Goal: Contribute content: Contribute content

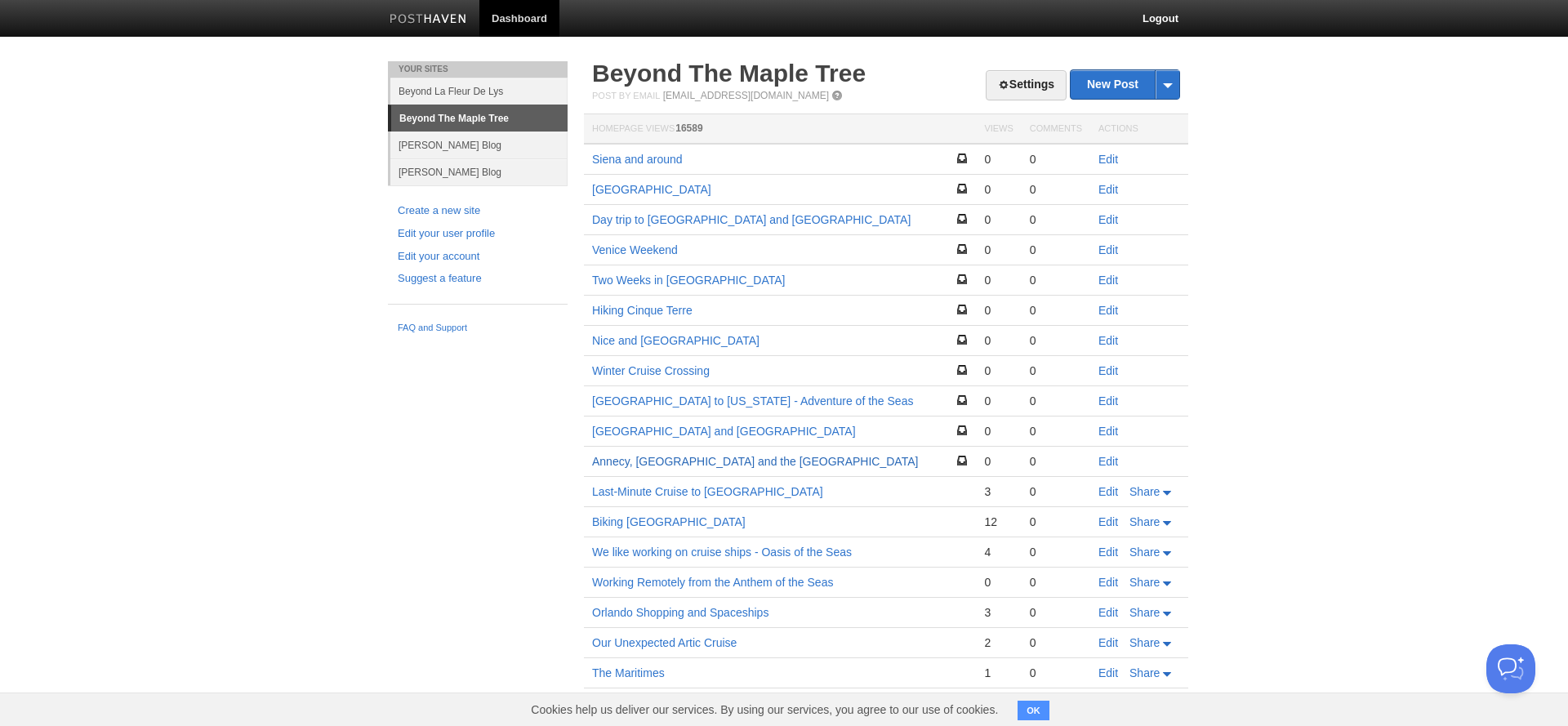
click at [637, 462] on link "Annecy, [GEOGRAPHIC_DATA] and the [GEOGRAPHIC_DATA]" at bounding box center [754, 461] width 326 height 13
click at [617, 433] on link "[GEOGRAPHIC_DATA] and [GEOGRAPHIC_DATA]" at bounding box center [723, 431] width 263 height 13
click at [661, 458] on link "Annecy, [GEOGRAPHIC_DATA] and the [GEOGRAPHIC_DATA]" at bounding box center [754, 461] width 326 height 13
click at [671, 370] on link "Winter Cruise Crossing" at bounding box center [650, 371] width 117 height 13
click at [1106, 367] on link "Edit" at bounding box center [1108, 371] width 20 height 13
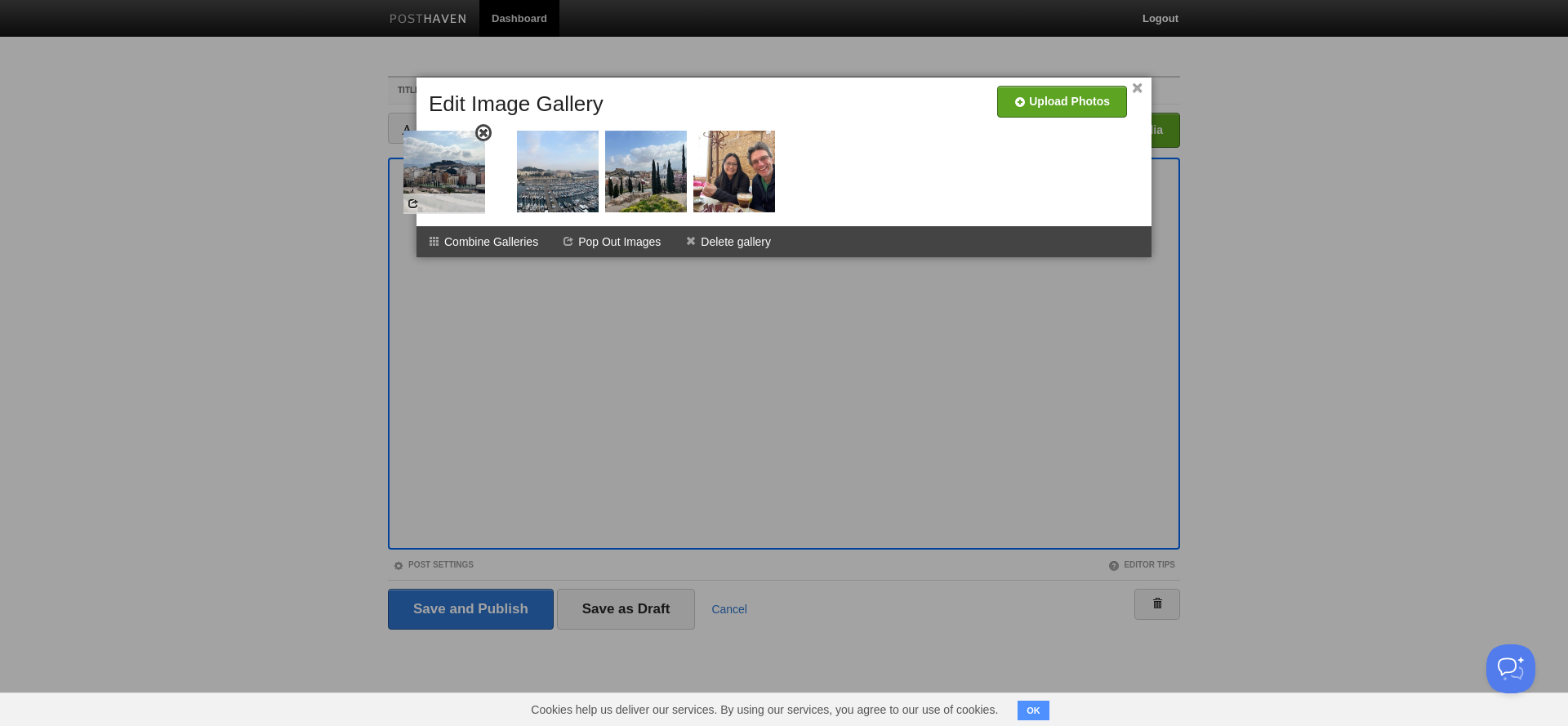
drag, startPoint x: 564, startPoint y: 195, endPoint x: 461, endPoint y: 197, distance: 103.0
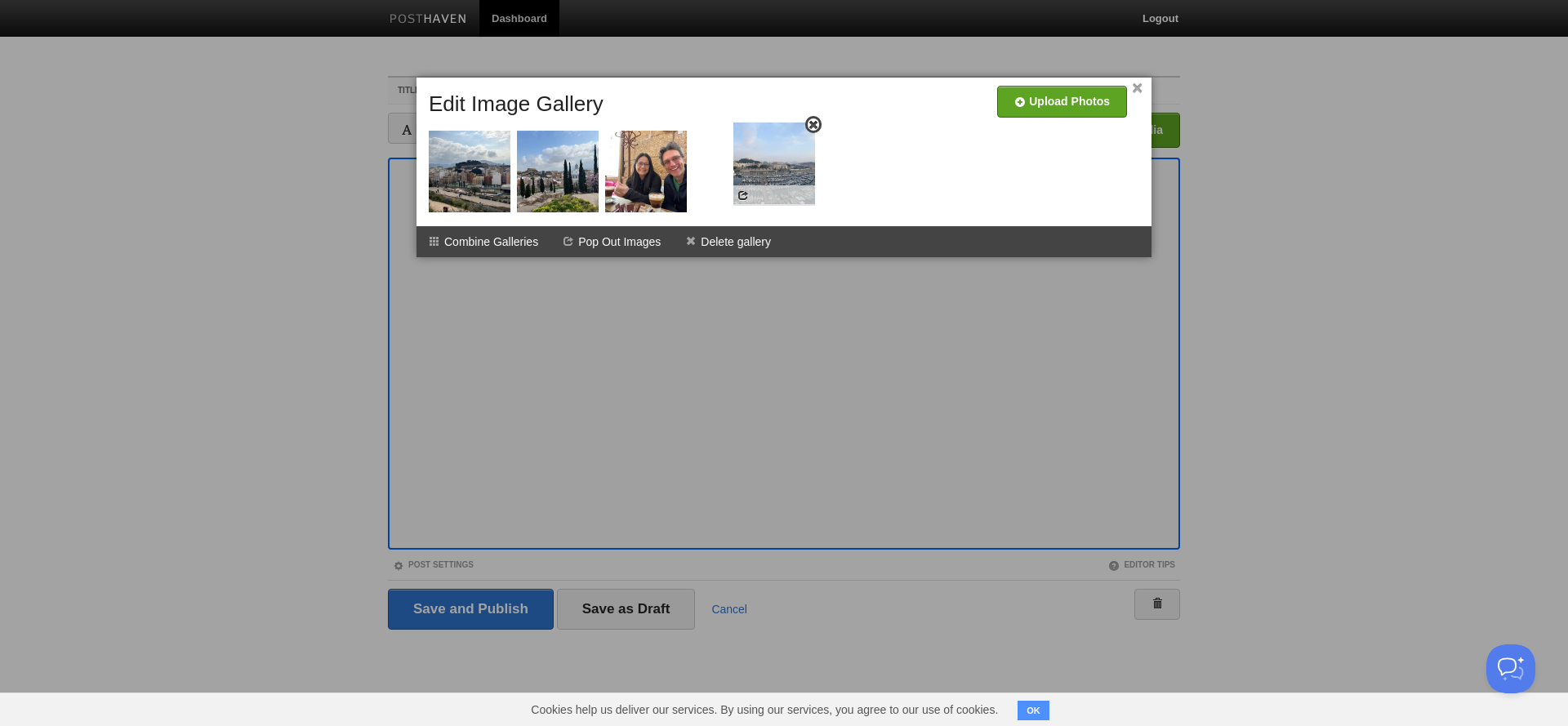
drag, startPoint x: 548, startPoint y: 186, endPoint x: 765, endPoint y: 177, distance: 217.2
click at [1137, 88] on link "×" at bounding box center [1137, 88] width 11 height 9
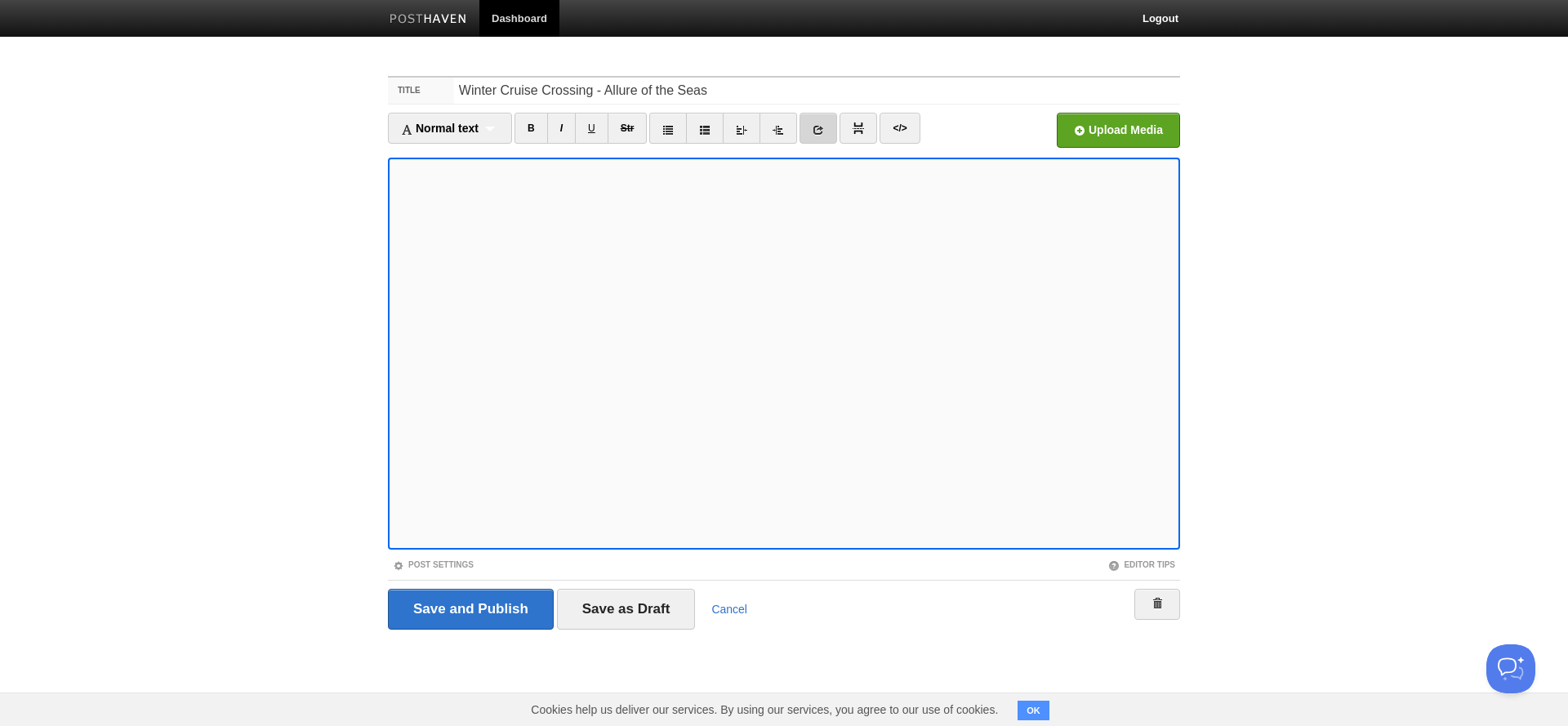
click at [823, 126] on icon at bounding box center [818, 130] width 12 height 12
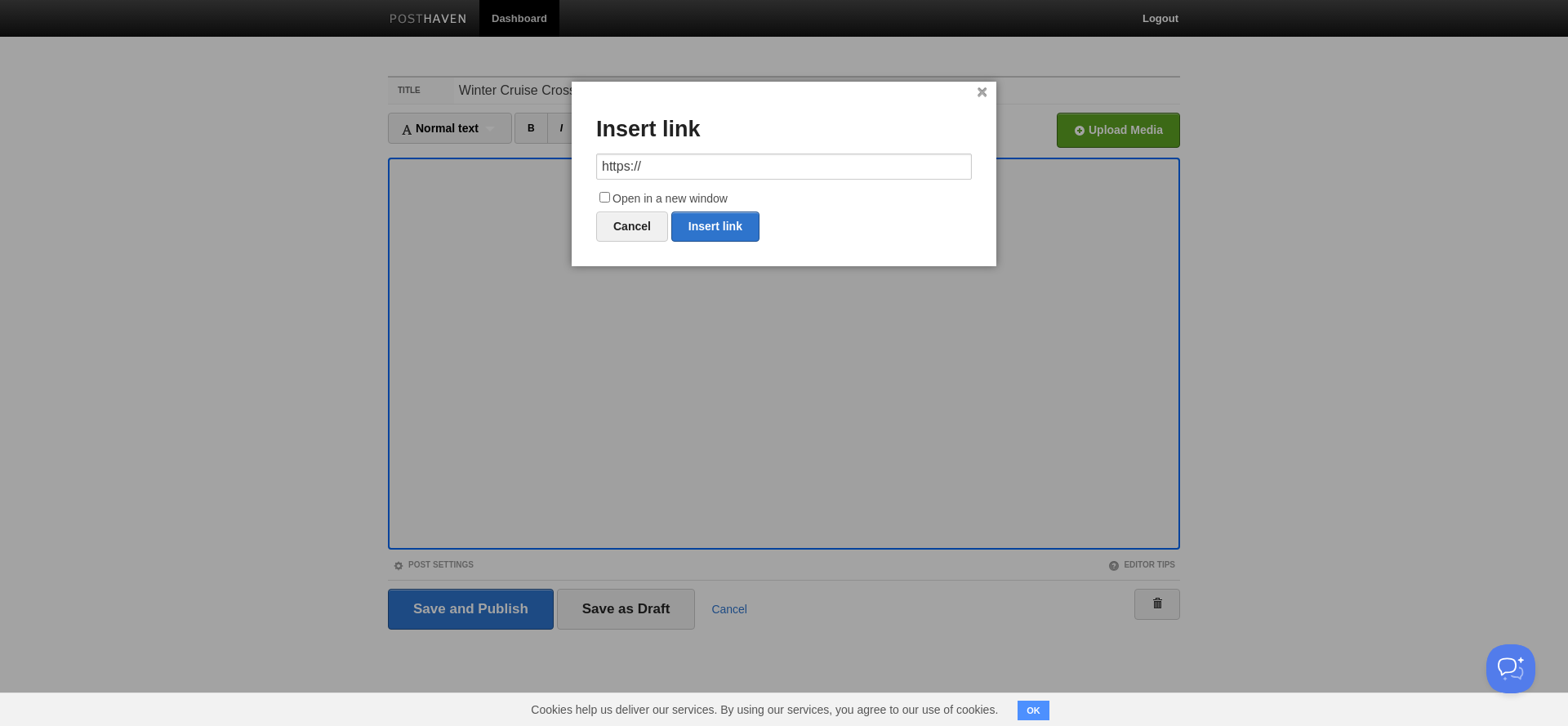
click at [597, 198] on label "Open in a new window" at bounding box center [784, 199] width 376 height 20
click at [600, 198] on input "Open in a new window" at bounding box center [605, 198] width 11 height 11
checkbox input "true"
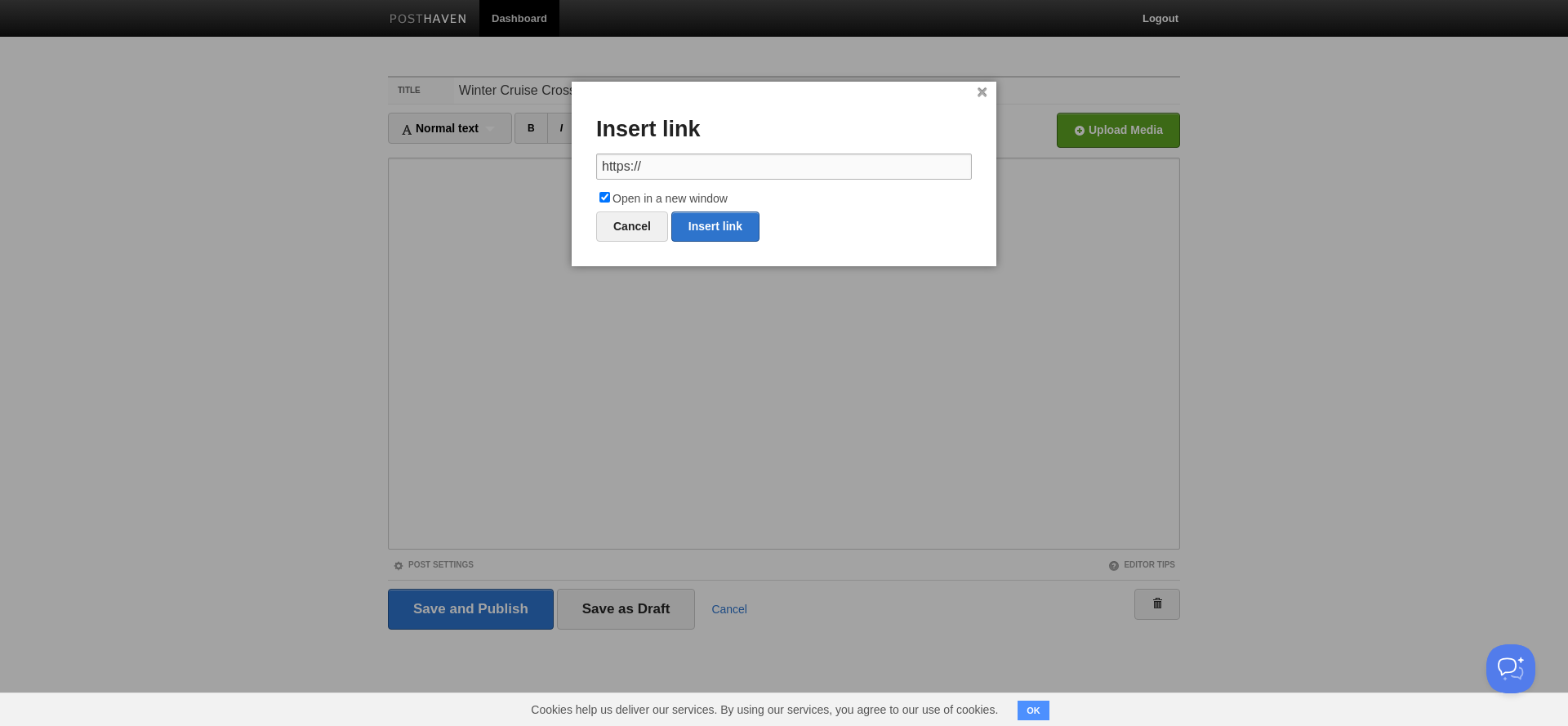
click at [635, 161] on input "https://" at bounding box center [784, 166] width 376 height 26
paste input "maps.app.goo.gl/ZdRUgjDLCHxPxZ5r8"
click at [713, 219] on link "Insert link" at bounding box center [715, 227] width 88 height 31
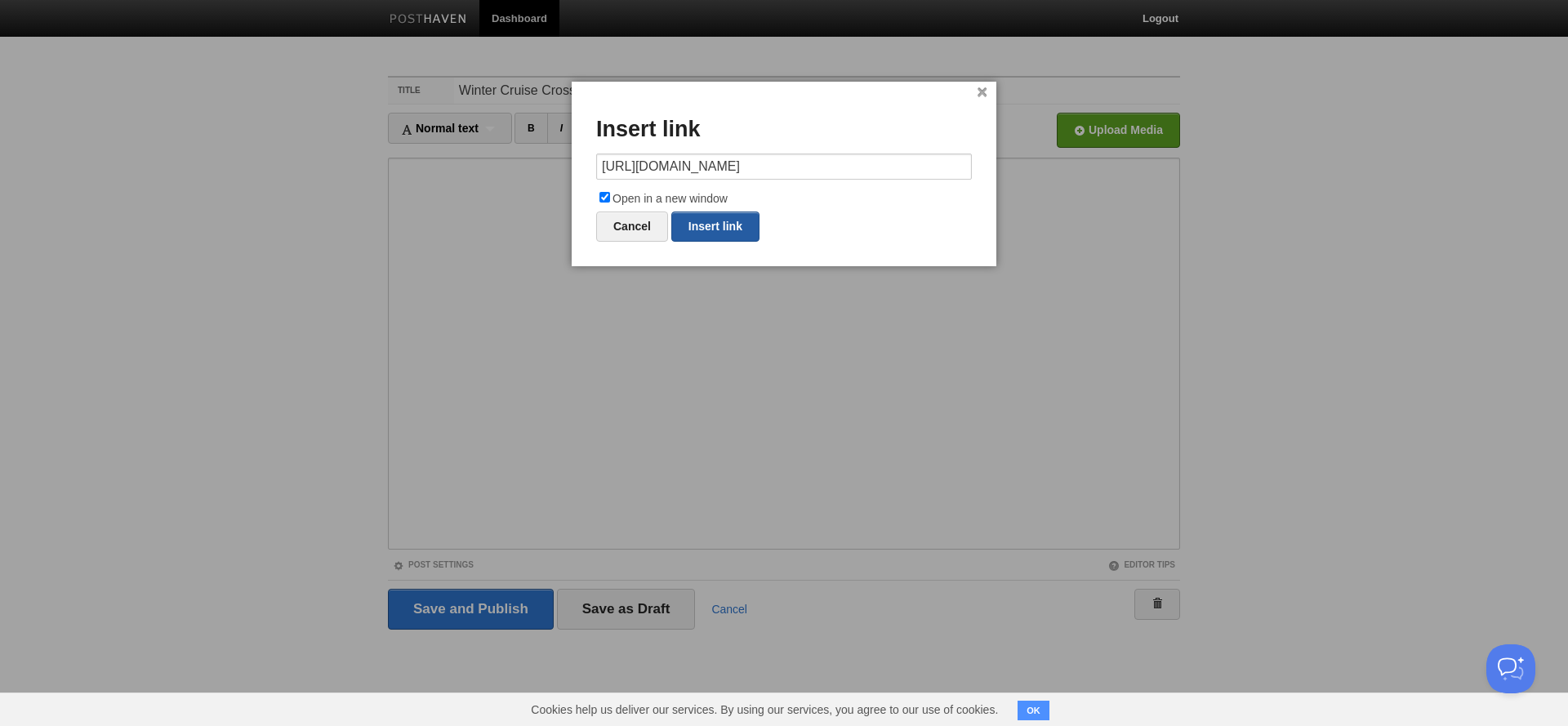
type input "https://"
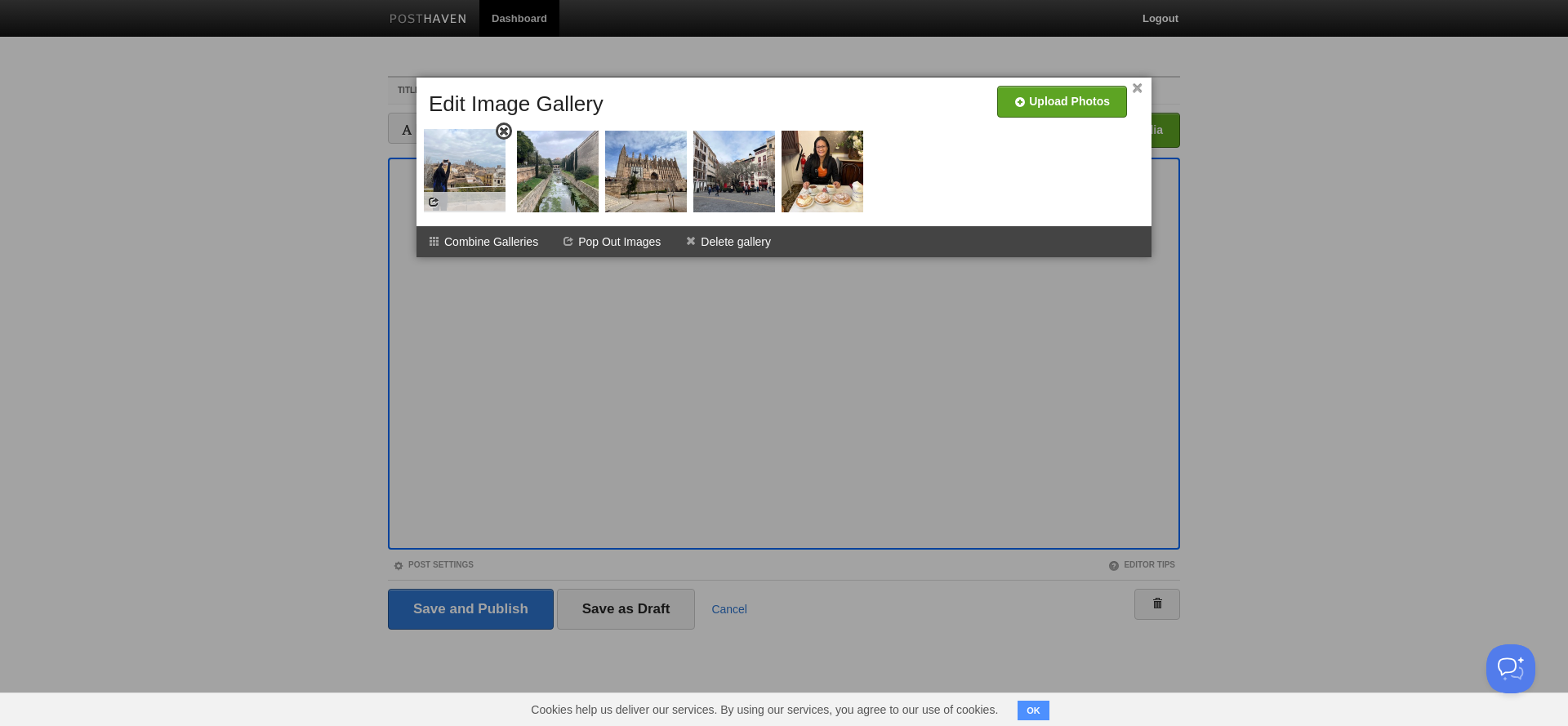
drag, startPoint x: 795, startPoint y: 174, endPoint x: 465, endPoint y: 172, distance: 330.0
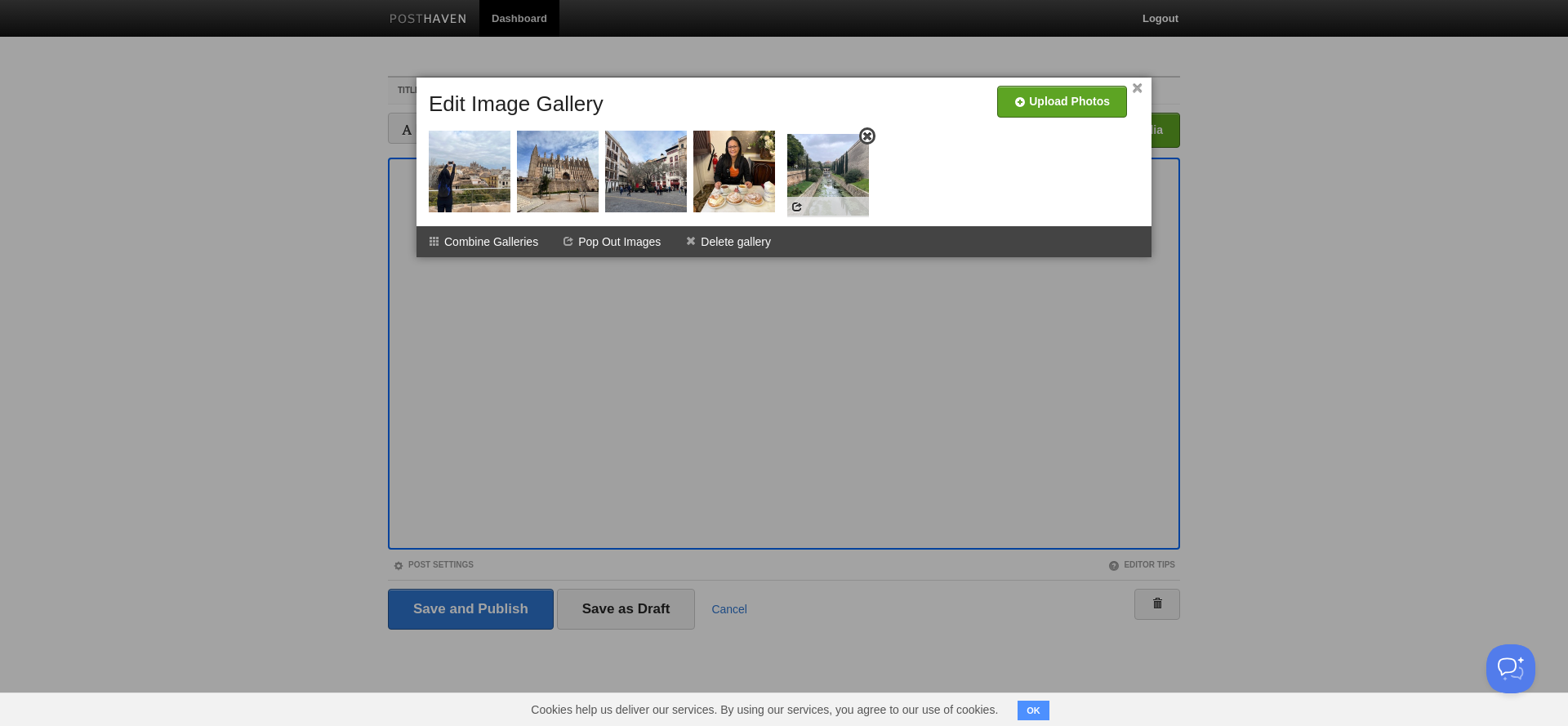
drag, startPoint x: 574, startPoint y: 191, endPoint x: 844, endPoint y: 195, distance: 270.0
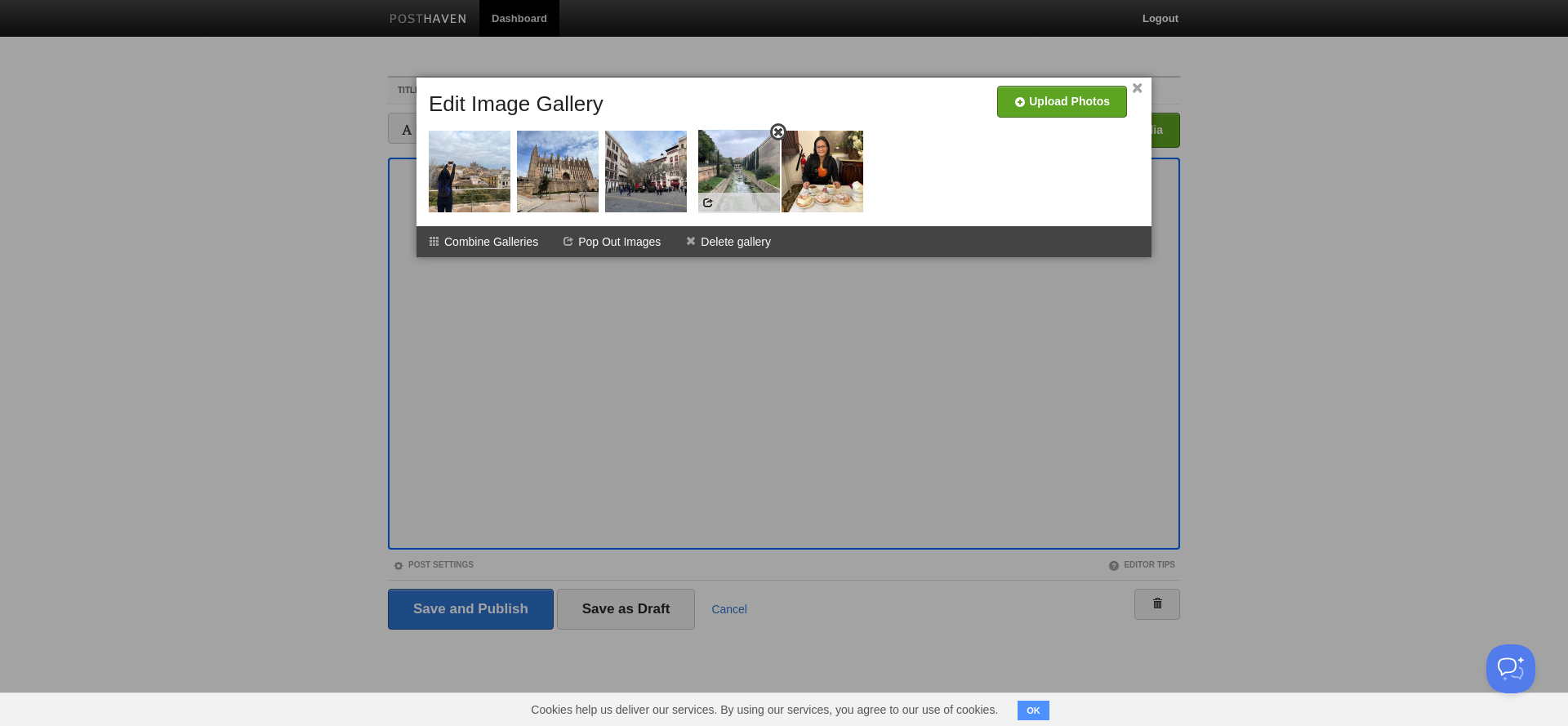
drag, startPoint x: 806, startPoint y: 186, endPoint x: 722, endPoint y: 186, distance: 84.0
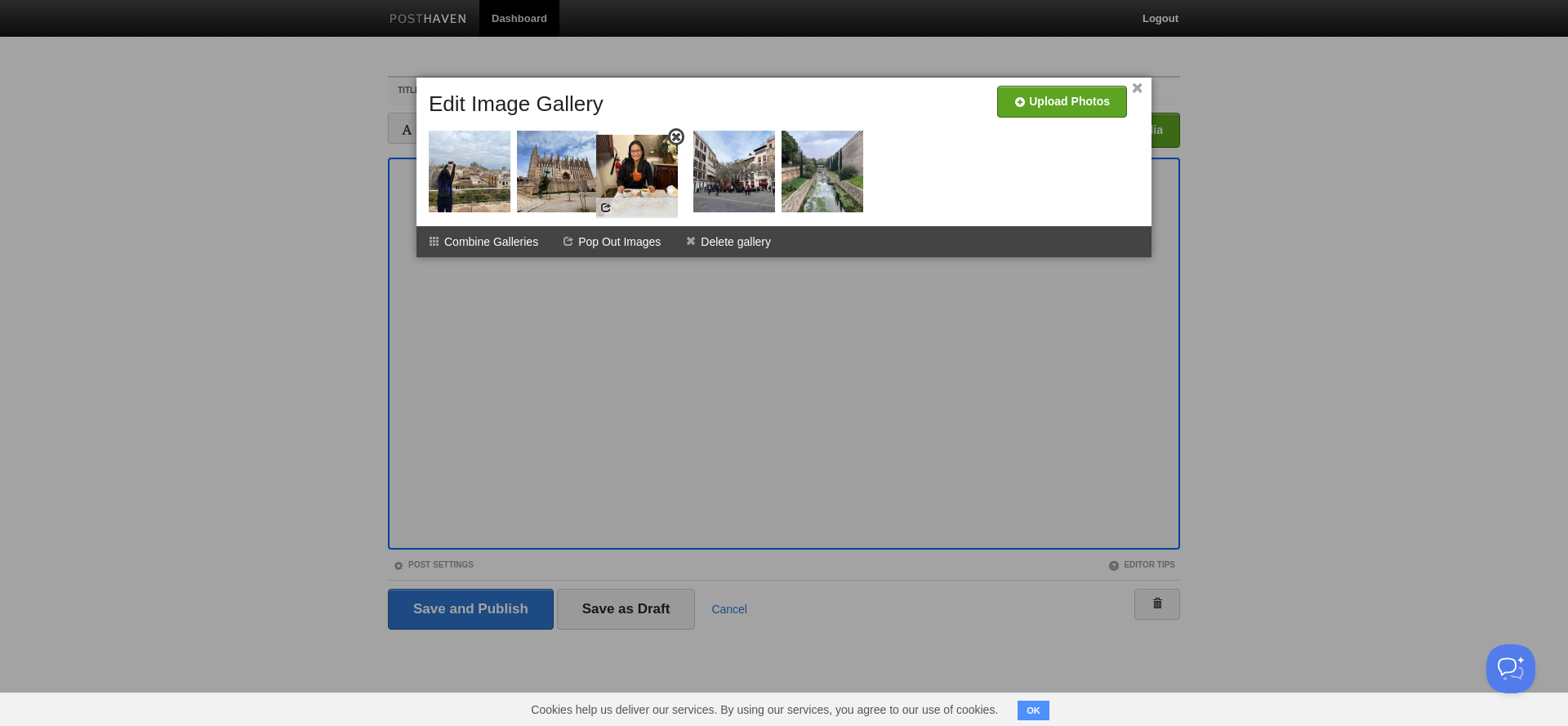
drag, startPoint x: 811, startPoint y: 179, endPoint x: 634, endPoint y: 184, distance: 177.1
click at [1310, 142] on div at bounding box center [784, 363] width 1568 height 726
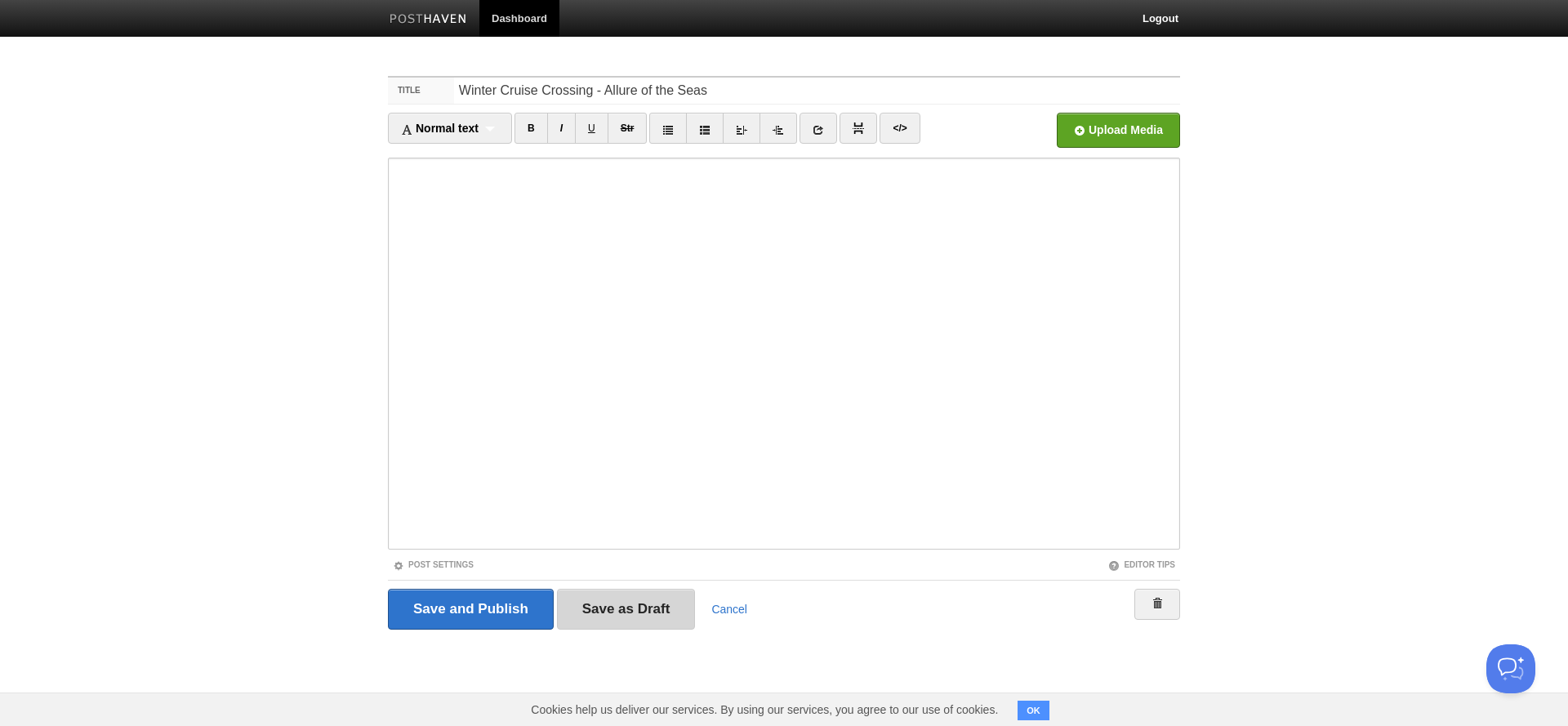
click at [617, 609] on input "Save as Draft" at bounding box center [627, 609] width 139 height 41
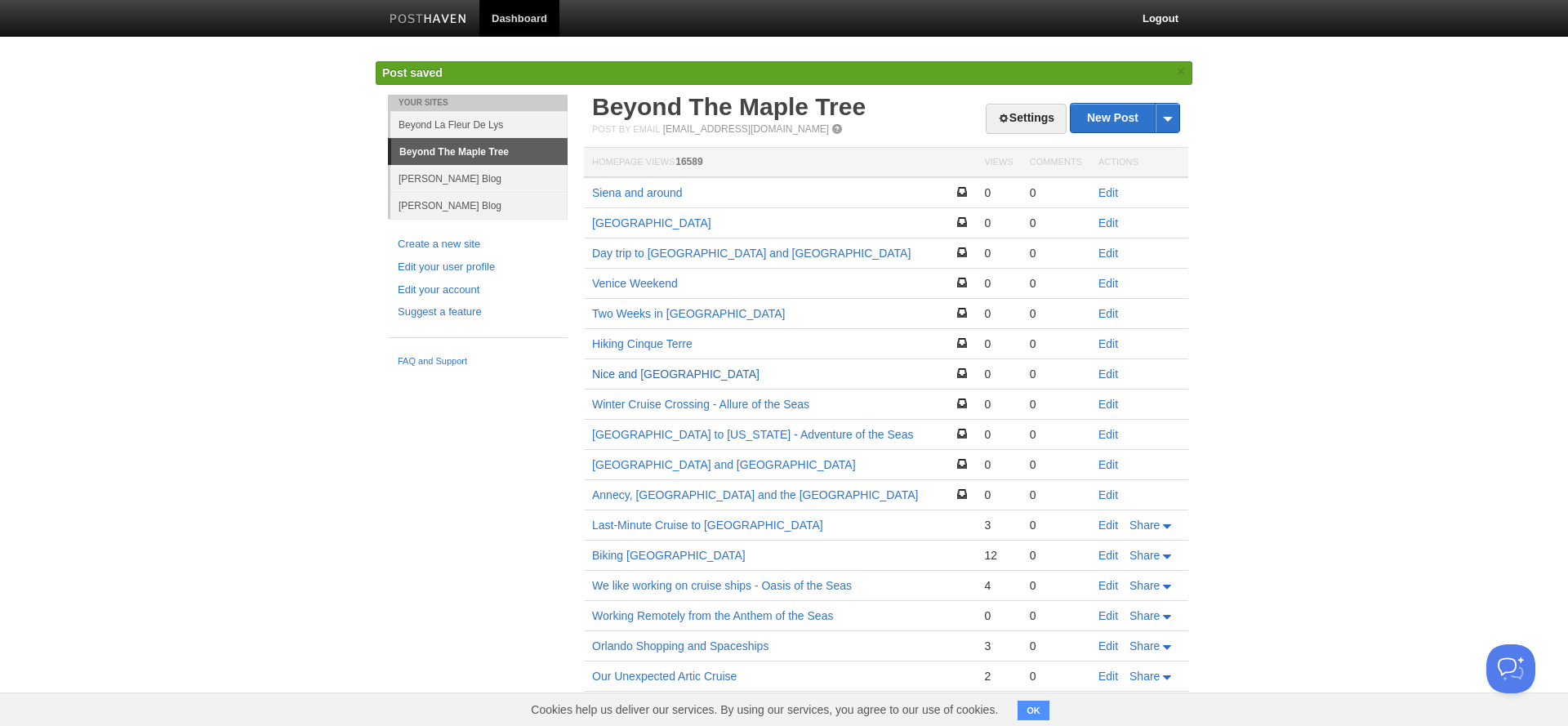
click at [652, 372] on link "Nice and [GEOGRAPHIC_DATA]" at bounding box center [675, 373] width 168 height 13
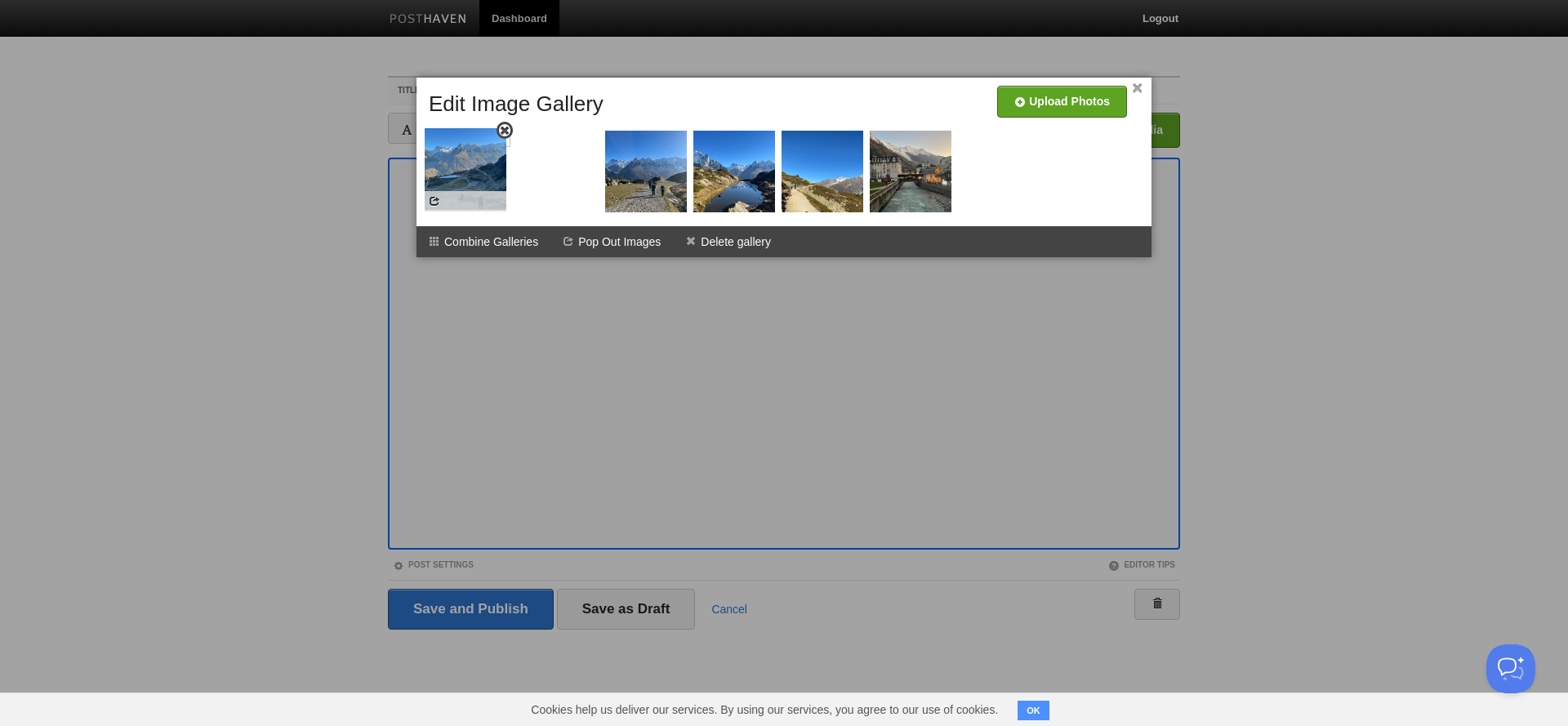
drag, startPoint x: 836, startPoint y: 186, endPoint x: 480, endPoint y: 184, distance: 356.0
drag, startPoint x: 552, startPoint y: 195, endPoint x: 464, endPoint y: 191, distance: 88.1
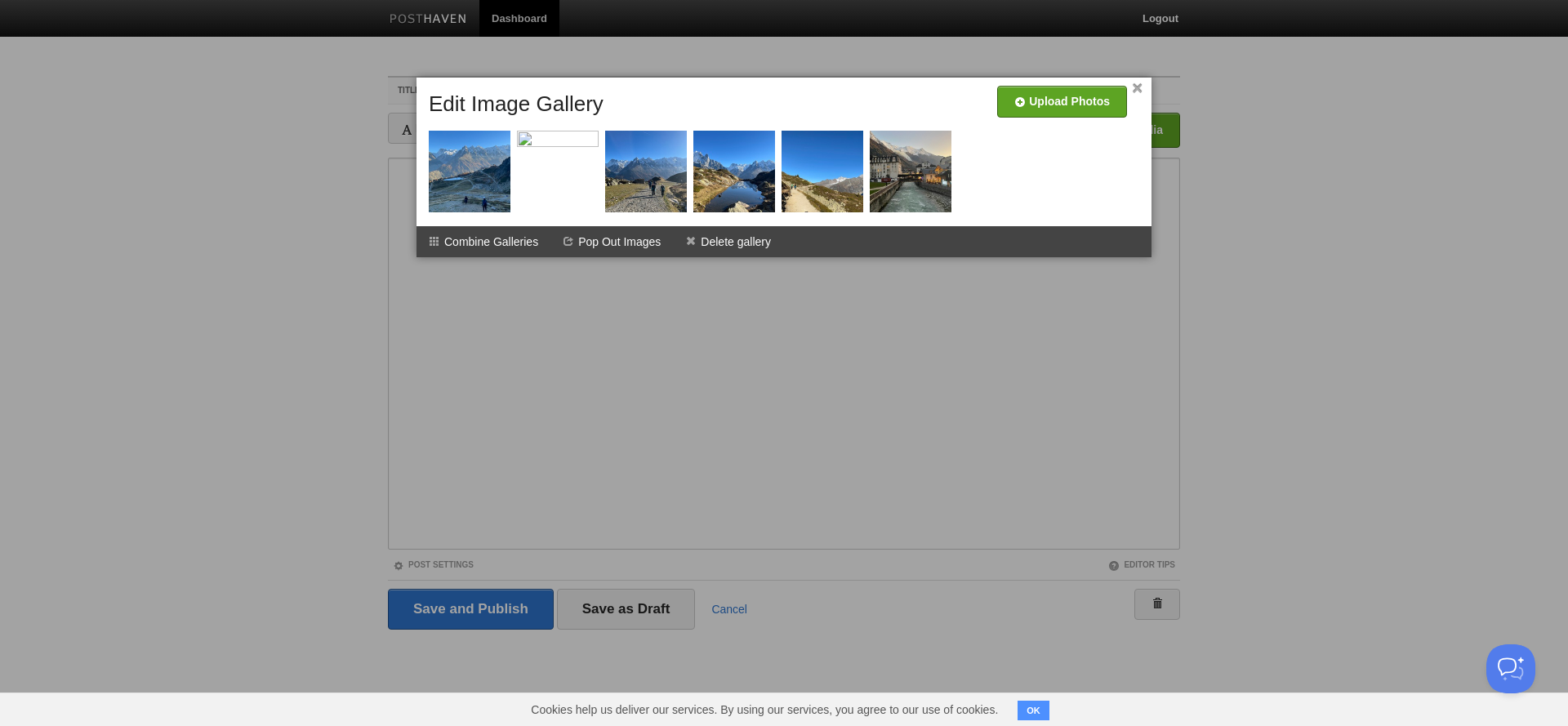
click at [1137, 87] on link "×" at bounding box center [1137, 88] width 11 height 9
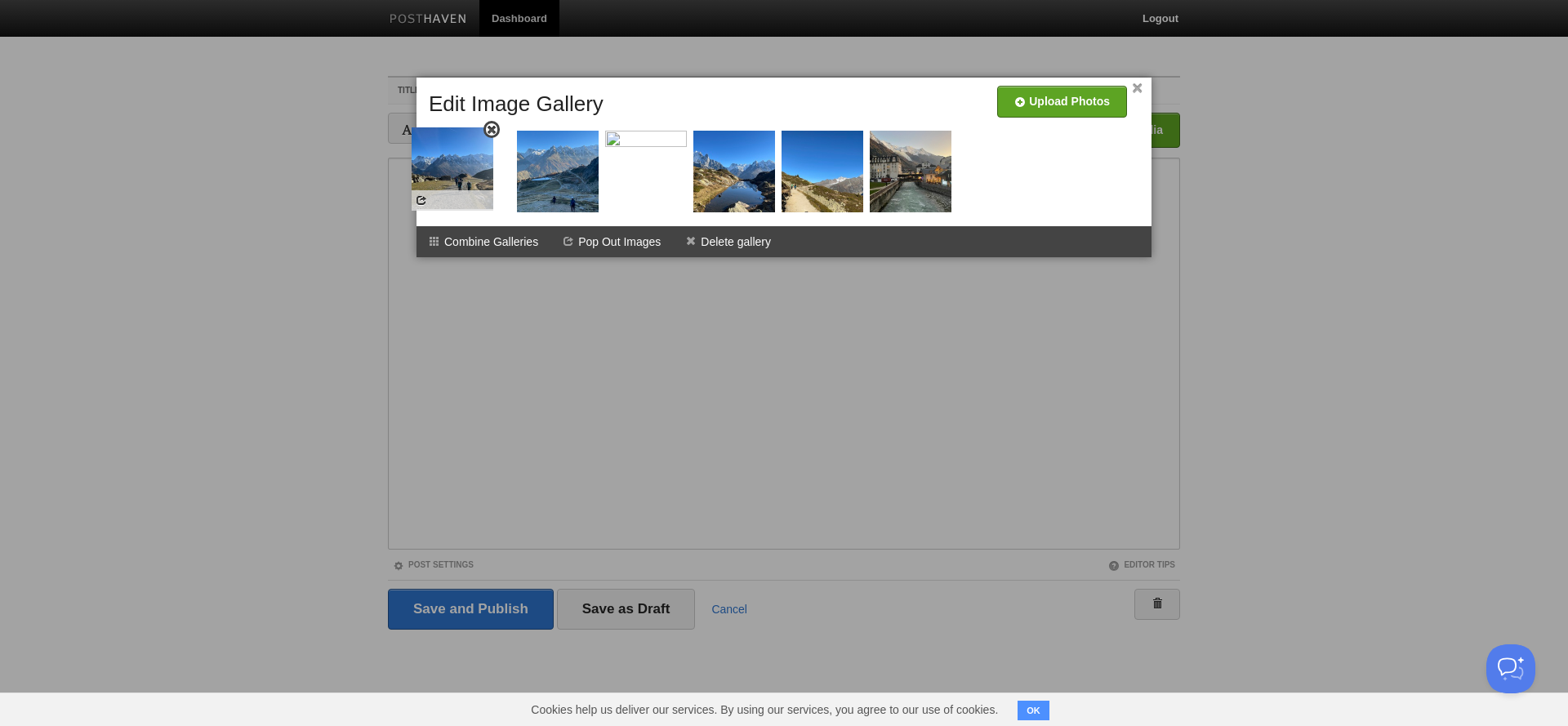
drag, startPoint x: 614, startPoint y: 181, endPoint x: 434, endPoint y: 182, distance: 180.0
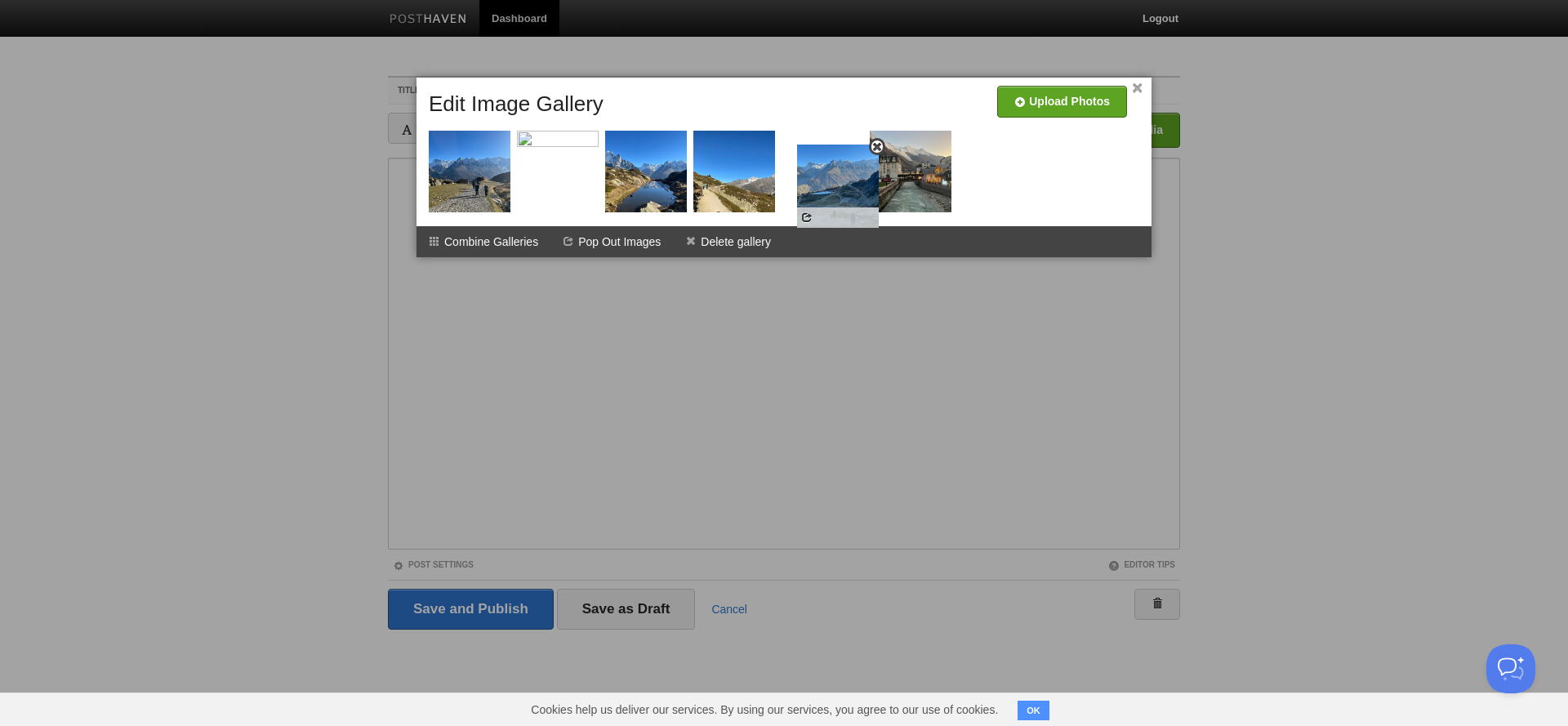
drag, startPoint x: 567, startPoint y: 181, endPoint x: 841, endPoint y: 195, distance: 274.4
click at [599, 133] on span at bounding box center [597, 133] width 12 height 12
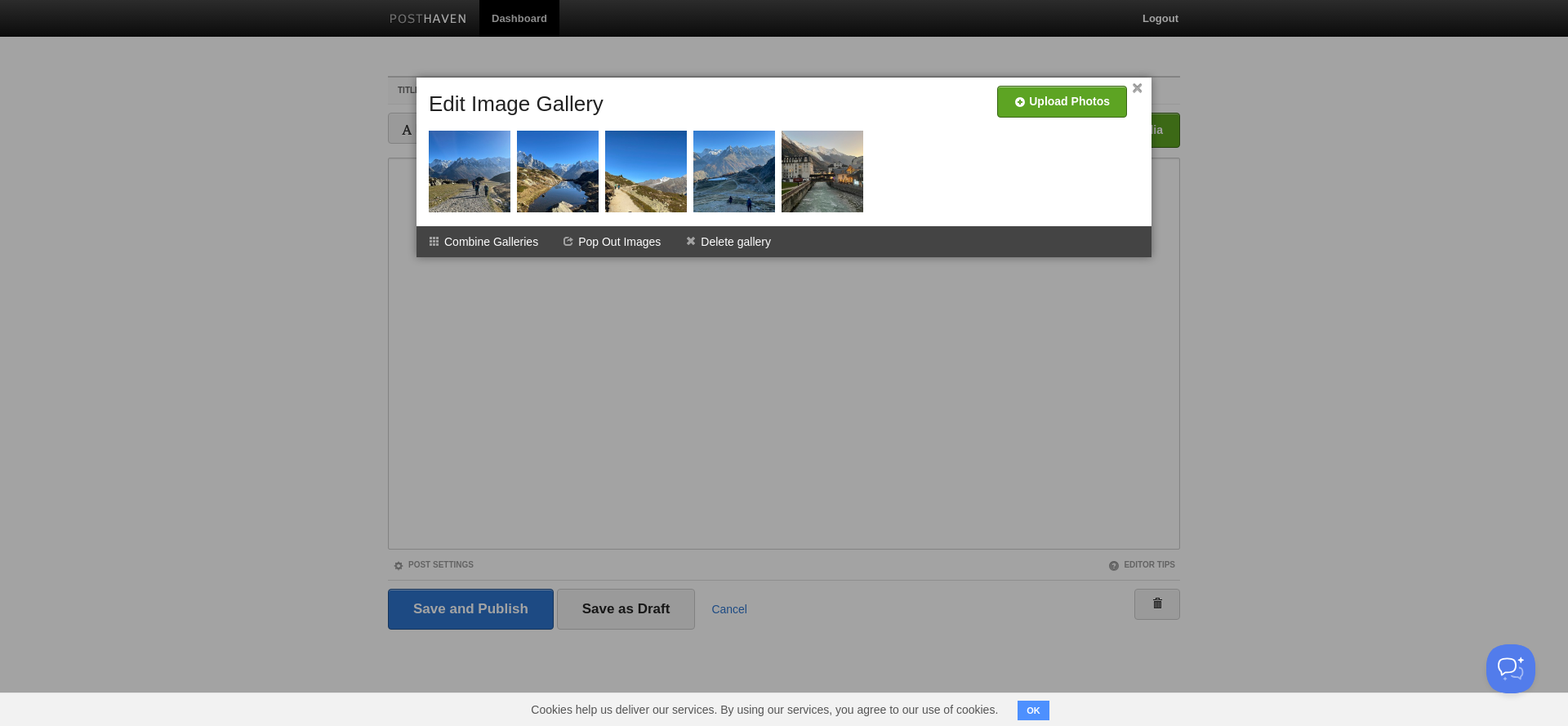
click at [1138, 92] on link "×" at bounding box center [1137, 88] width 11 height 9
click at [1138, 85] on link "×" at bounding box center [1137, 88] width 11 height 9
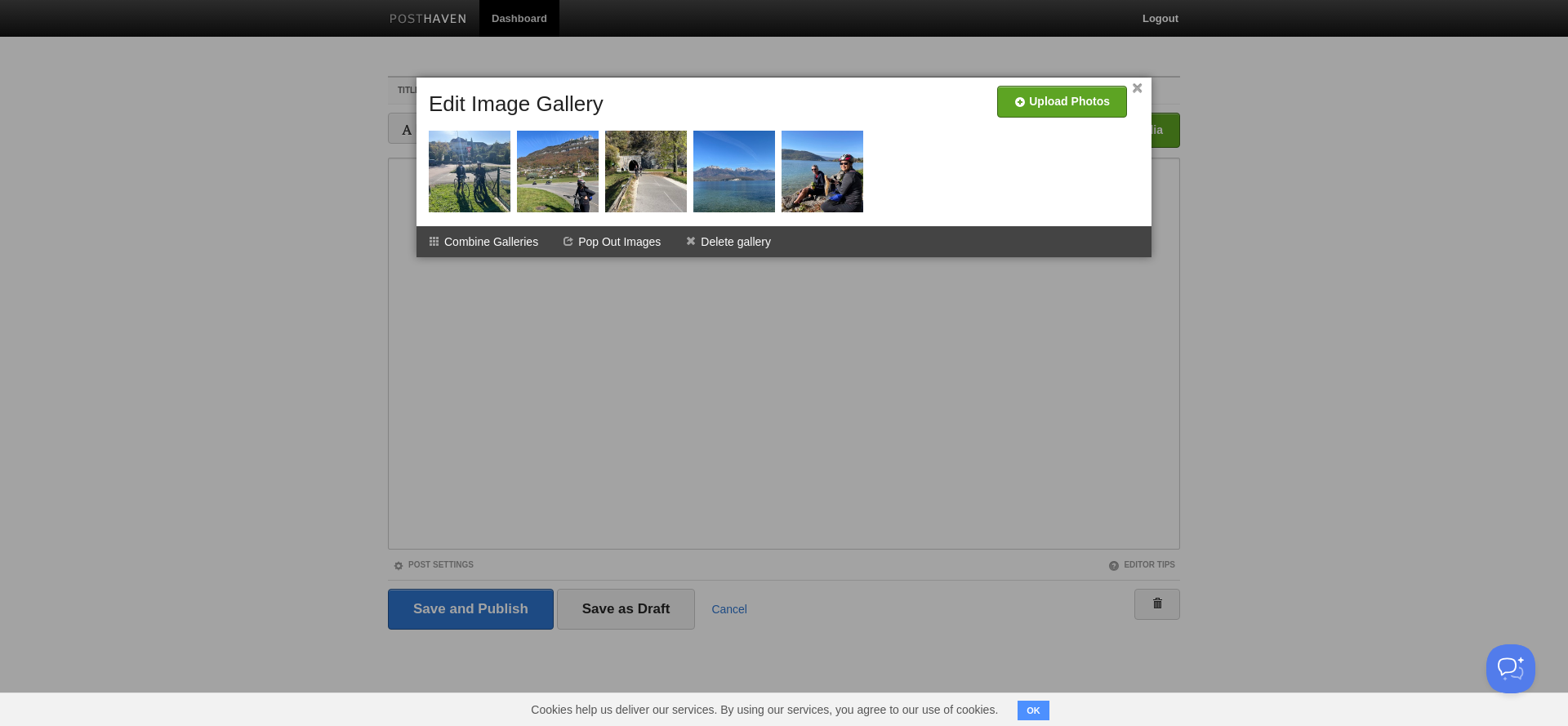
click at [1141, 87] on link "×" at bounding box center [1137, 88] width 11 height 9
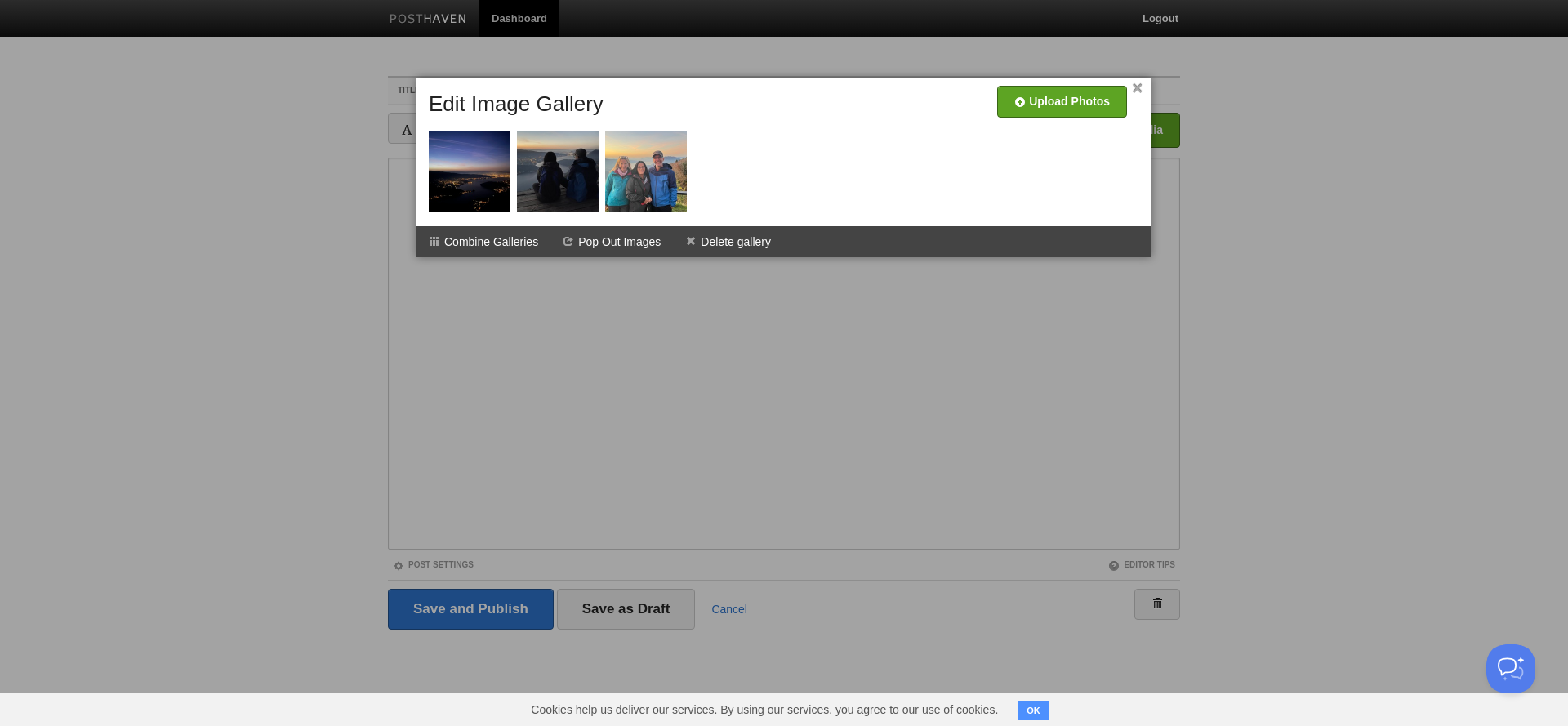
click at [1132, 90] on link "×" at bounding box center [1137, 88] width 11 height 9
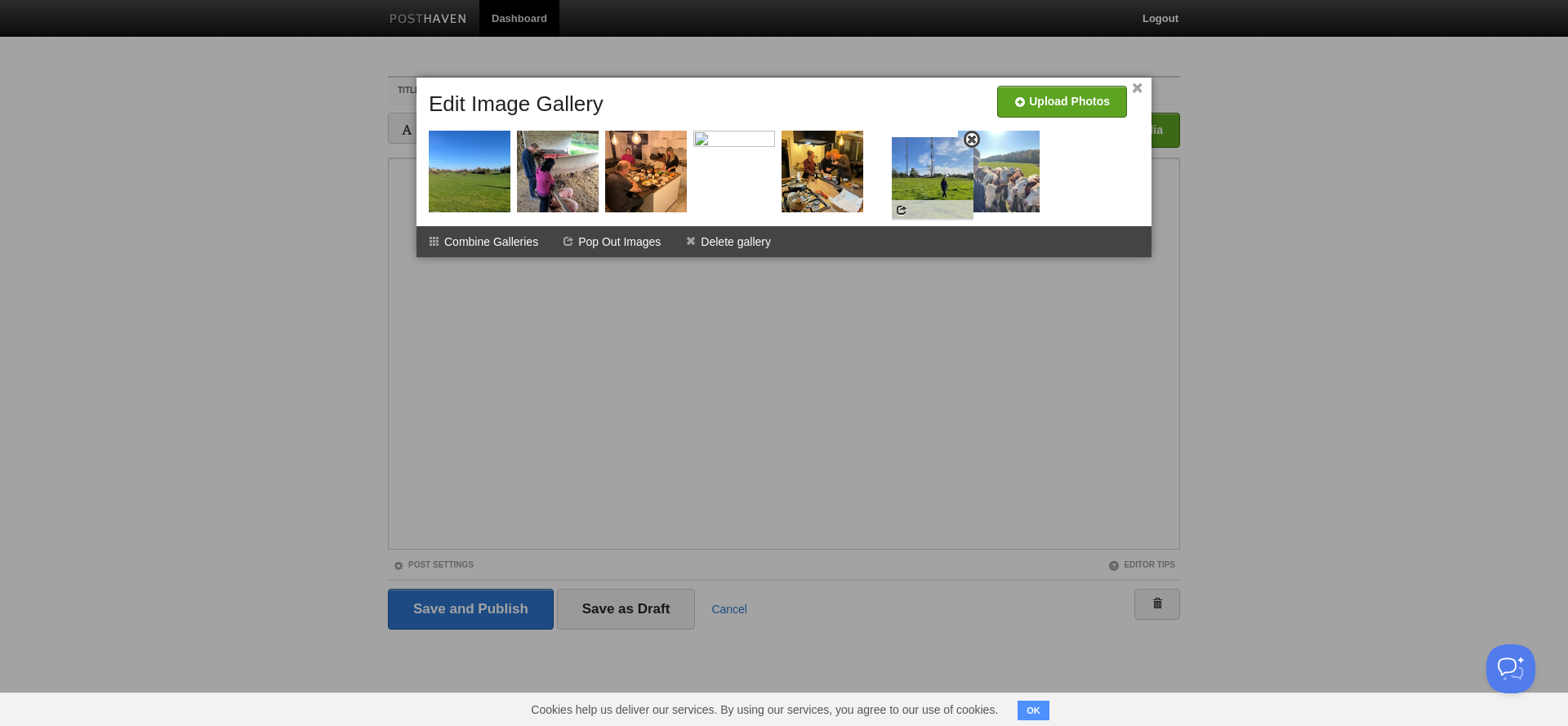
drag, startPoint x: 660, startPoint y: 188, endPoint x: 946, endPoint y: 195, distance: 286.1
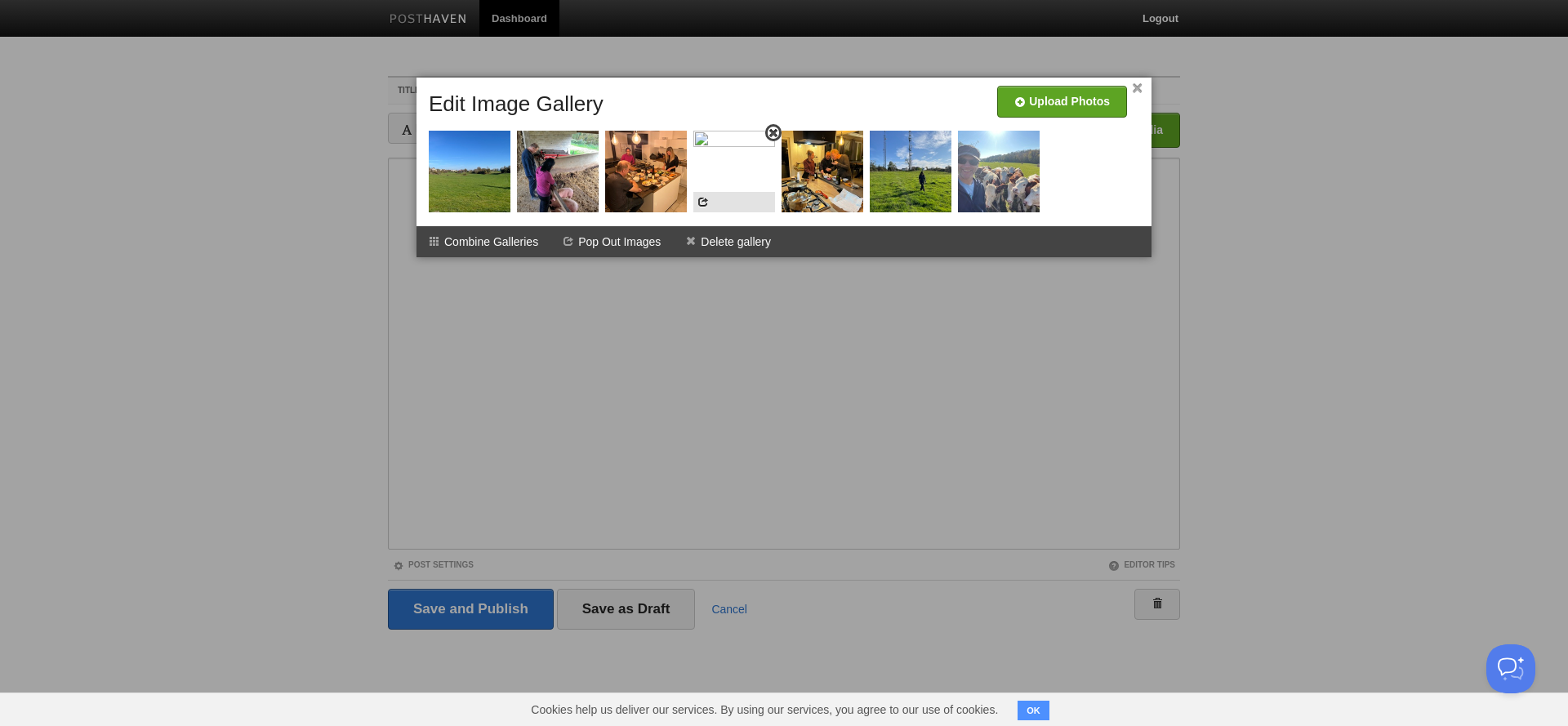
click at [769, 133] on span at bounding box center [773, 133] width 12 height 12
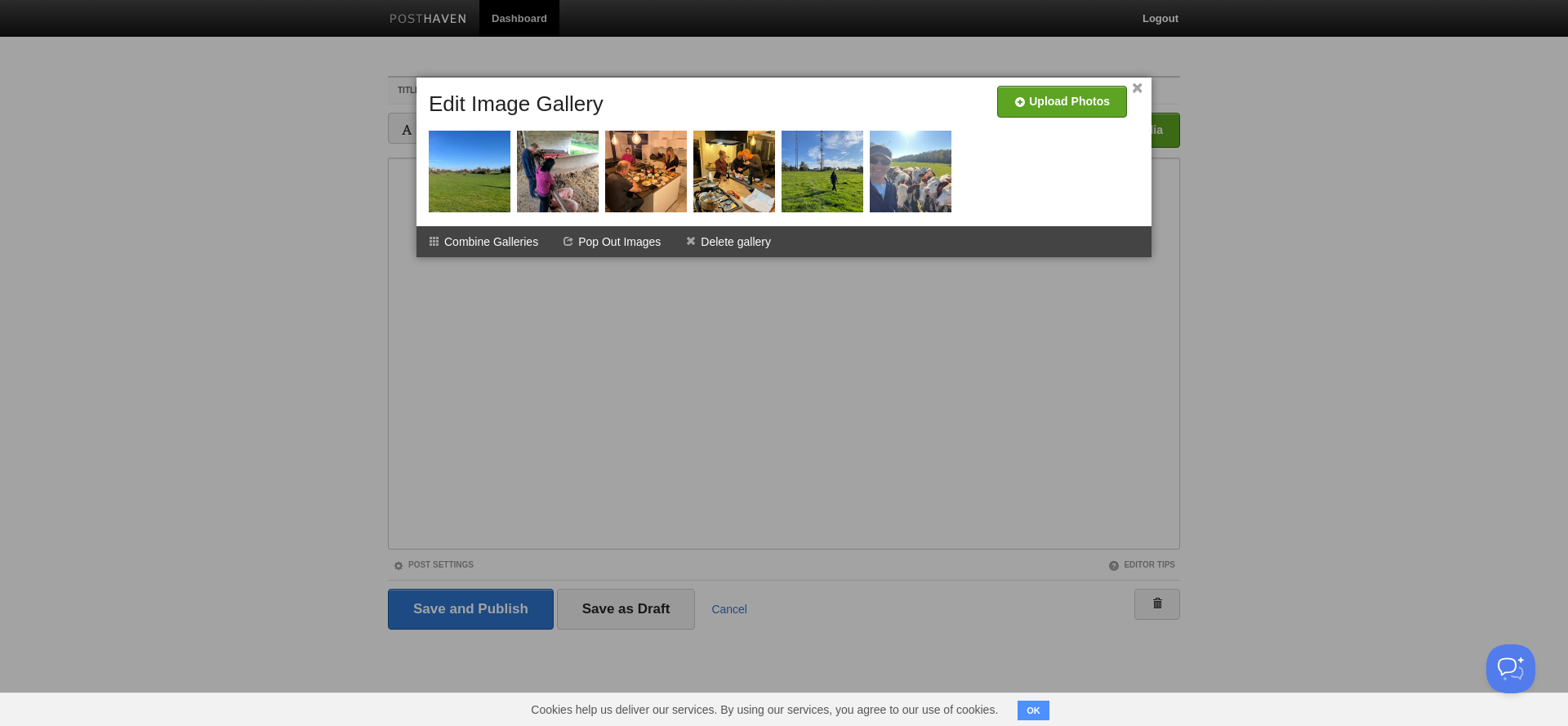
click at [1142, 87] on link "×" at bounding box center [1137, 88] width 11 height 9
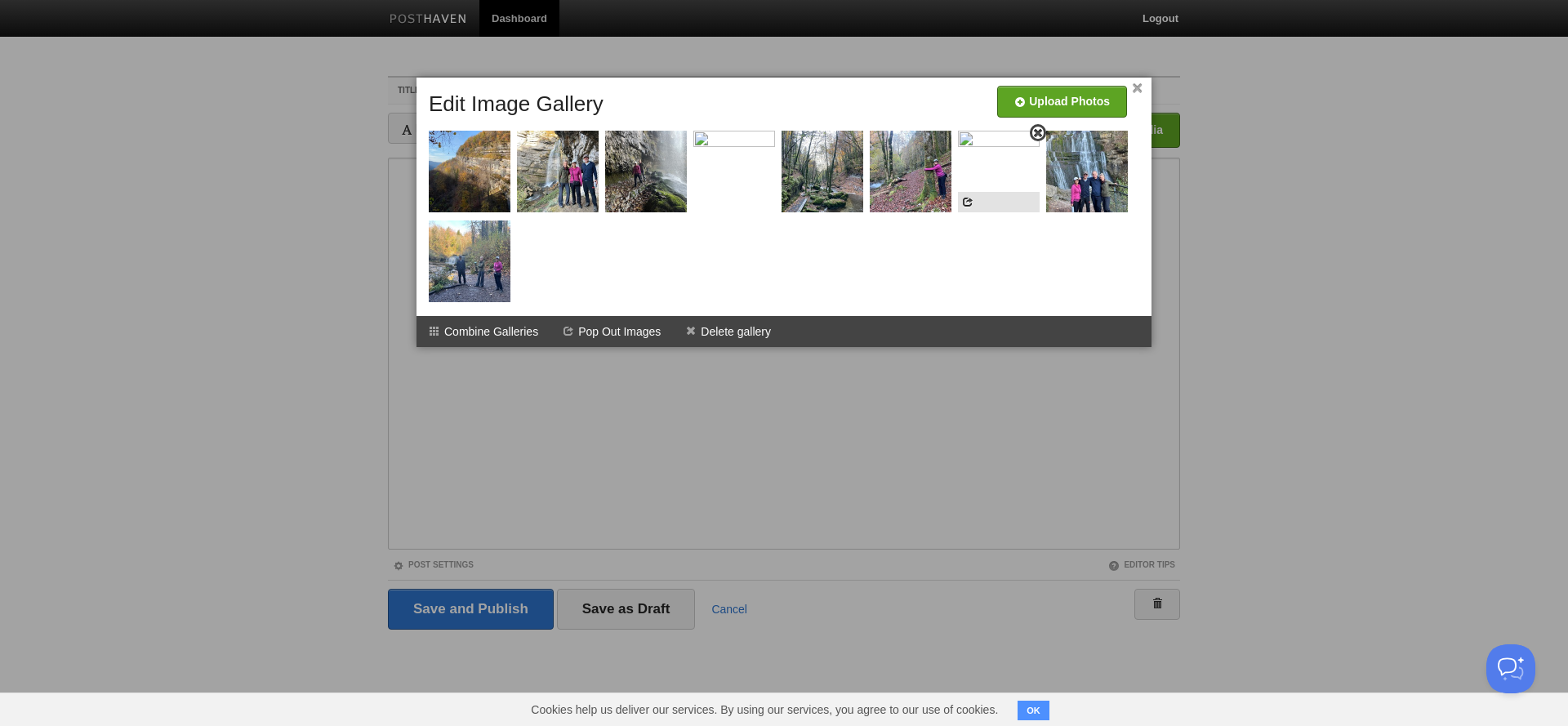
click at [1006, 168] on img at bounding box center [998, 171] width 82 height 82
click at [1035, 133] on span at bounding box center [1038, 133] width 12 height 12
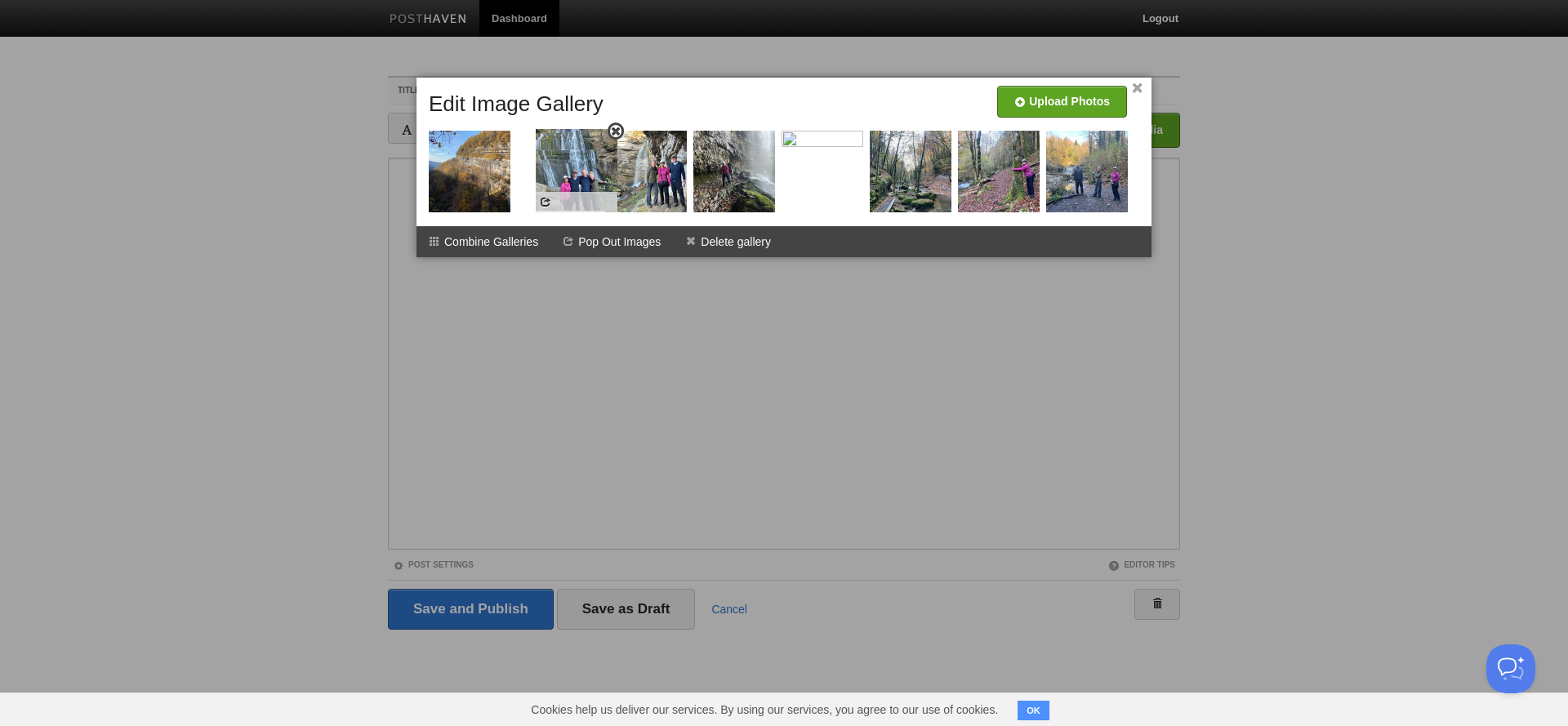
drag, startPoint x: 1008, startPoint y: 194, endPoint x: 586, endPoint y: 192, distance: 422.0
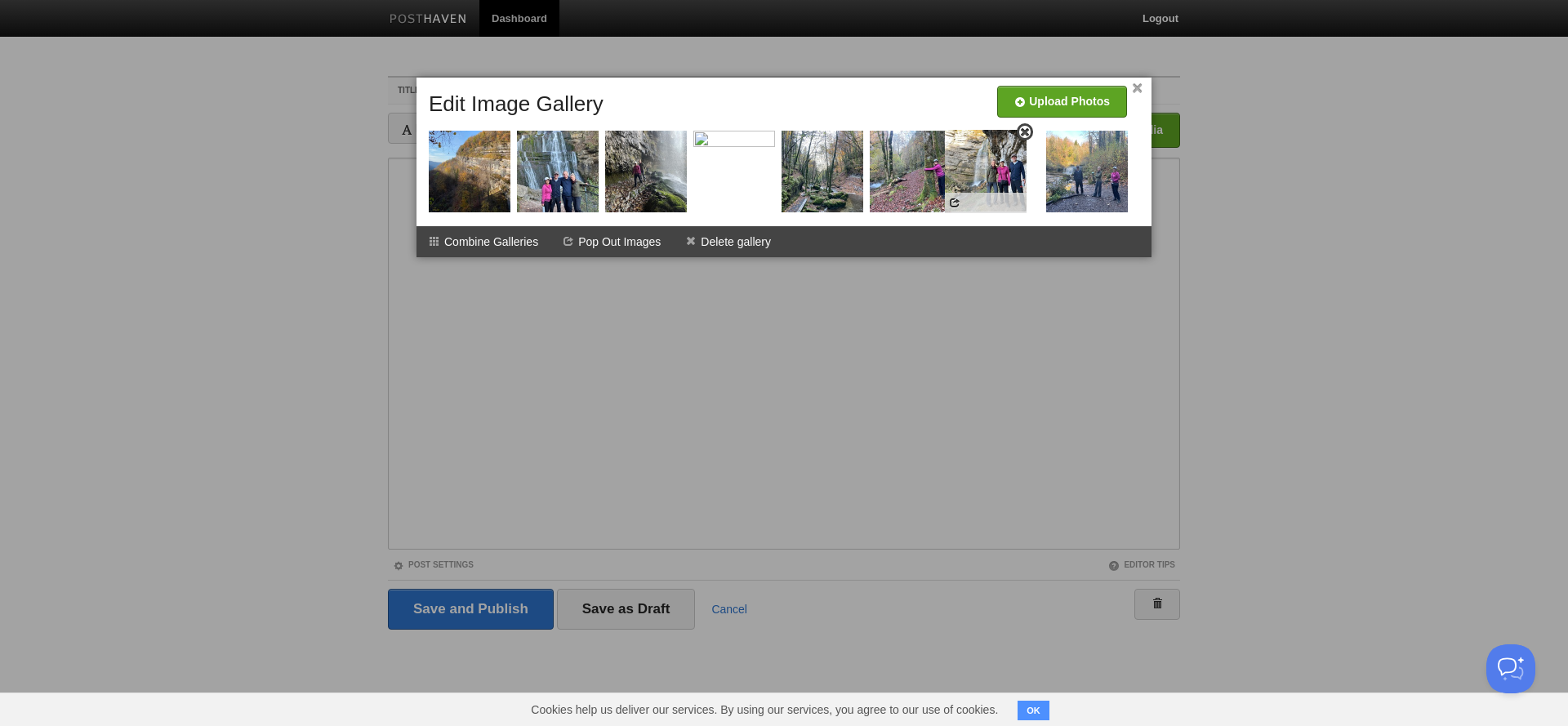
drag, startPoint x: 657, startPoint y: 189, endPoint x: 997, endPoint y: 188, distance: 340.0
drag, startPoint x: 1084, startPoint y: 178, endPoint x: 987, endPoint y: 177, distance: 97.0
drag, startPoint x: 1076, startPoint y: 176, endPoint x: 971, endPoint y: 176, distance: 105.0
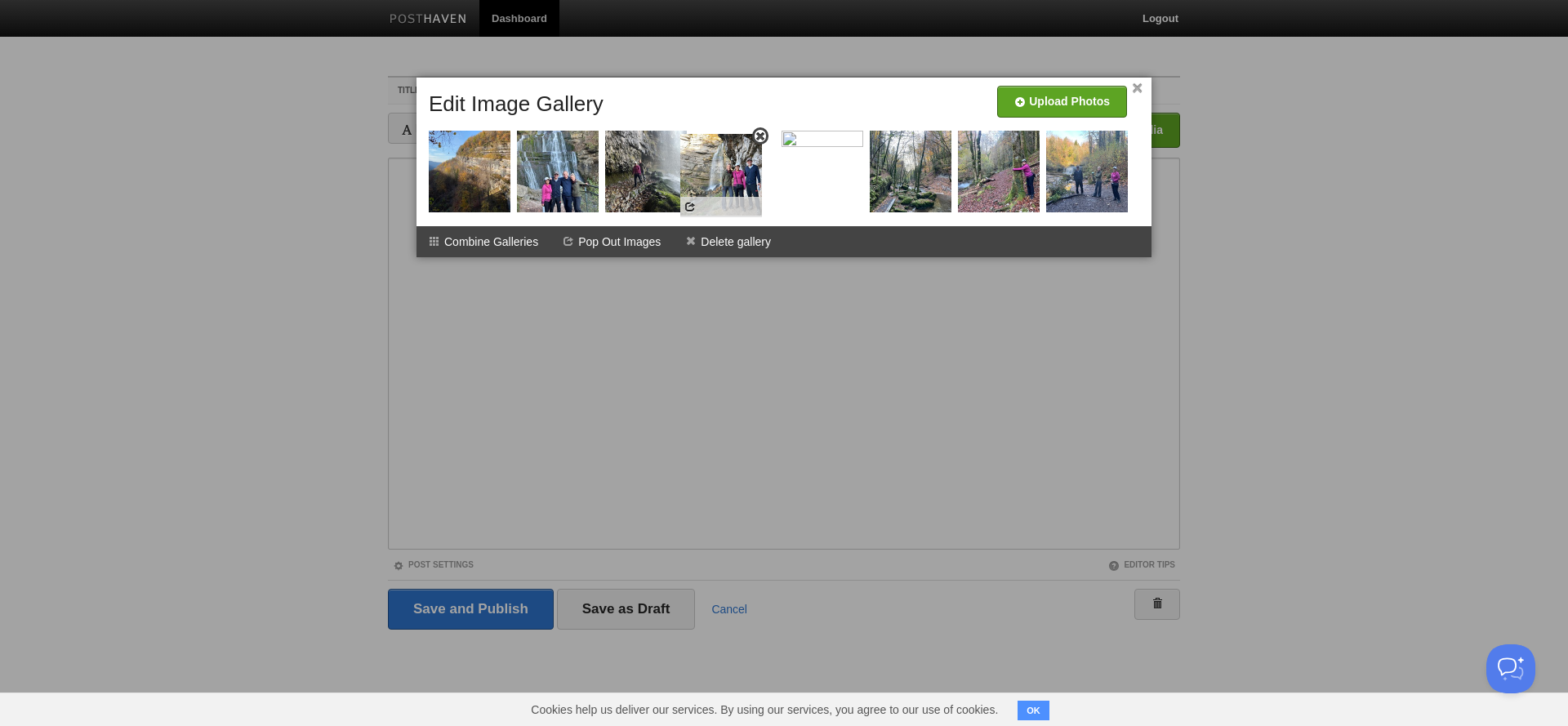
drag, startPoint x: 997, startPoint y: 172, endPoint x: 720, endPoint y: 176, distance: 277.0
click at [859, 133] on span at bounding box center [861, 133] width 12 height 12
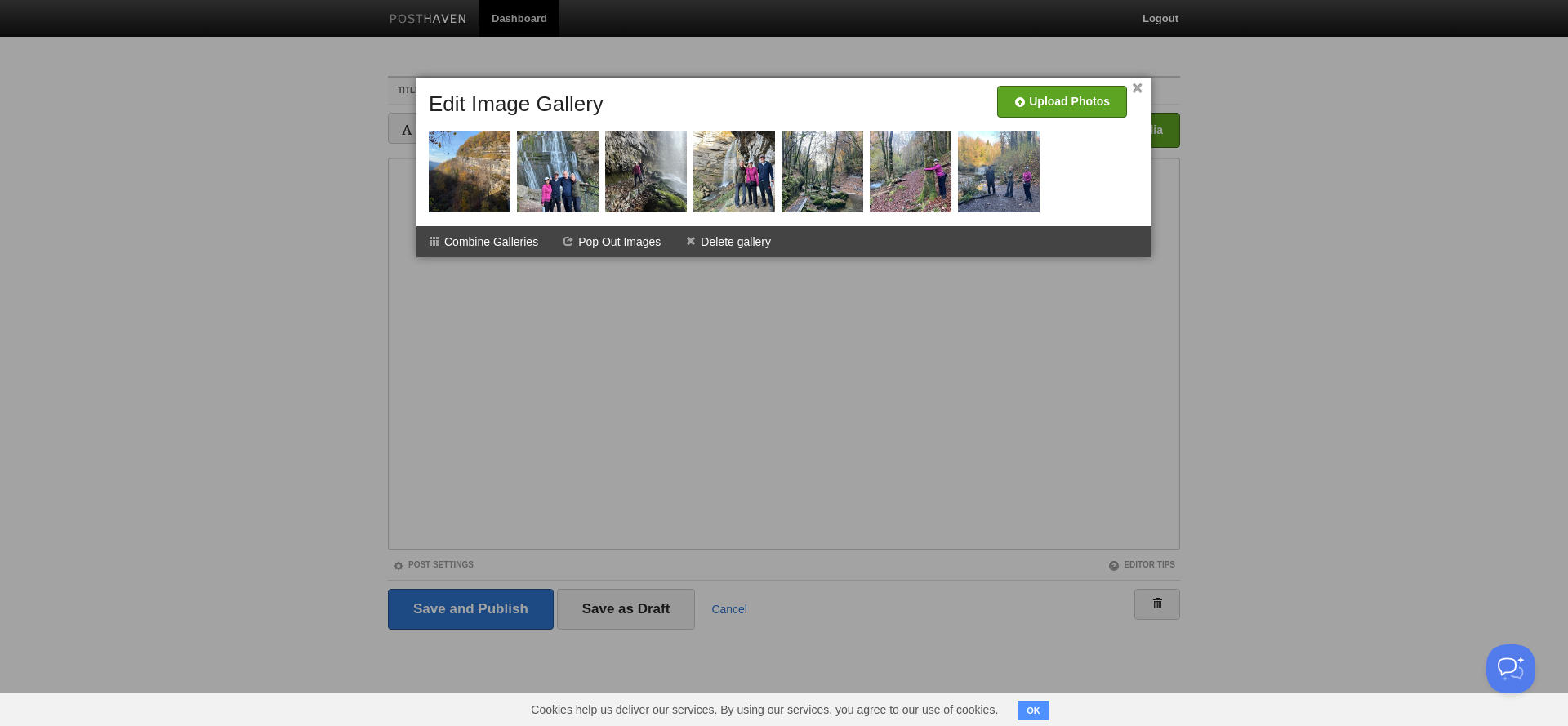
click at [1134, 90] on link "×" at bounding box center [1137, 88] width 11 height 9
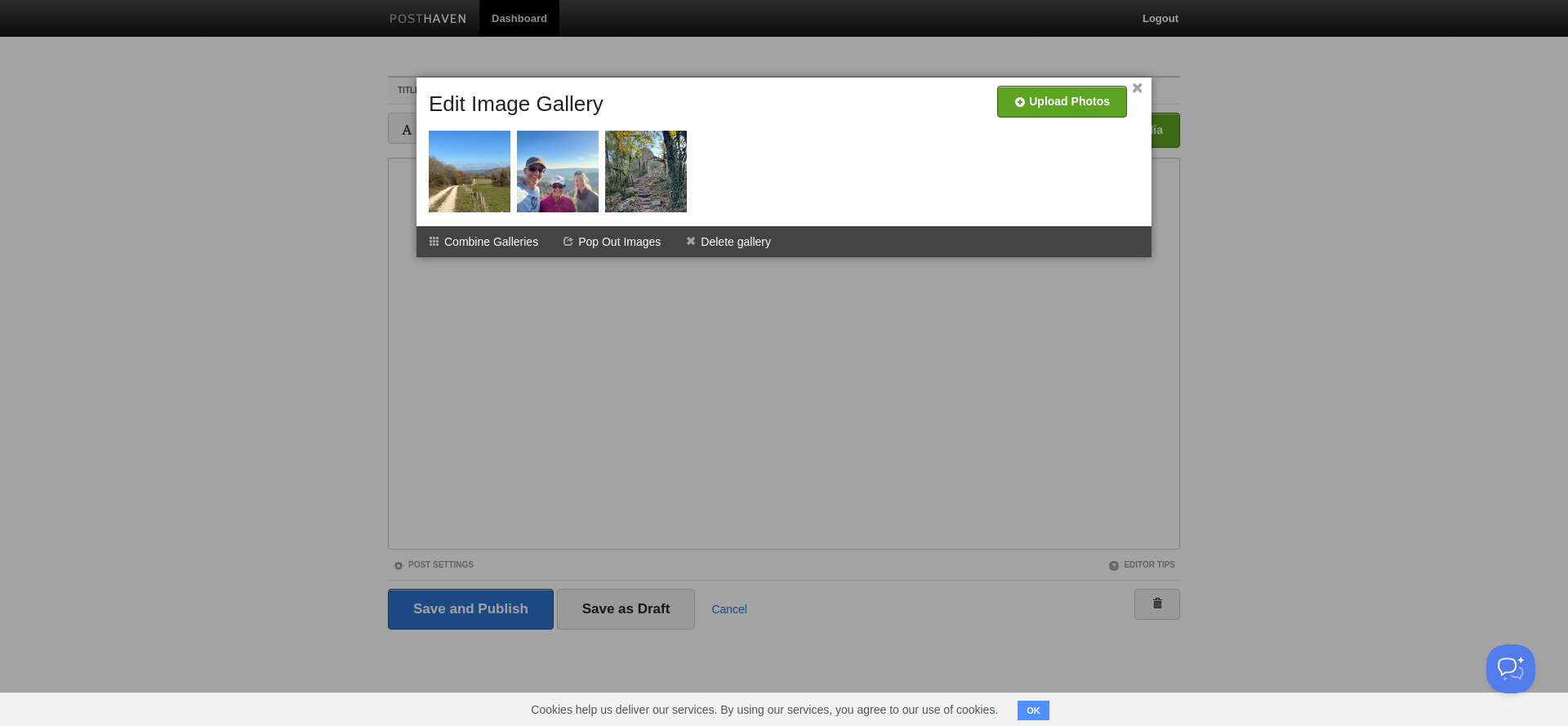
click at [1140, 89] on link "×" at bounding box center [1137, 88] width 11 height 9
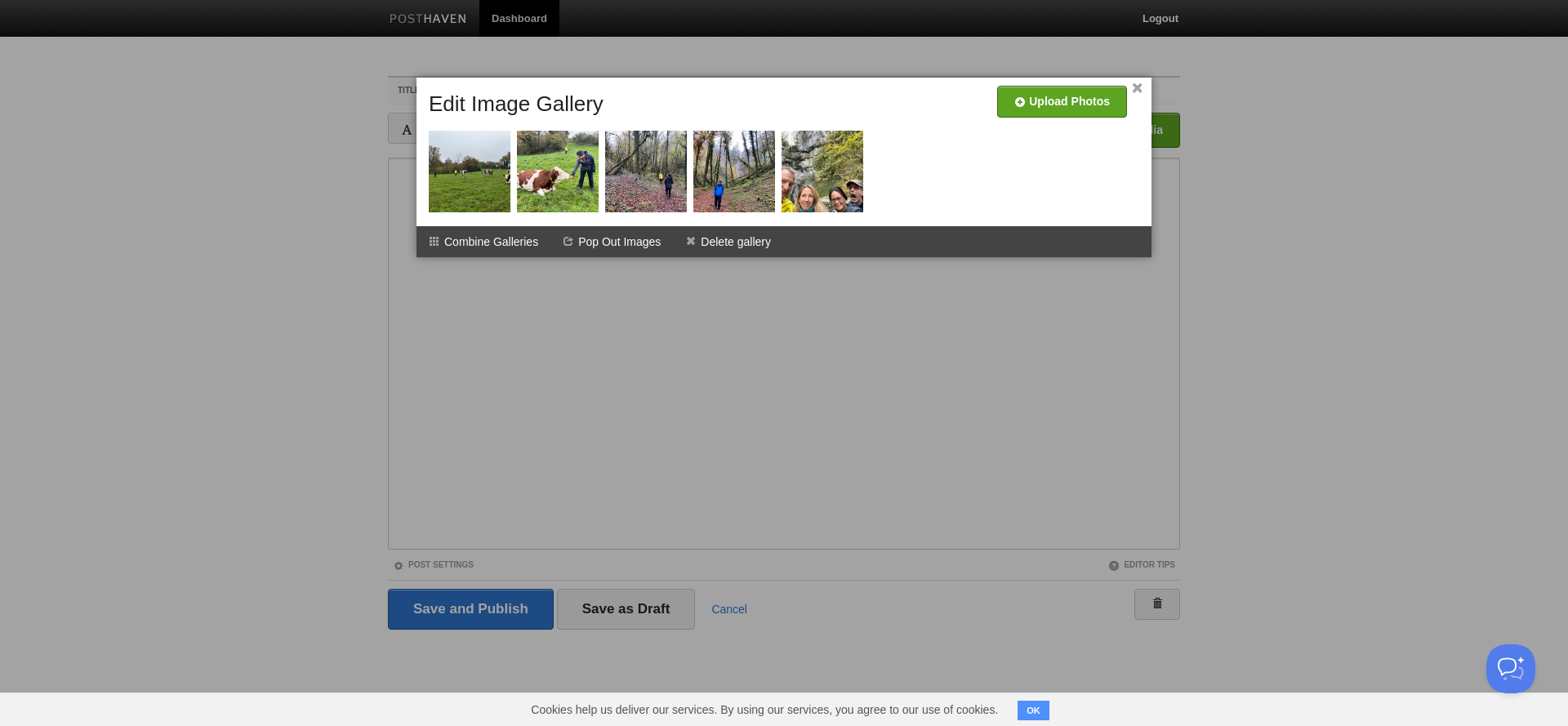
click at [1140, 87] on link "×" at bounding box center [1137, 88] width 11 height 9
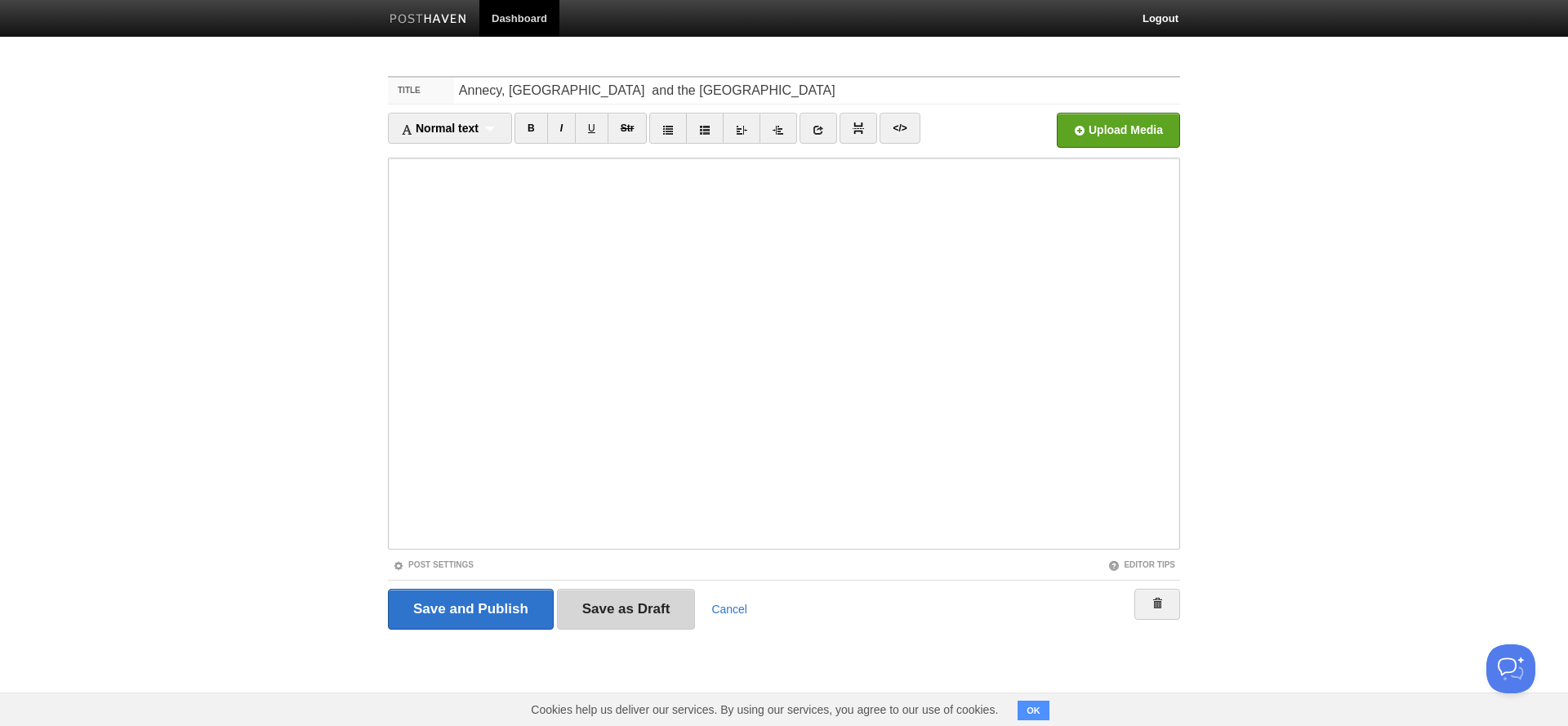
click at [607, 603] on input "Save as Draft" at bounding box center [627, 609] width 139 height 41
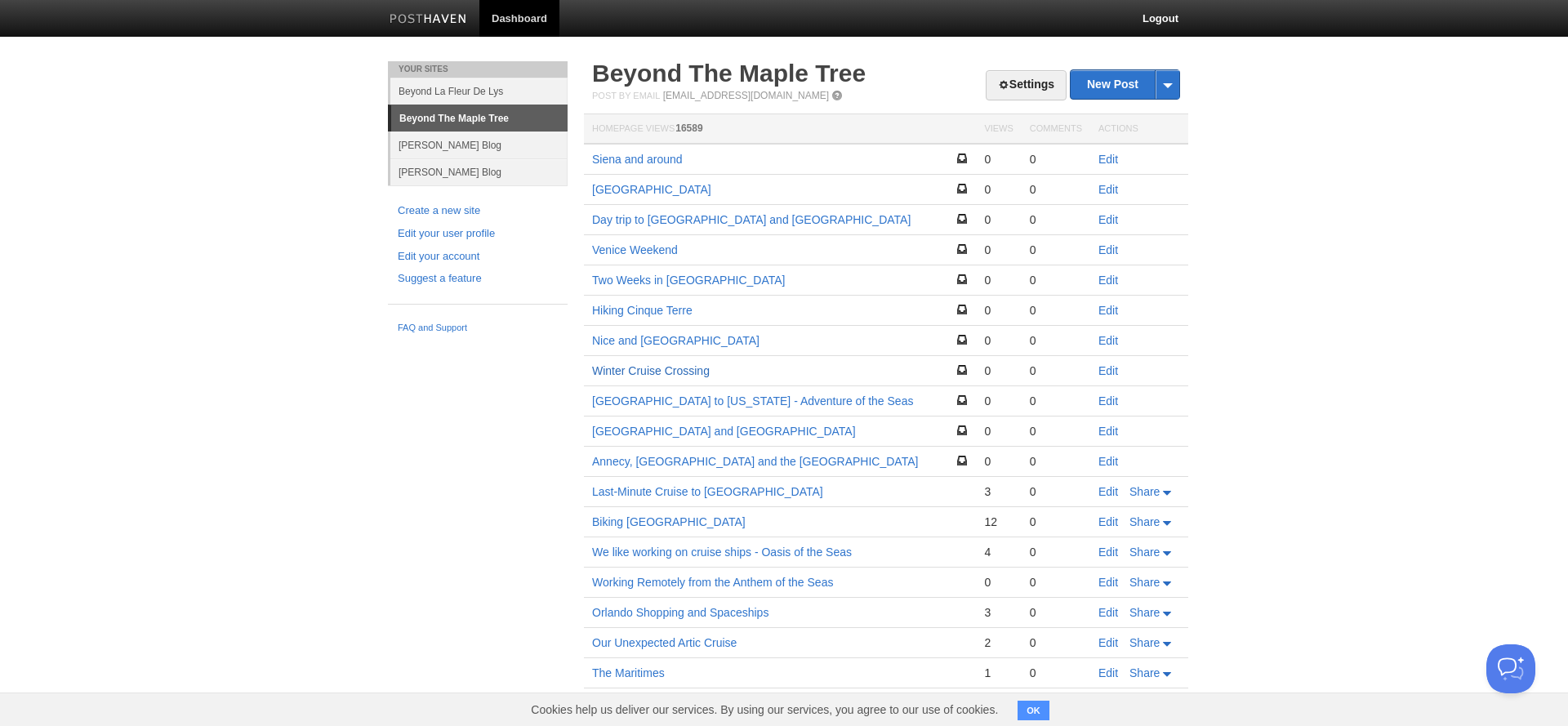
click at [644, 368] on link "Winter Cruise Crossing" at bounding box center [650, 371] width 117 height 13
click at [661, 370] on link "Winter Cruise Crossing" at bounding box center [650, 371] width 117 height 13
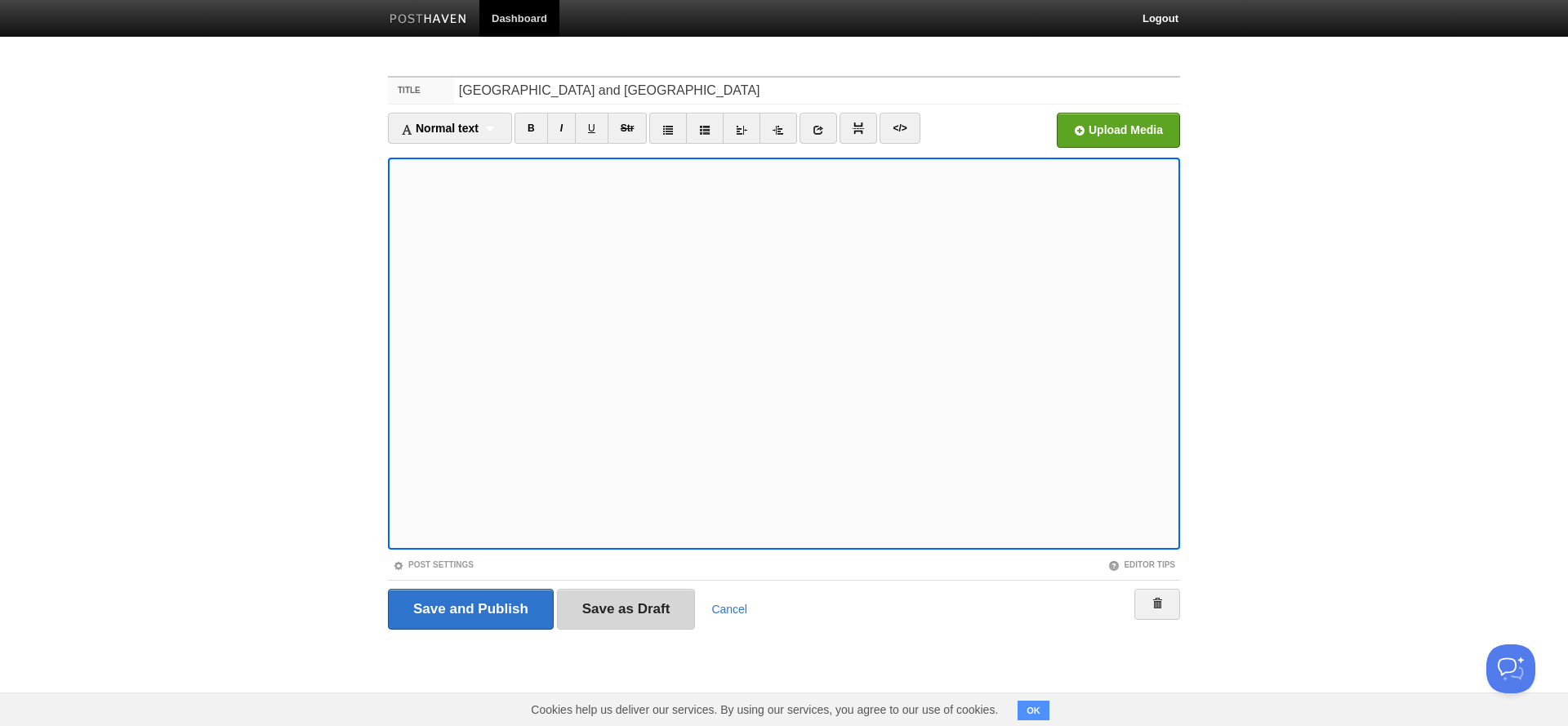
click at [654, 625] on input "Save as Draft" at bounding box center [627, 609] width 139 height 41
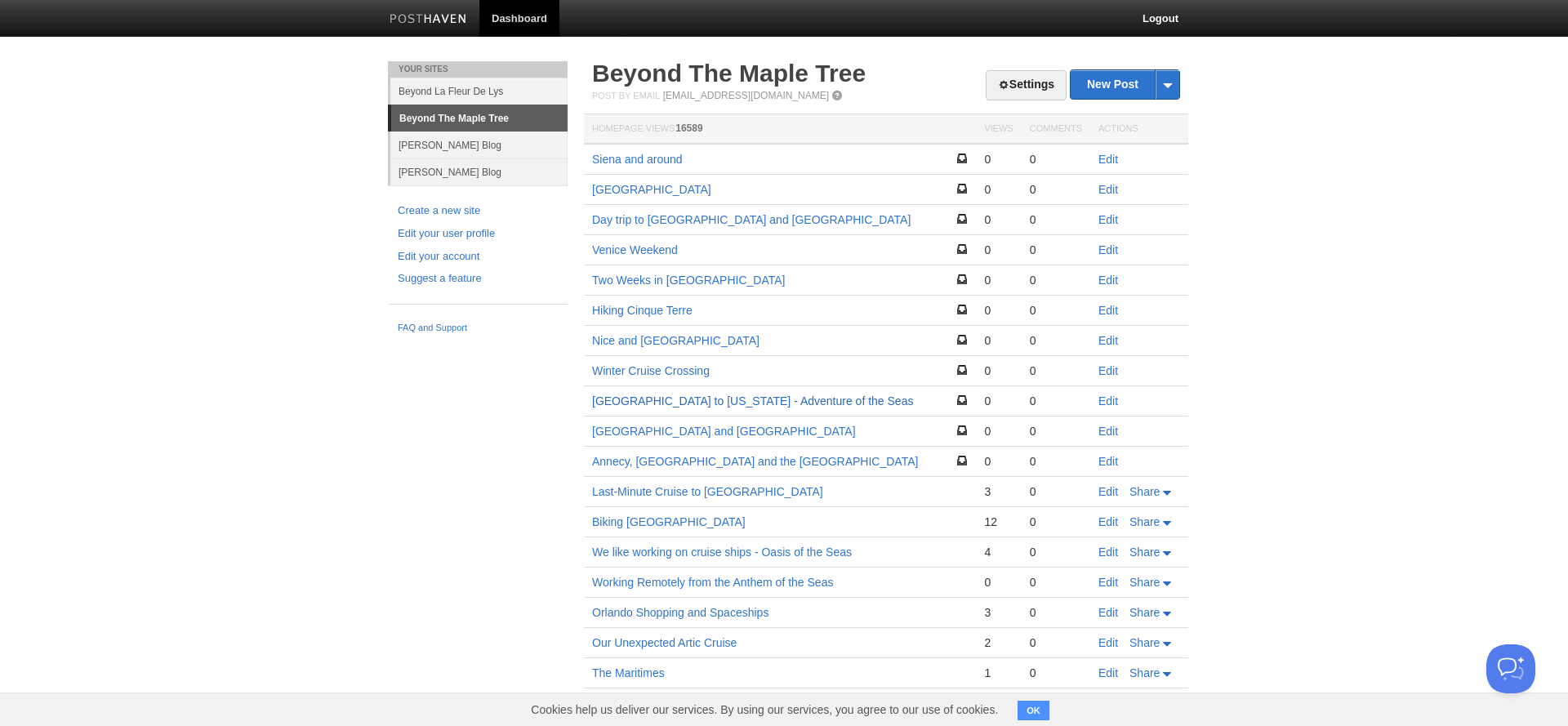
click at [634, 399] on link "[GEOGRAPHIC_DATA] to [US_STATE] - Adventure of the Seas" at bounding box center [752, 400] width 321 height 13
click at [641, 368] on link "Winter Cruise Crossing" at bounding box center [650, 371] width 117 height 13
click at [638, 338] on link "Nice and [GEOGRAPHIC_DATA]" at bounding box center [675, 340] width 168 height 13
click at [645, 431] on link "[GEOGRAPHIC_DATA] and [GEOGRAPHIC_DATA]" at bounding box center [723, 431] width 263 height 13
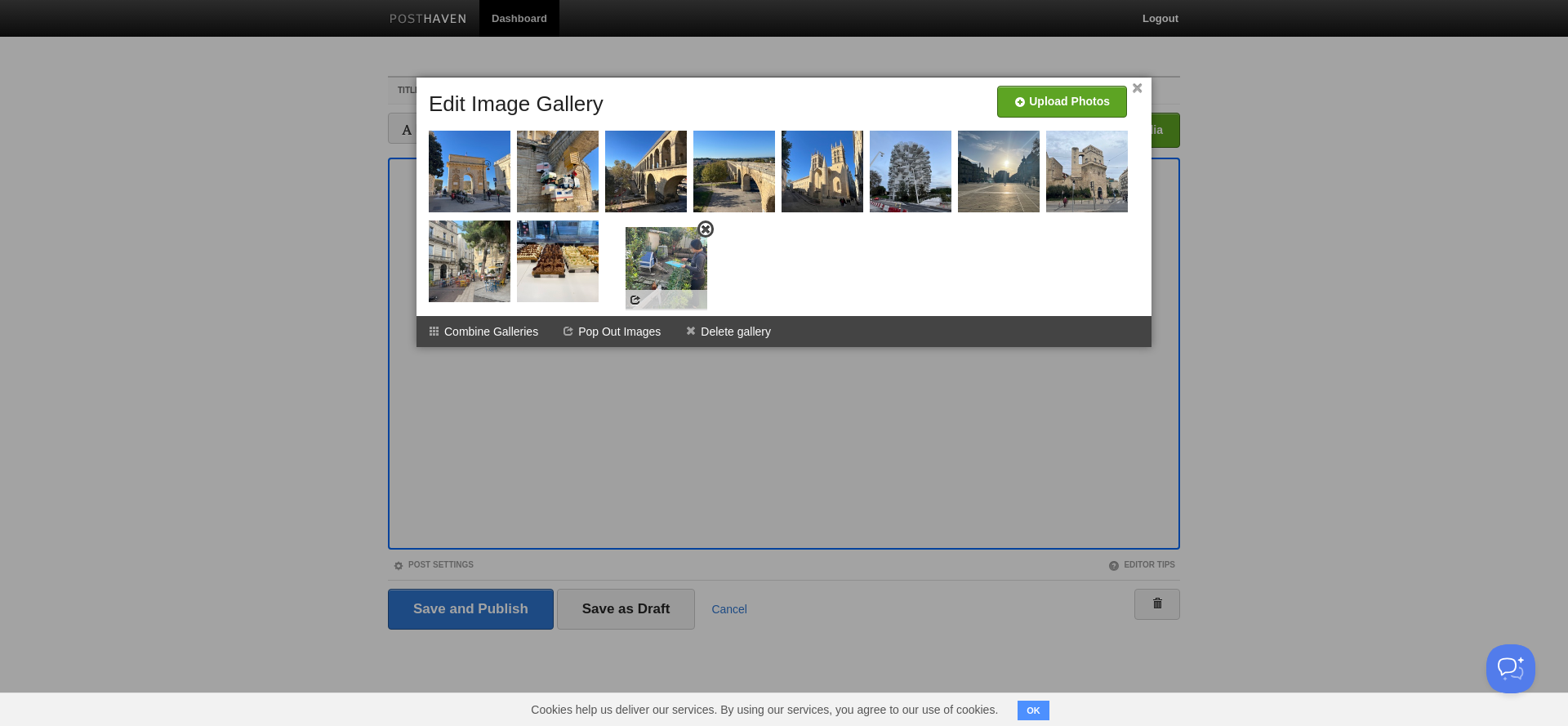
drag, startPoint x: 1022, startPoint y: 196, endPoint x: 693, endPoint y: 291, distance: 342.4
click at [1137, 89] on link "×" at bounding box center [1137, 88] width 11 height 9
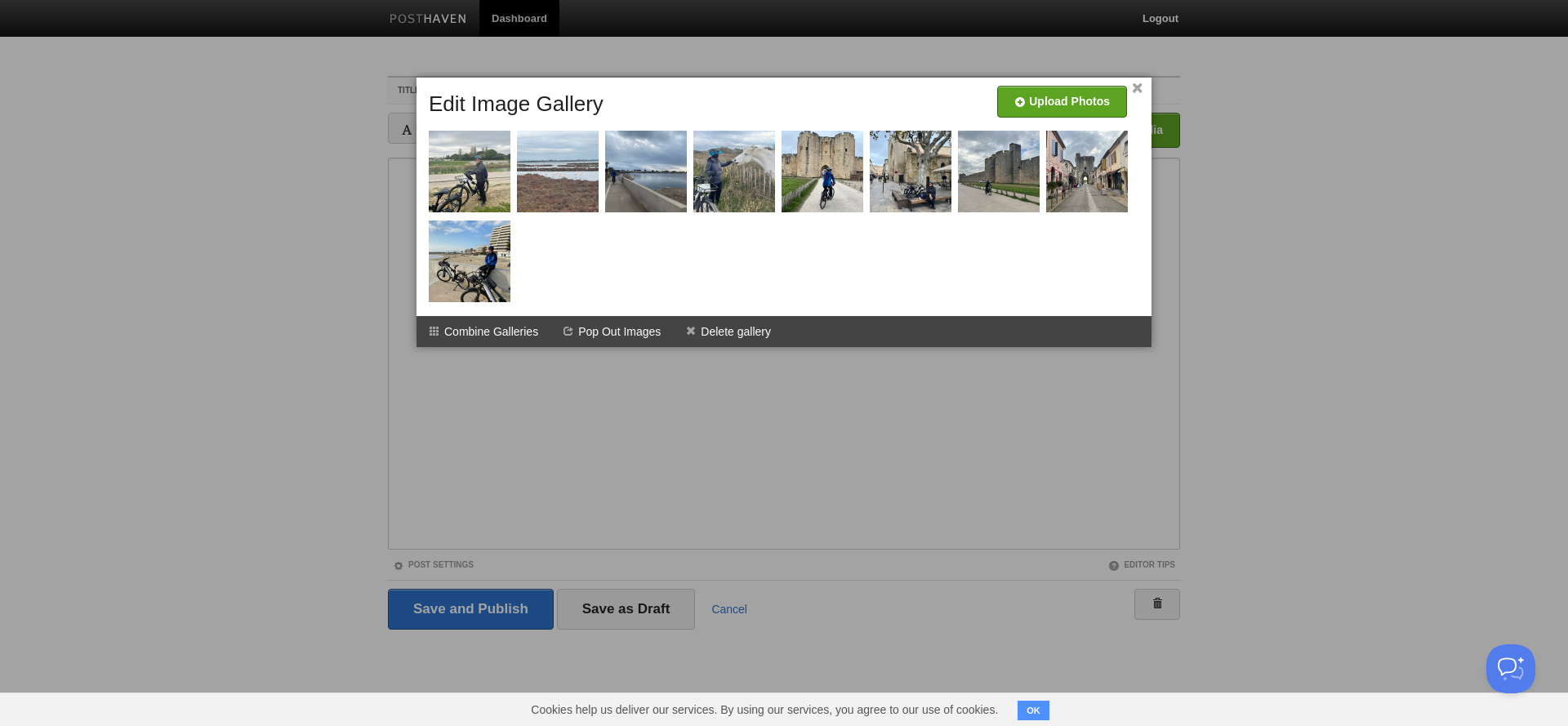
click at [1136, 90] on link "×" at bounding box center [1137, 88] width 11 height 9
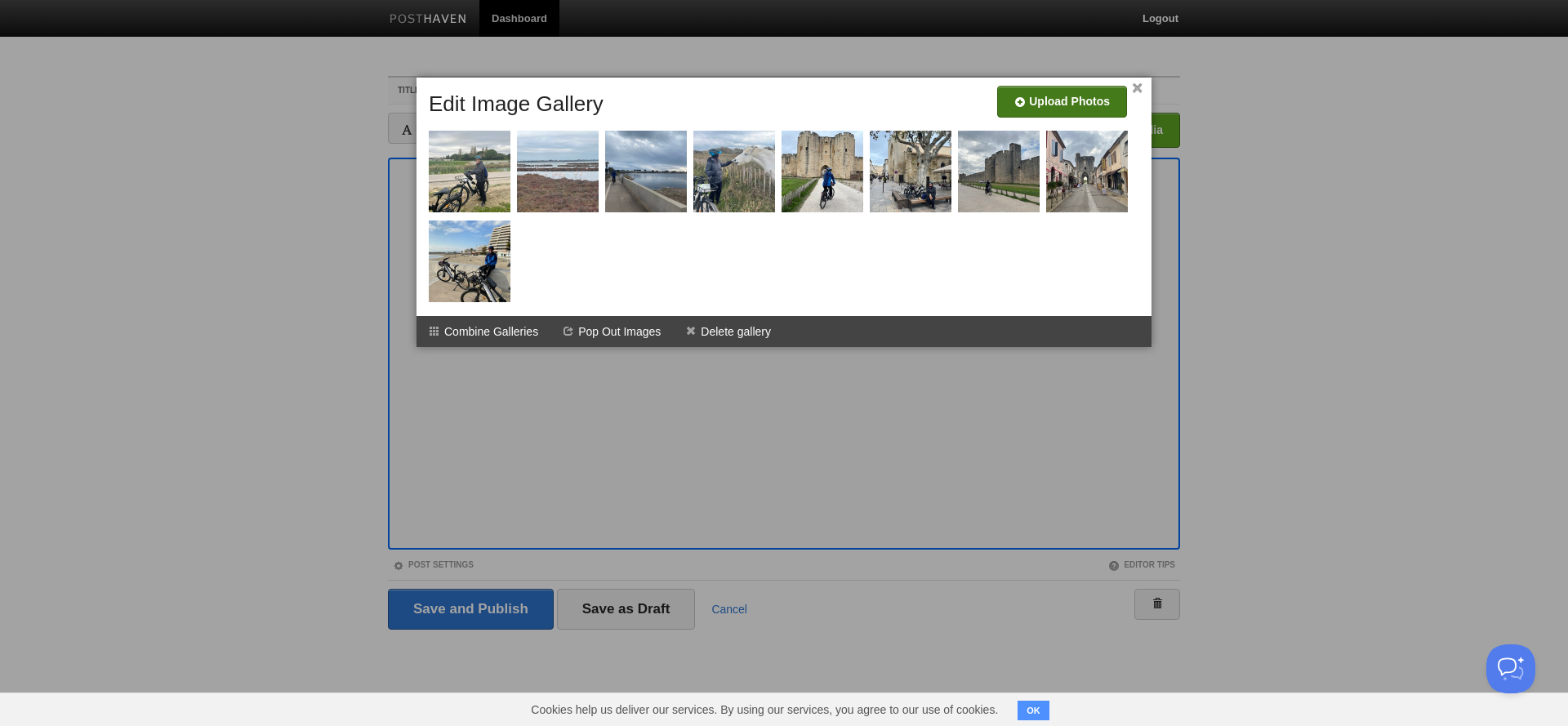
click at [1069, 102] on input "file" at bounding box center [572, 107] width 1236 height 83
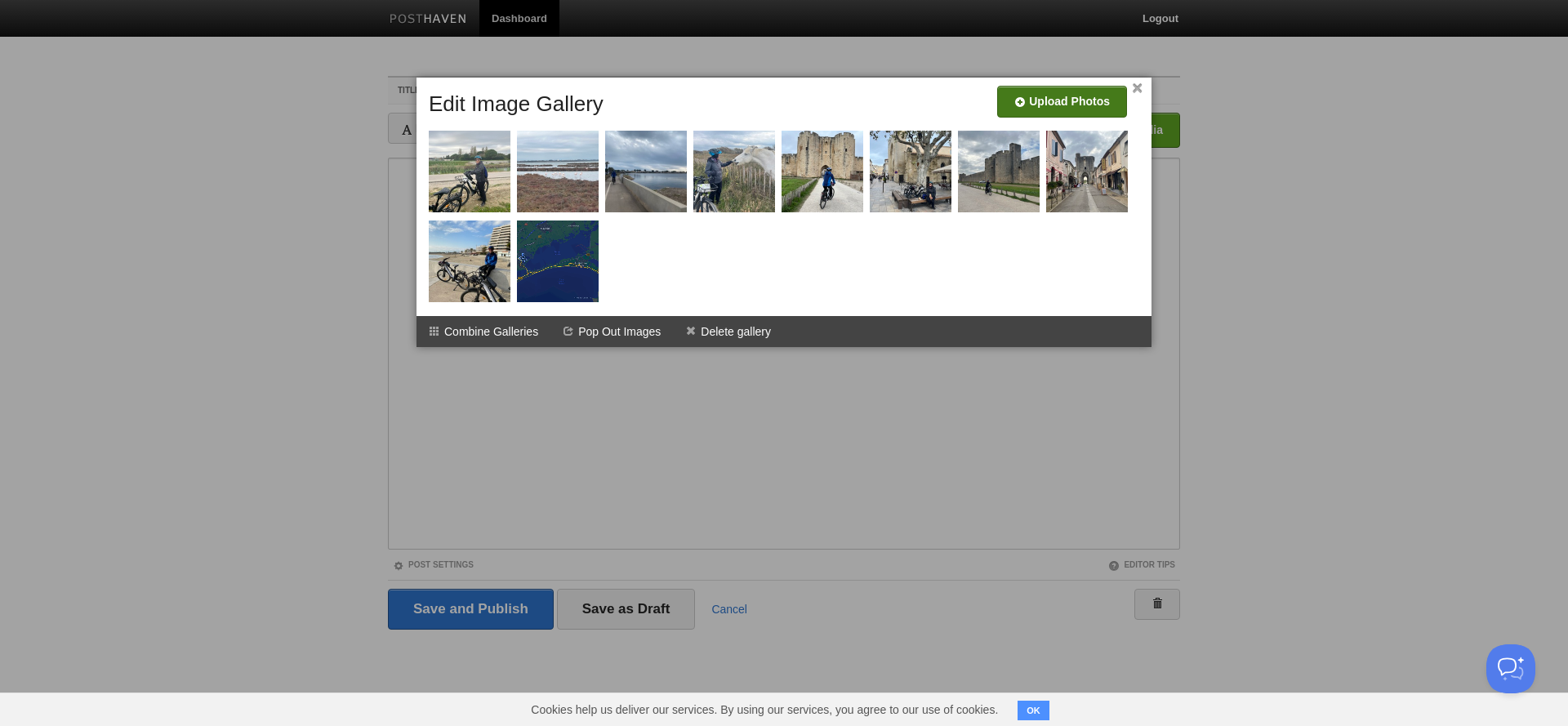
click at [808, 446] on div at bounding box center [784, 363] width 1568 height 726
click at [1141, 88] on link "×" at bounding box center [1137, 88] width 11 height 9
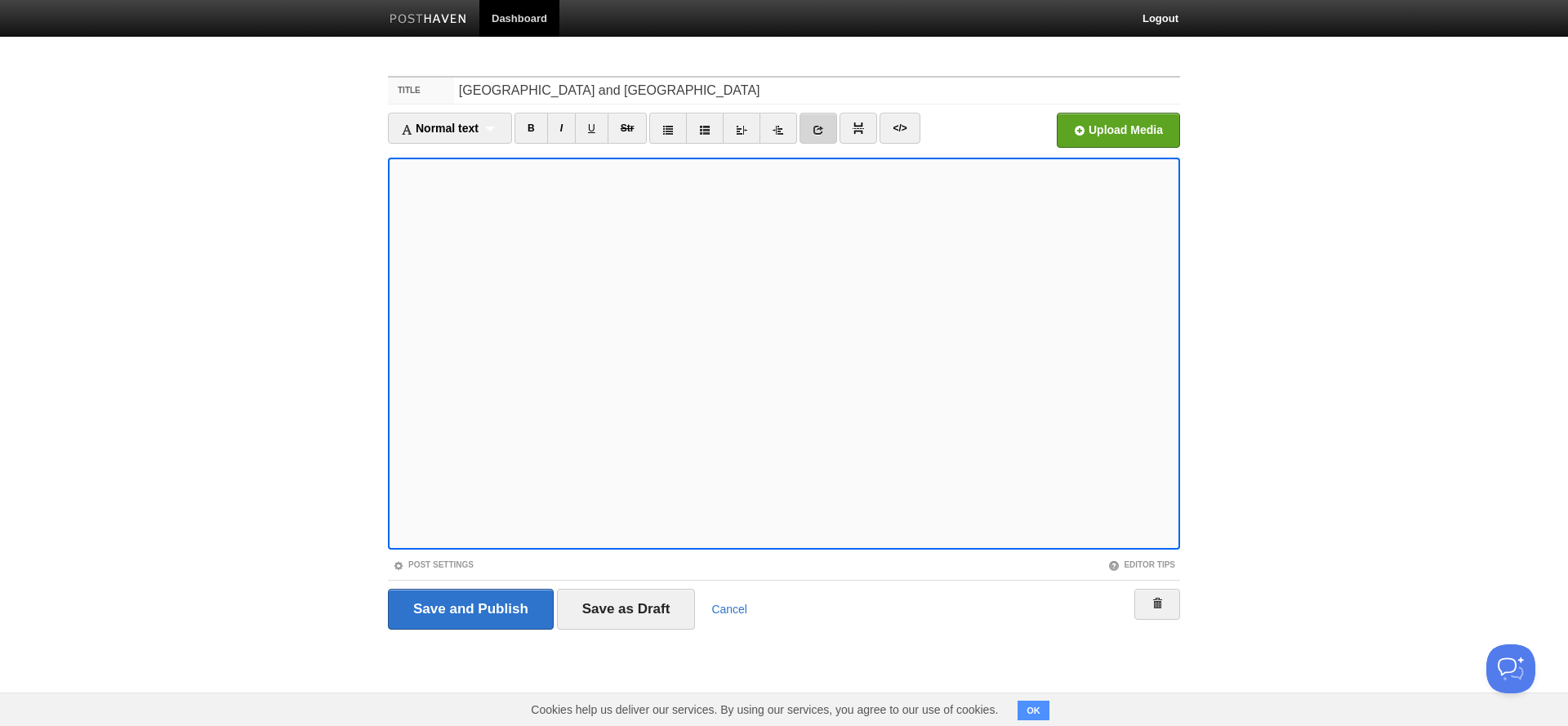
click at [820, 129] on icon at bounding box center [818, 130] width 12 height 12
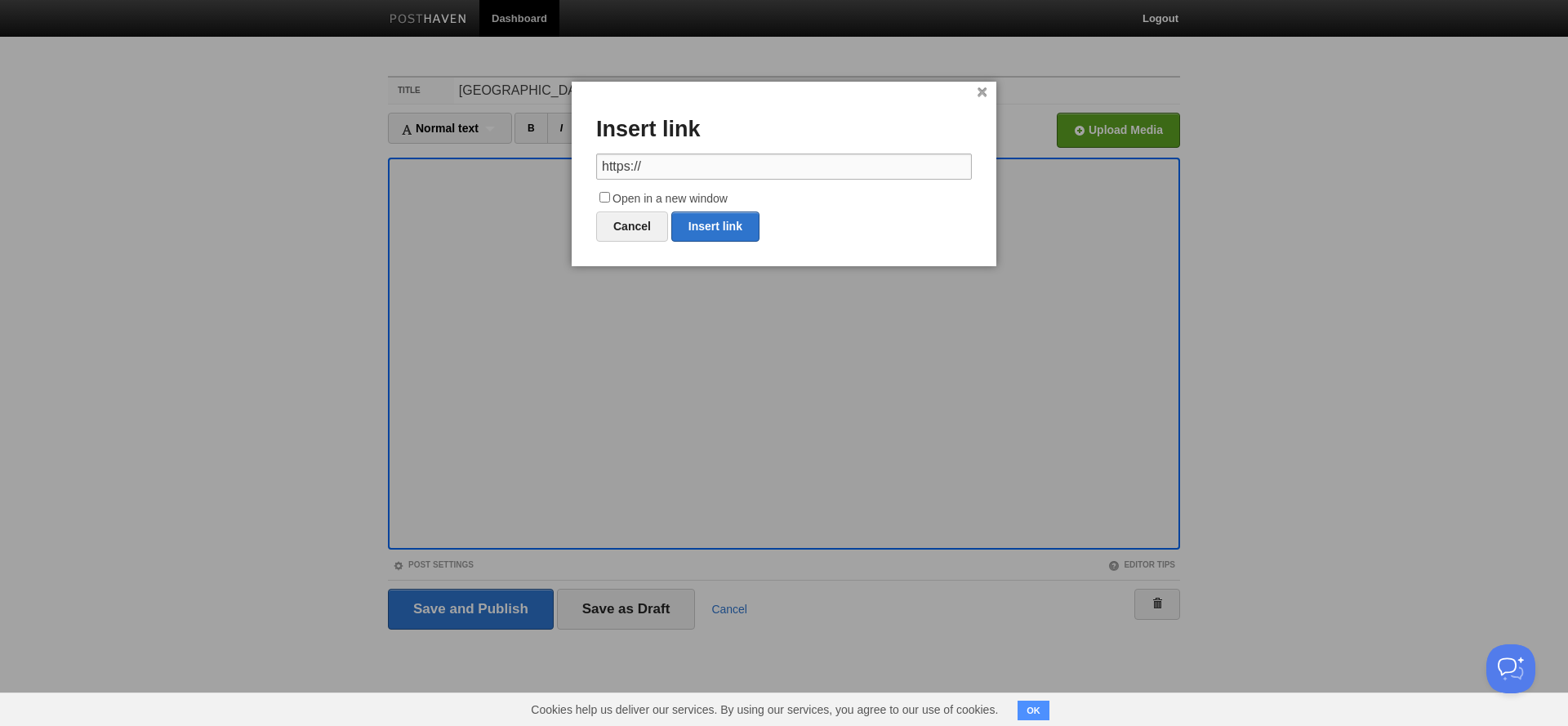
click at [713, 168] on input "https://" at bounding box center [784, 166] width 376 height 26
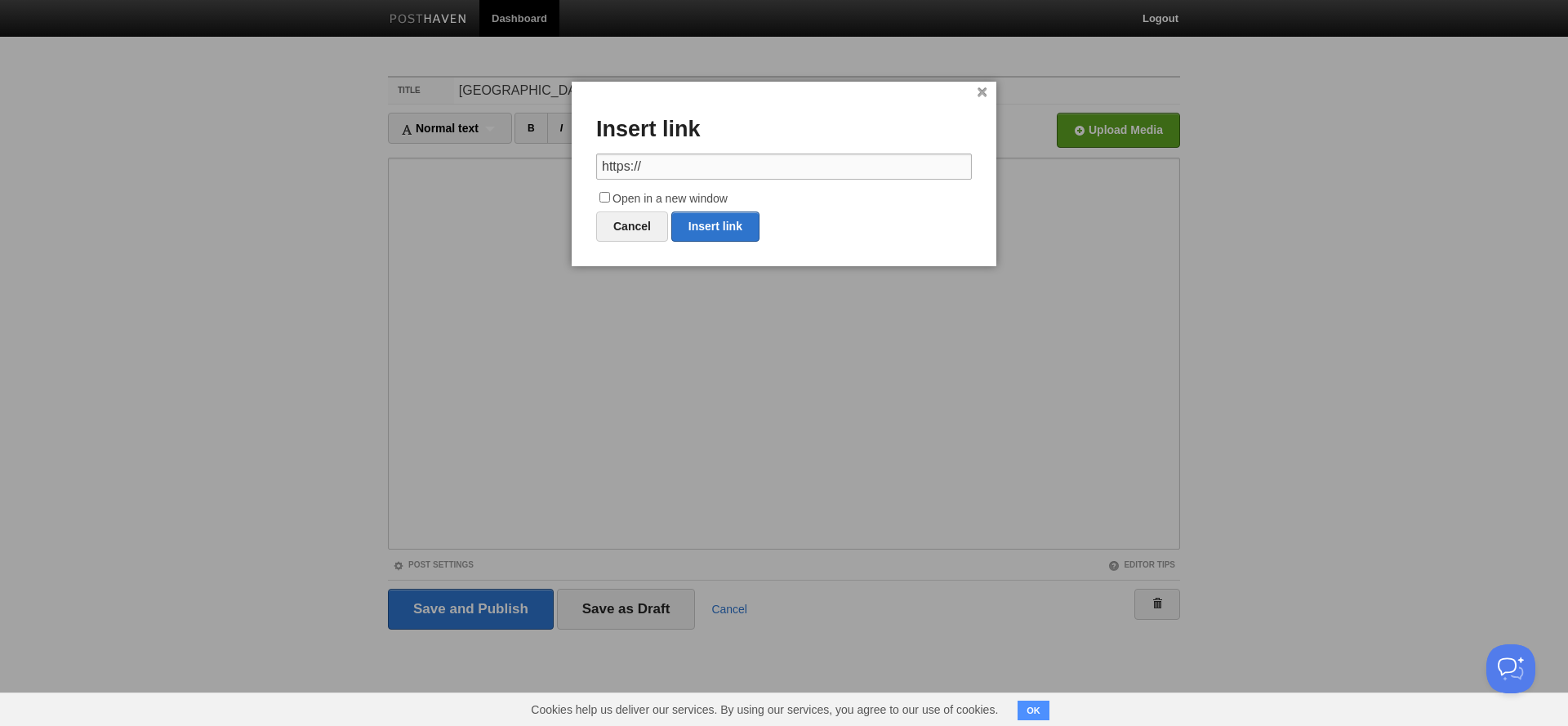
click at [637, 166] on input "https://" at bounding box center [784, 166] width 376 height 26
paste input "maps.app.goo.gl/Zpns5oJB7cCfHuedA"
type input "https://maps.app.goo.gl/Zpns5oJB7cCfHuedA"
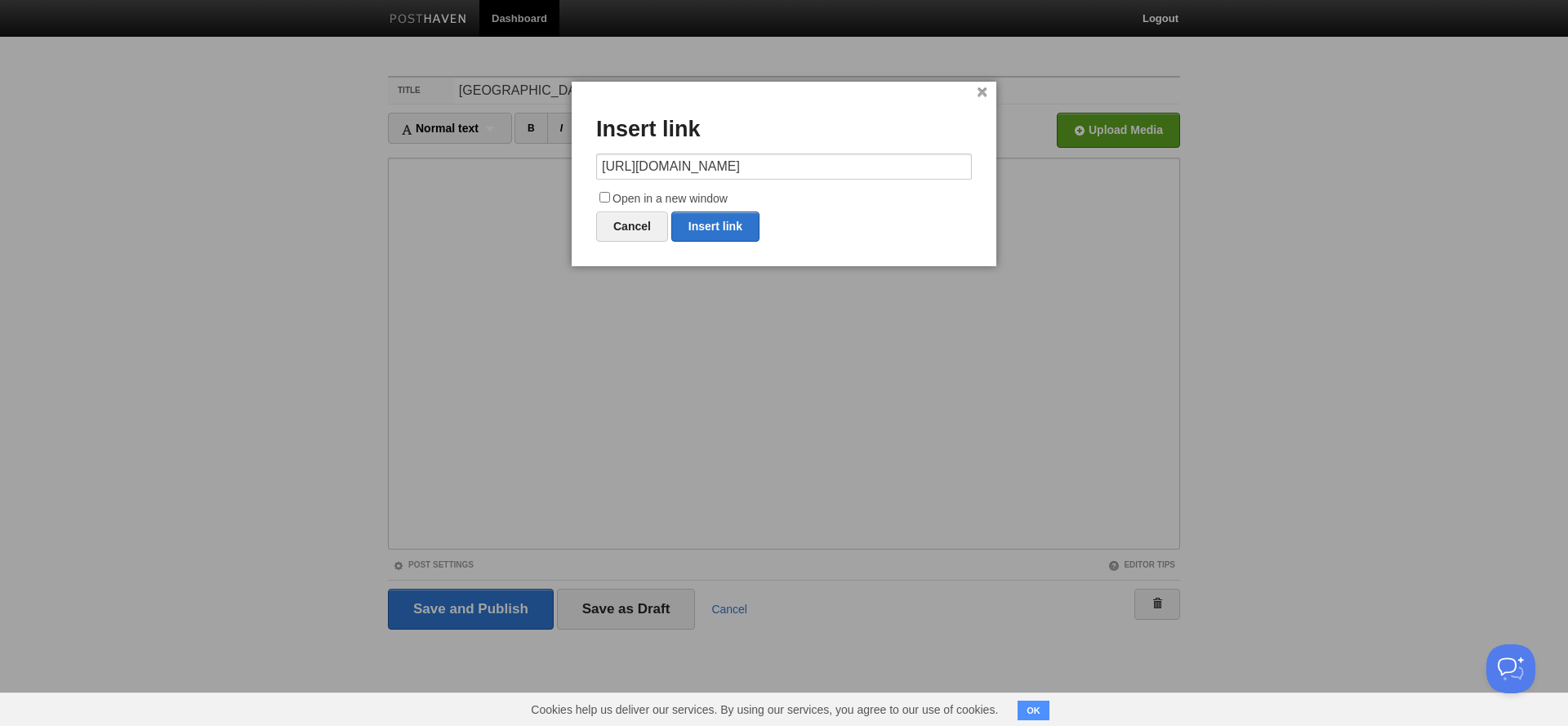
click at [601, 198] on input "Open in a new window" at bounding box center [605, 198] width 11 height 11
checkbox input "true"
click at [721, 216] on link "Insert link" at bounding box center [715, 227] width 88 height 31
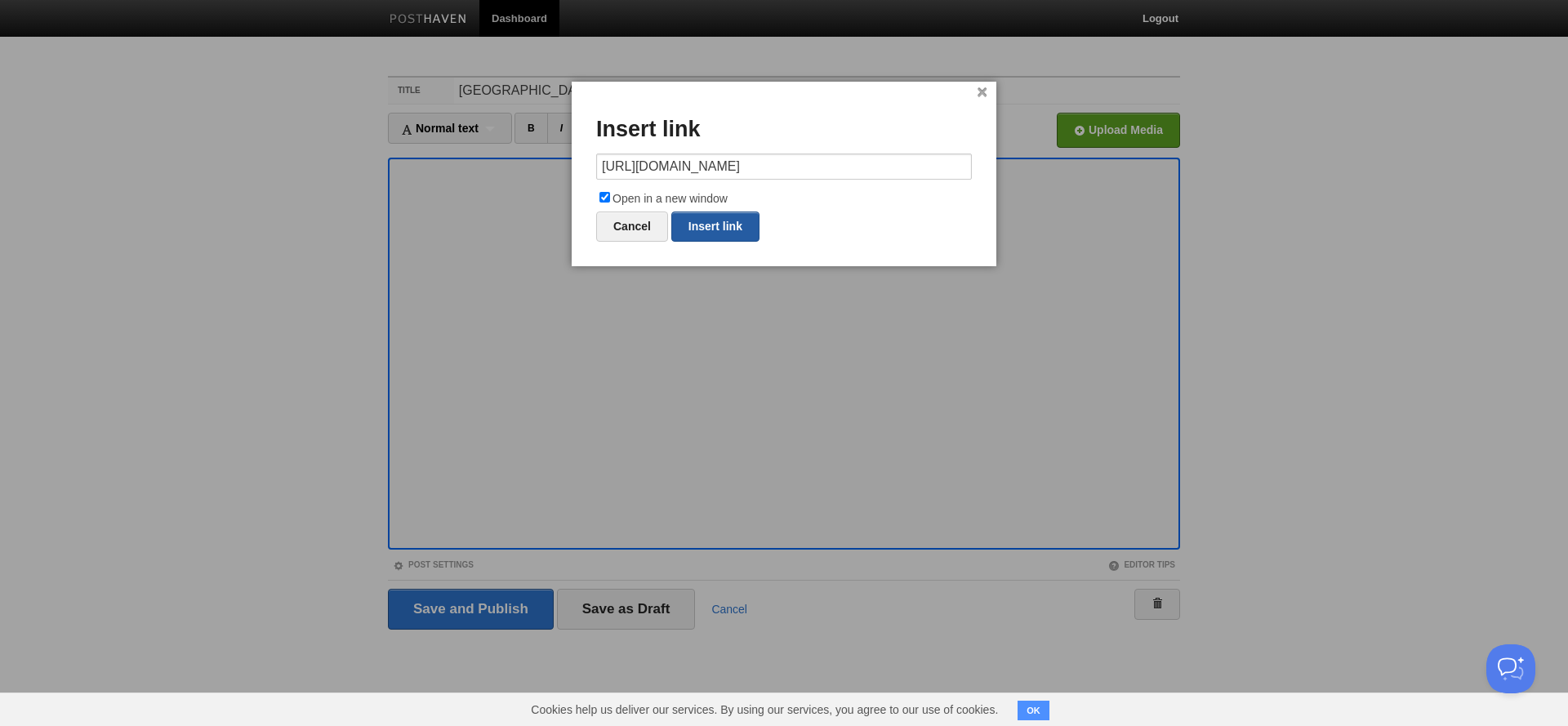
type input "https://"
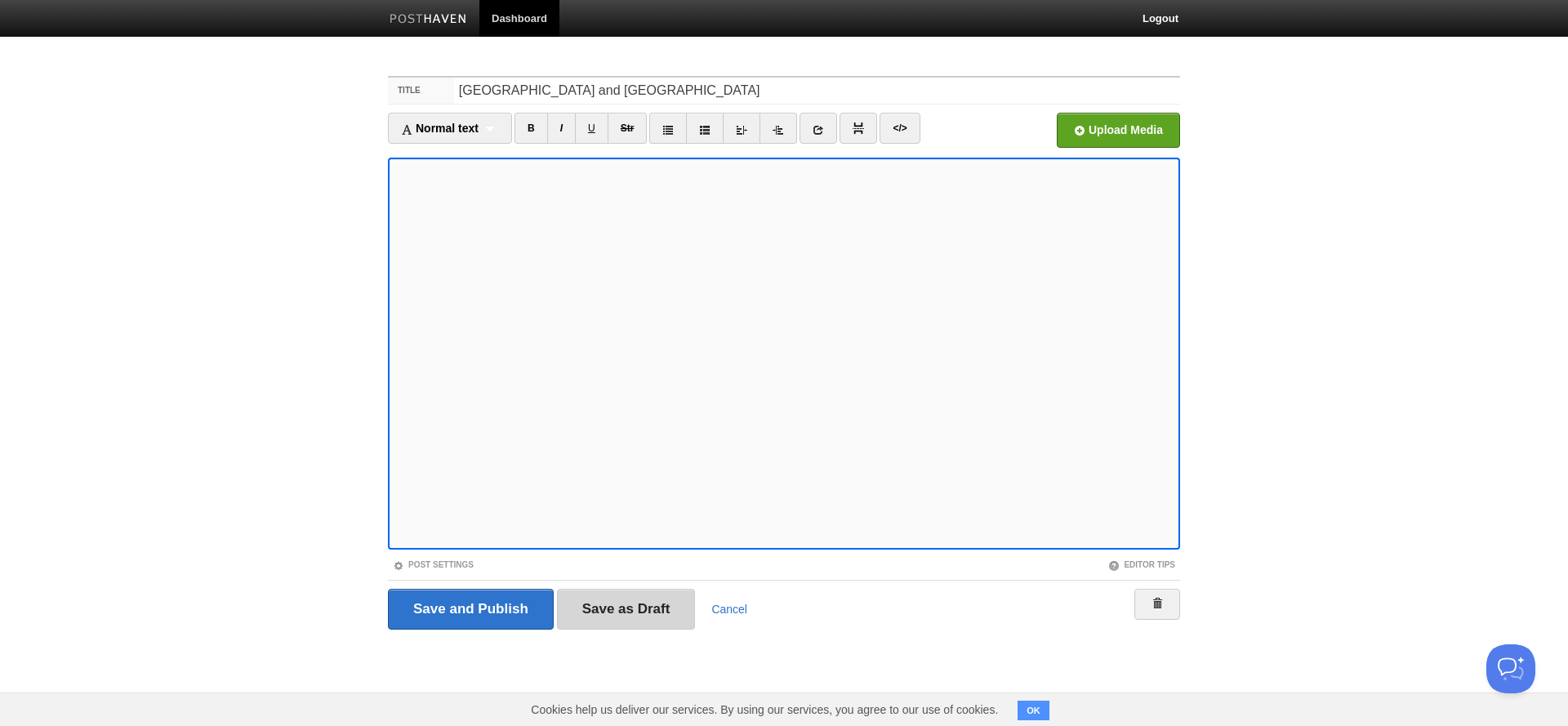
click at [628, 608] on input "Save as Draft" at bounding box center [627, 609] width 139 height 41
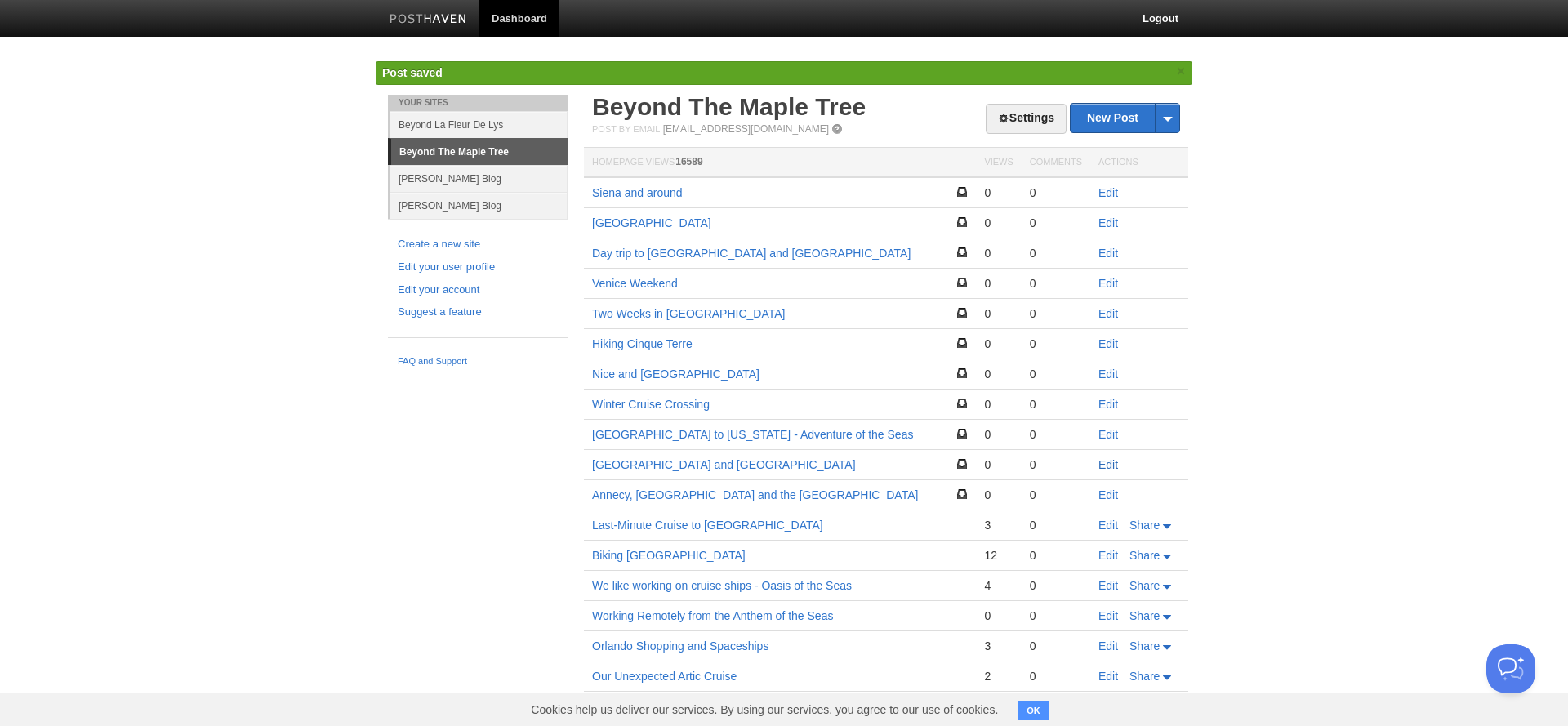
click at [1107, 460] on link "Edit" at bounding box center [1108, 464] width 20 height 13
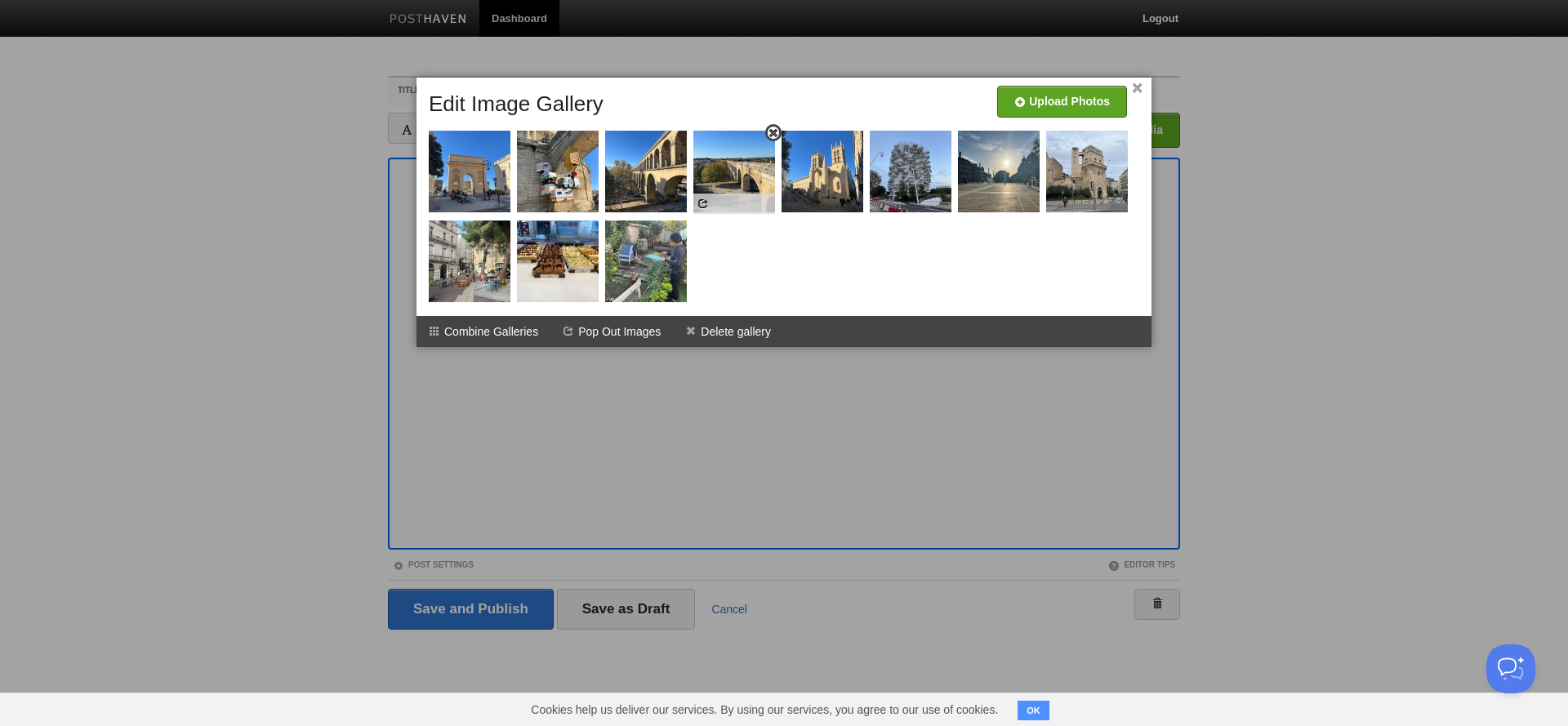
click at [773, 131] on span at bounding box center [773, 133] width 12 height 12
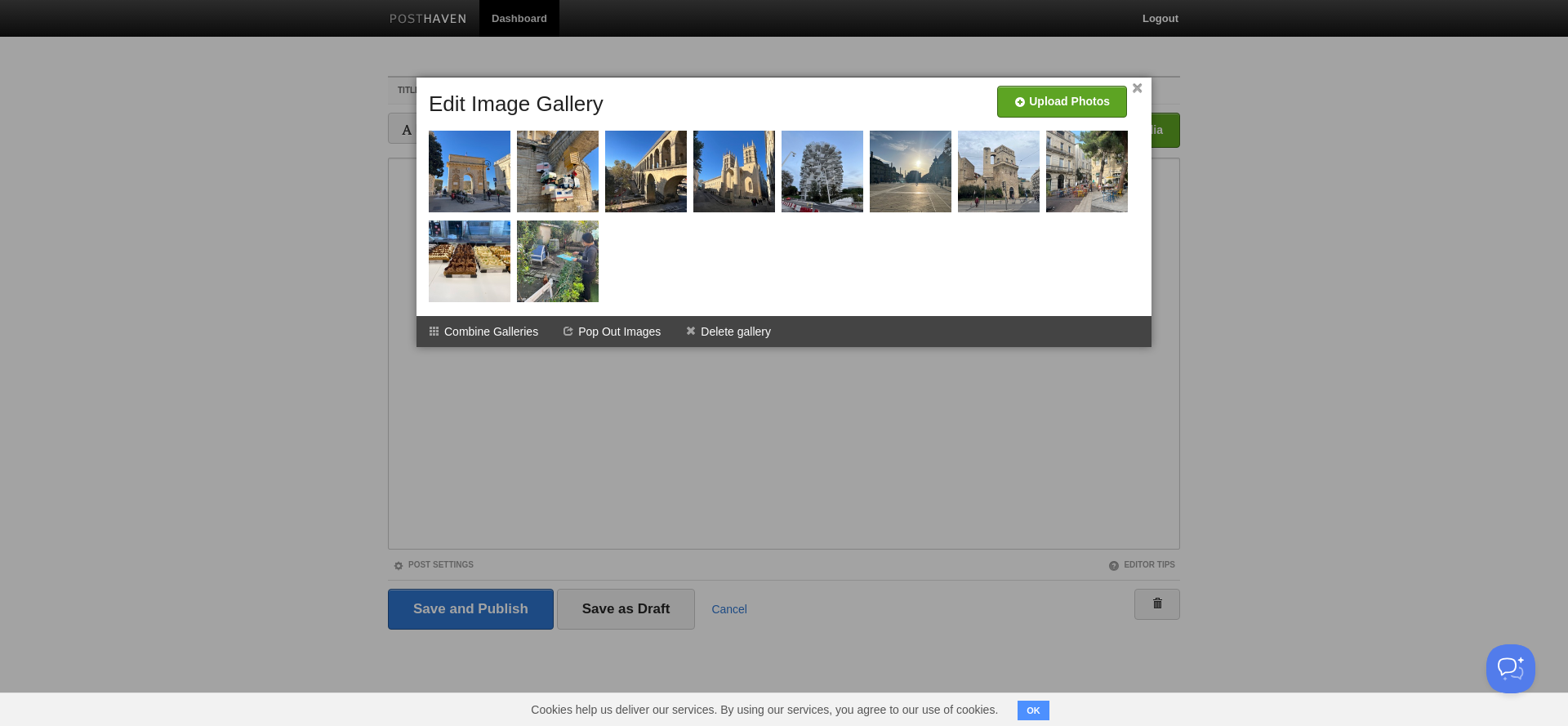
click at [1136, 87] on link "×" at bounding box center [1137, 88] width 11 height 9
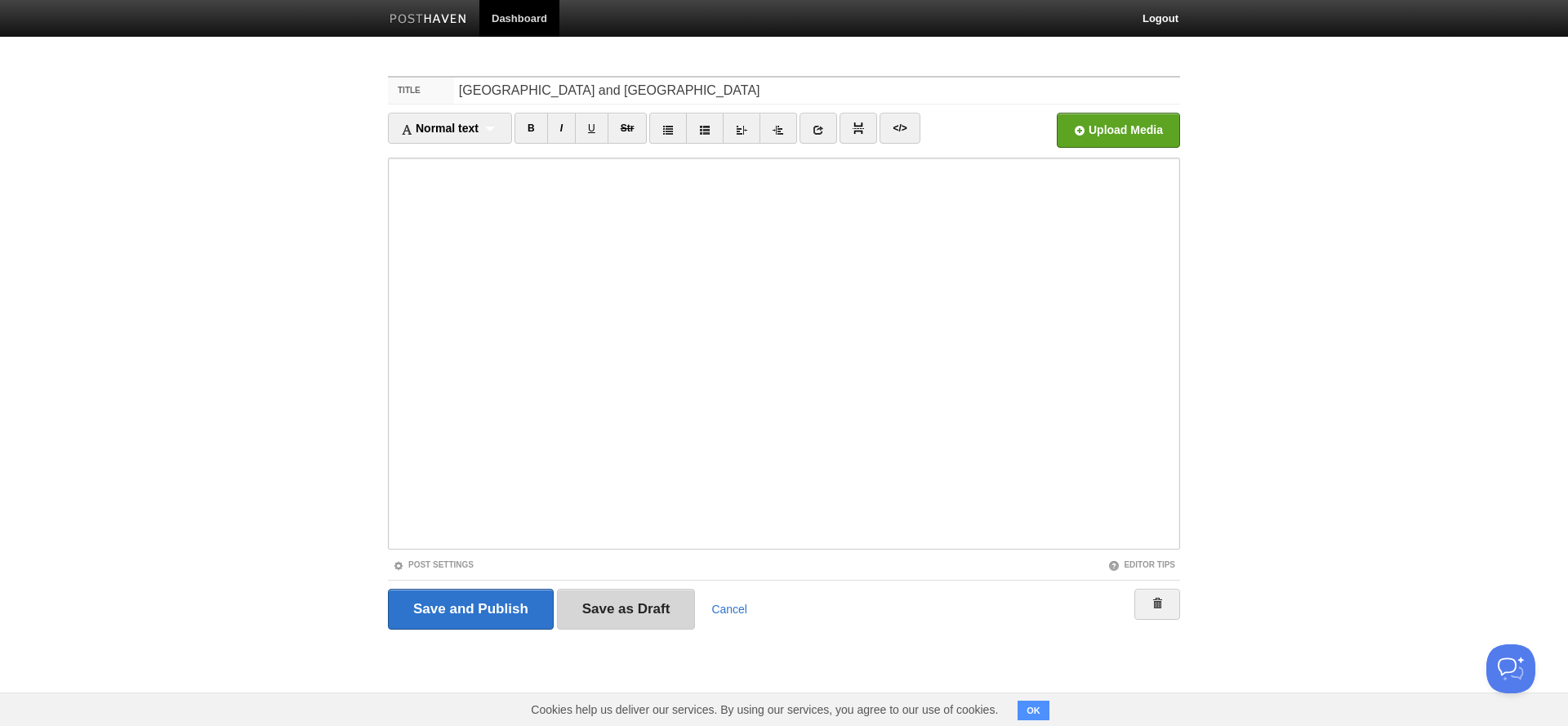
click at [600, 609] on input "Save as Draft" at bounding box center [627, 609] width 139 height 41
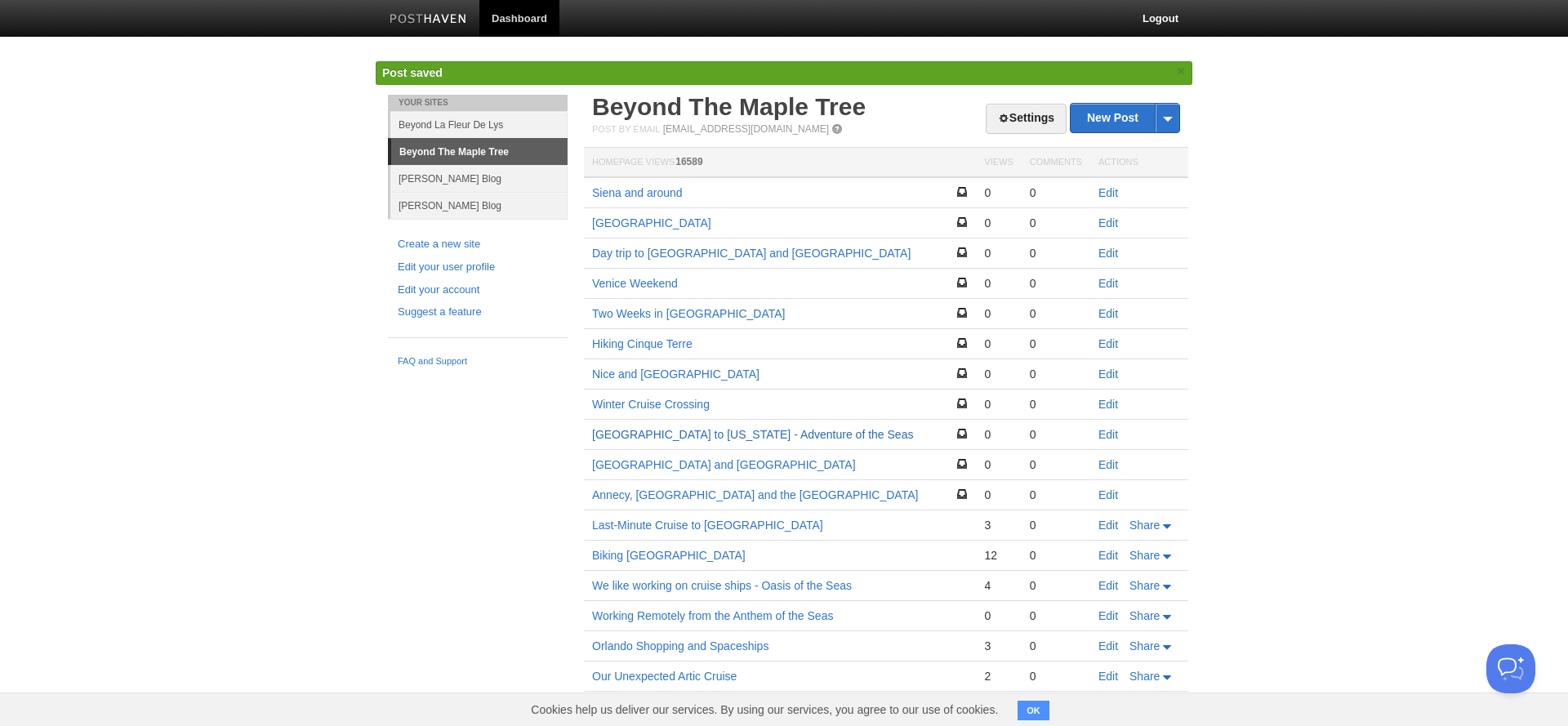
click at [650, 431] on link "[GEOGRAPHIC_DATA] to [US_STATE] - Adventure of the Seas" at bounding box center [752, 434] width 321 height 13
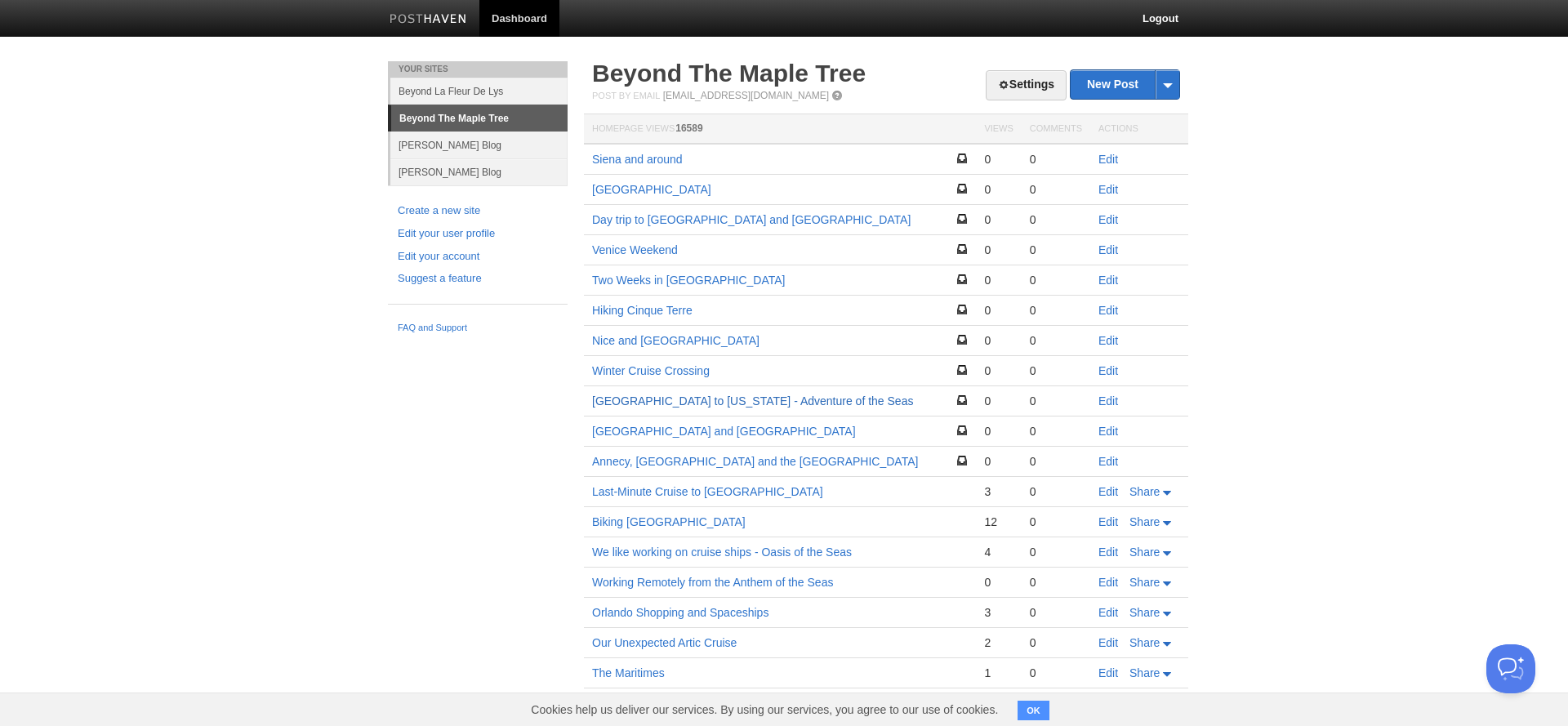
click at [666, 400] on link "[GEOGRAPHIC_DATA] to [US_STATE] - Adventure of the Seas" at bounding box center [752, 400] width 321 height 13
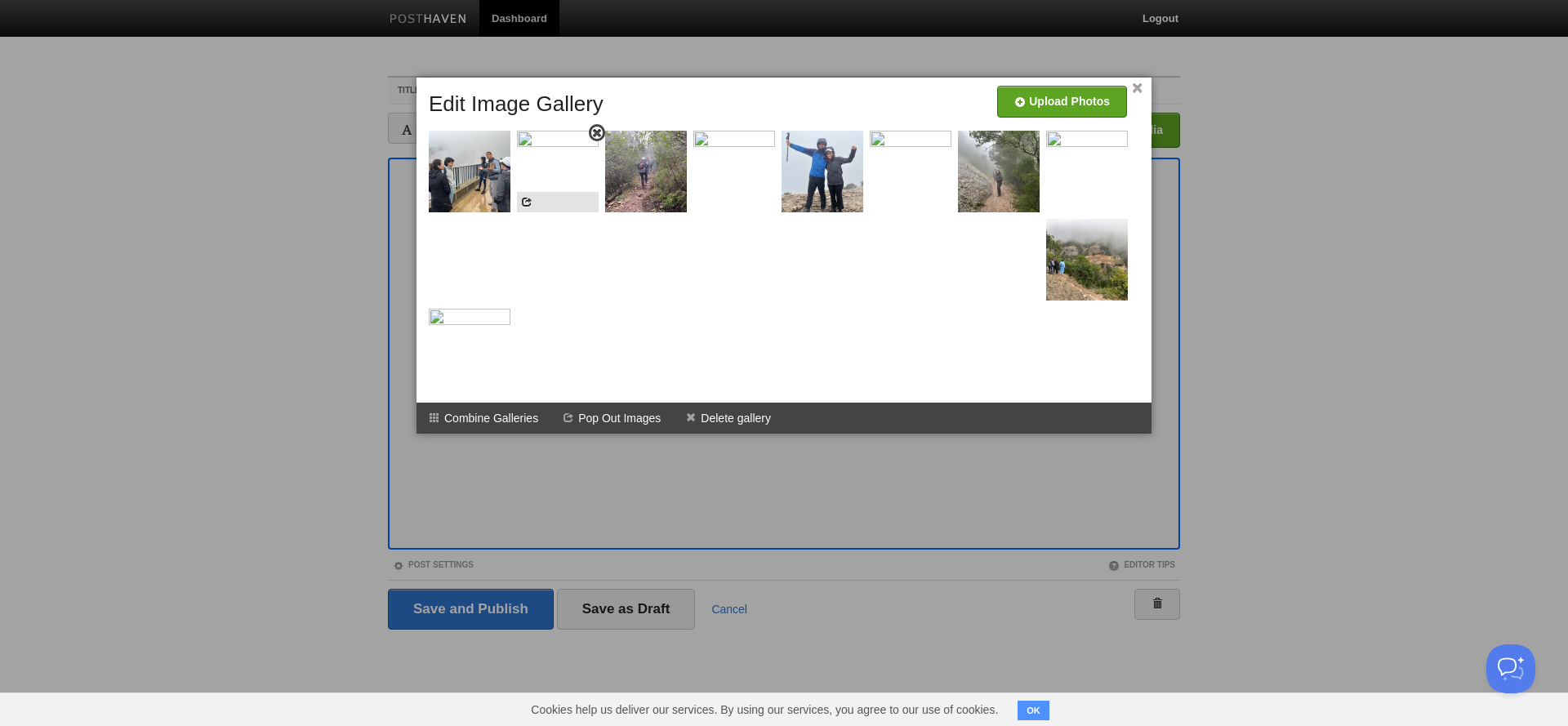
click at [595, 133] on span at bounding box center [597, 133] width 12 height 12
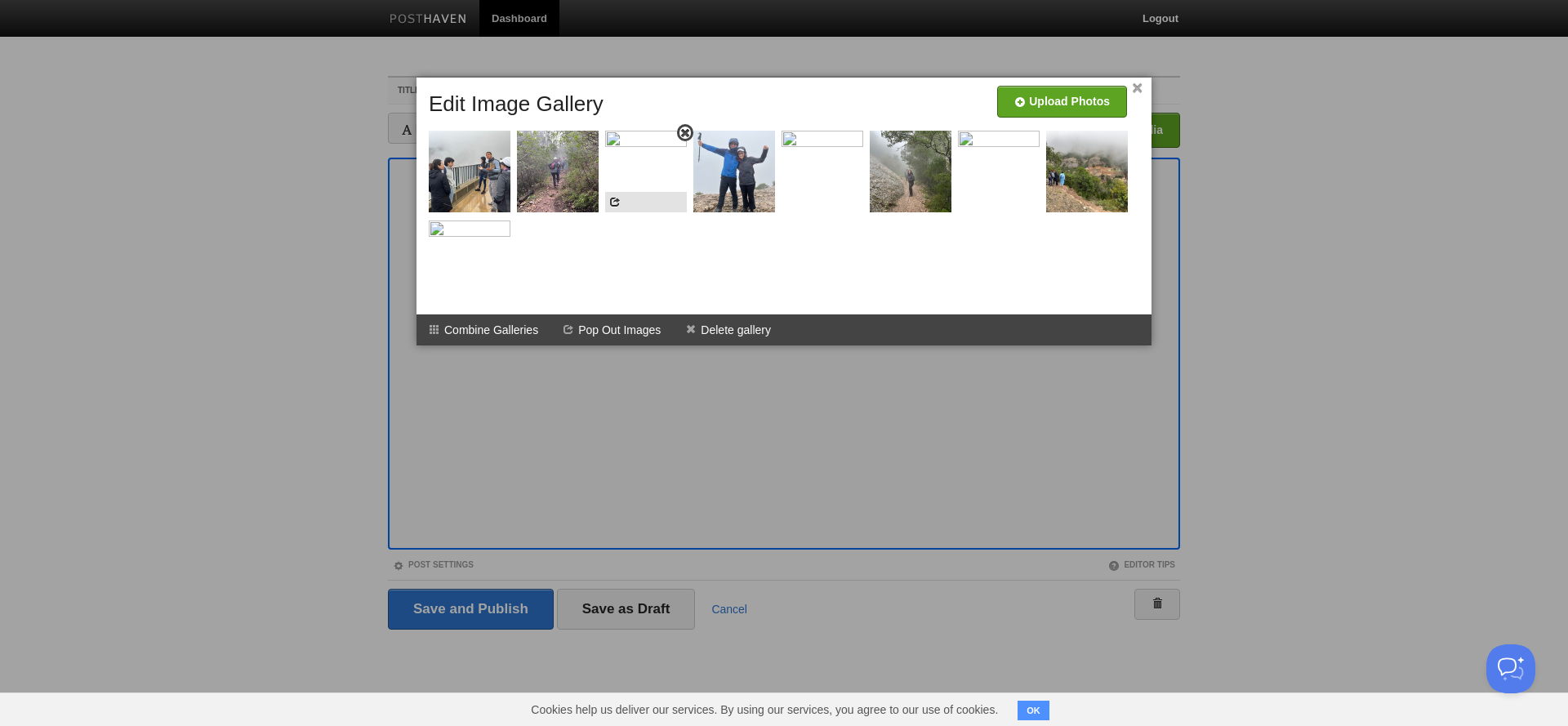
click at [687, 133] on span at bounding box center [684, 133] width 12 height 12
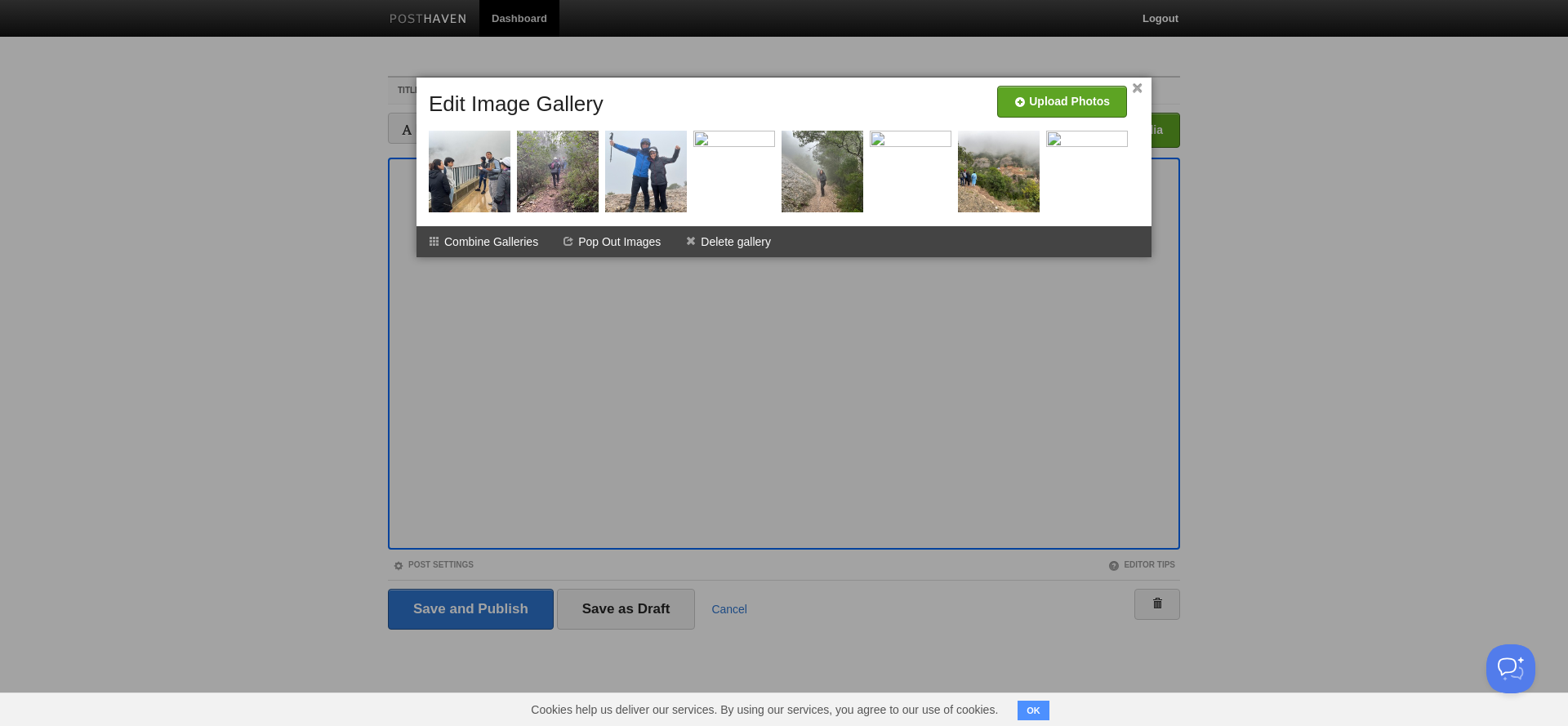
click at [0, 0] on span at bounding box center [0, 0] width 0 height 0
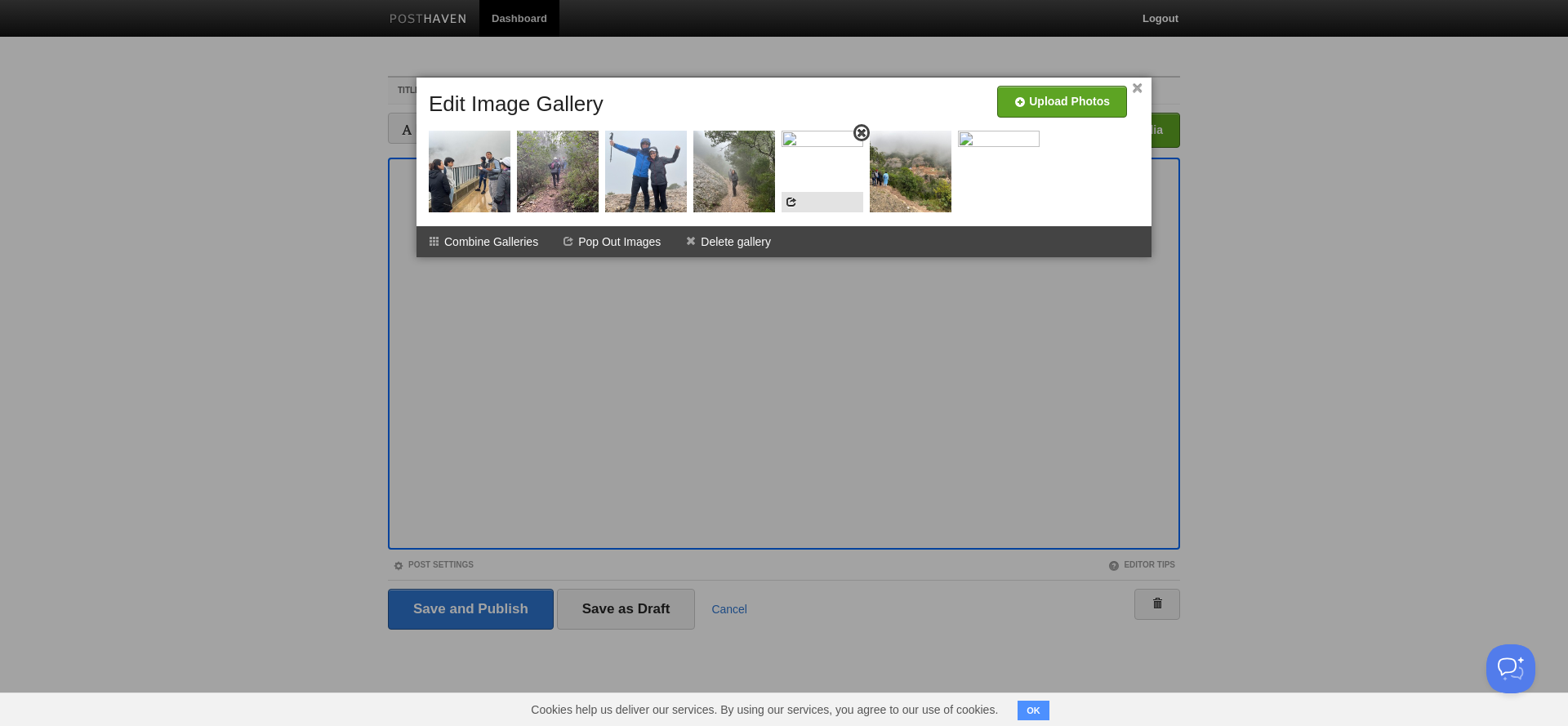
click at [863, 133] on span at bounding box center [861, 133] width 12 height 12
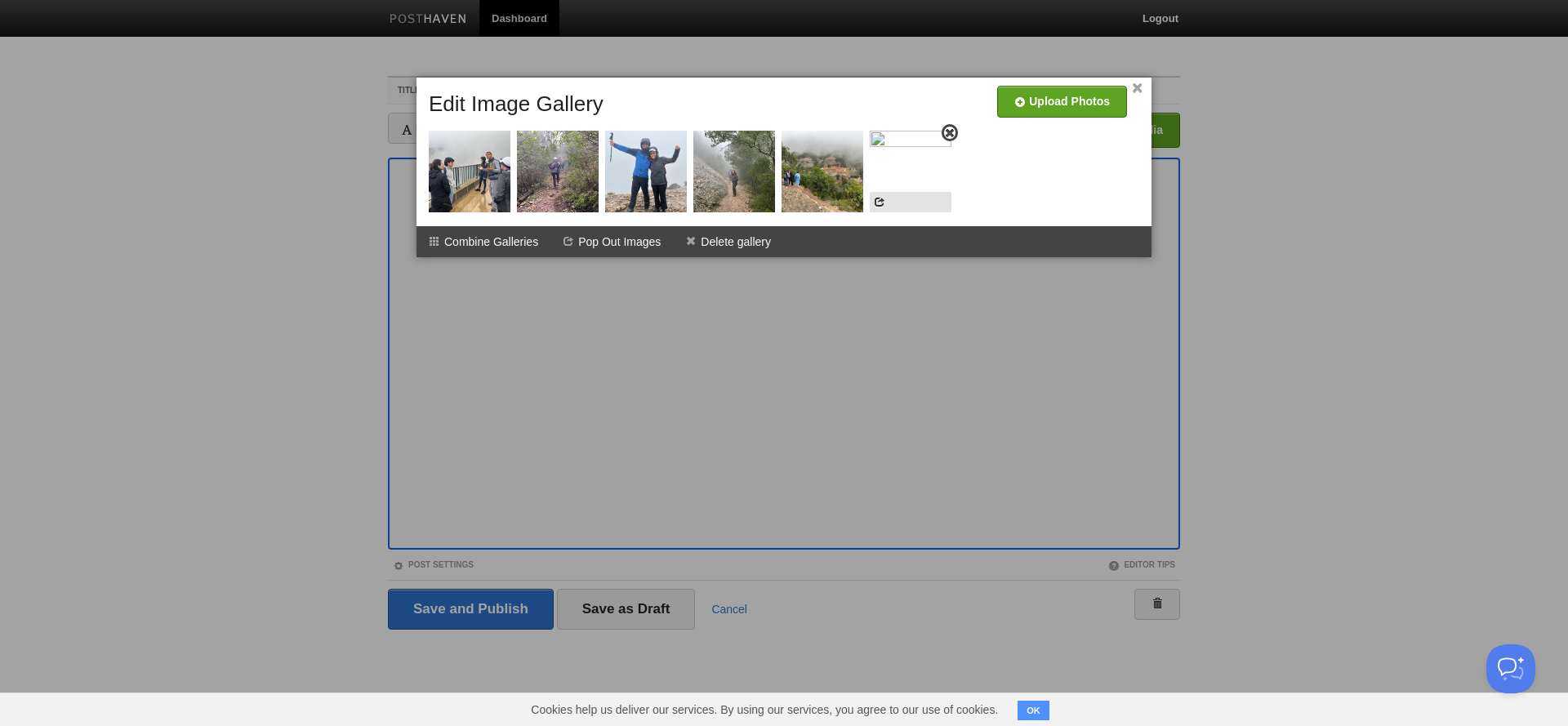
click at [948, 132] on span at bounding box center [949, 133] width 12 height 12
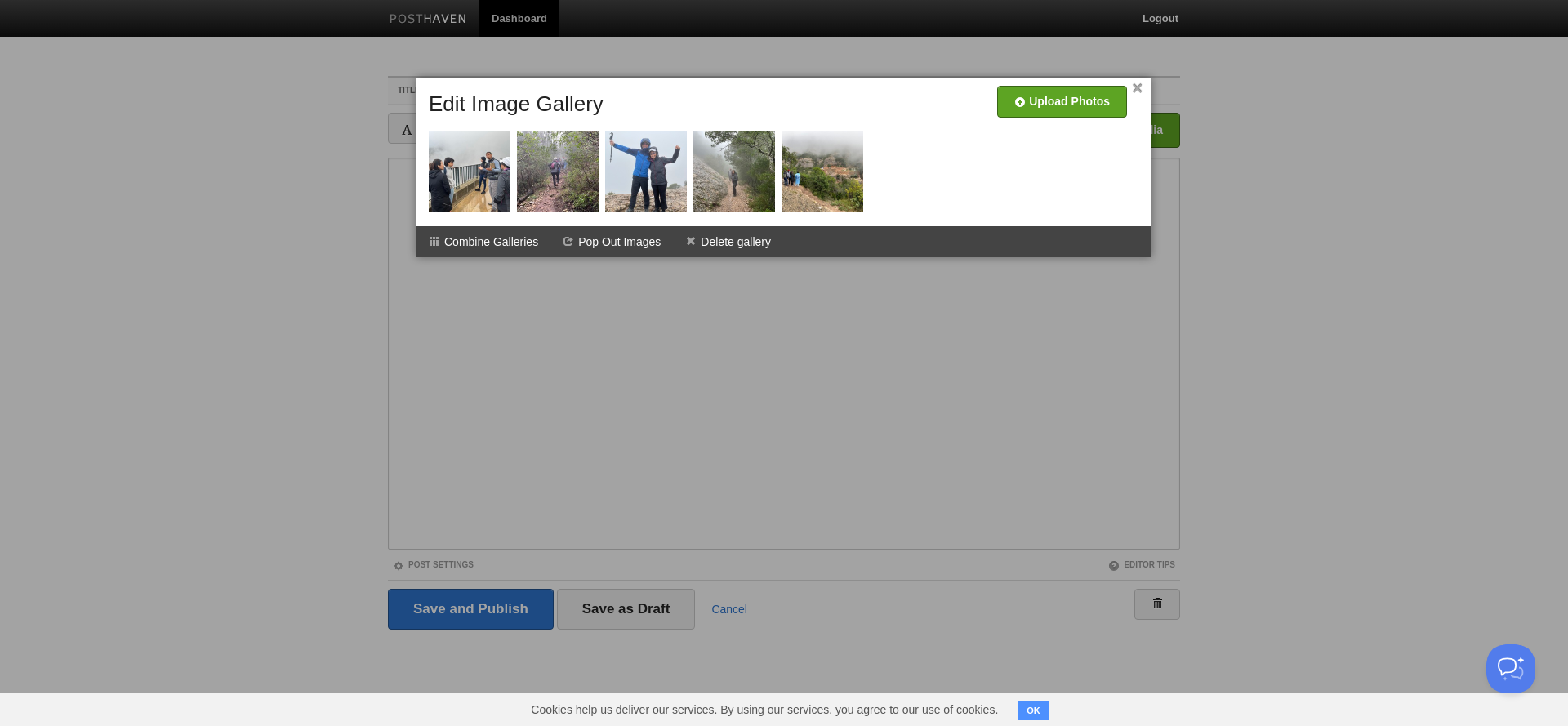
click at [1136, 91] on link "×" at bounding box center [1137, 88] width 11 height 9
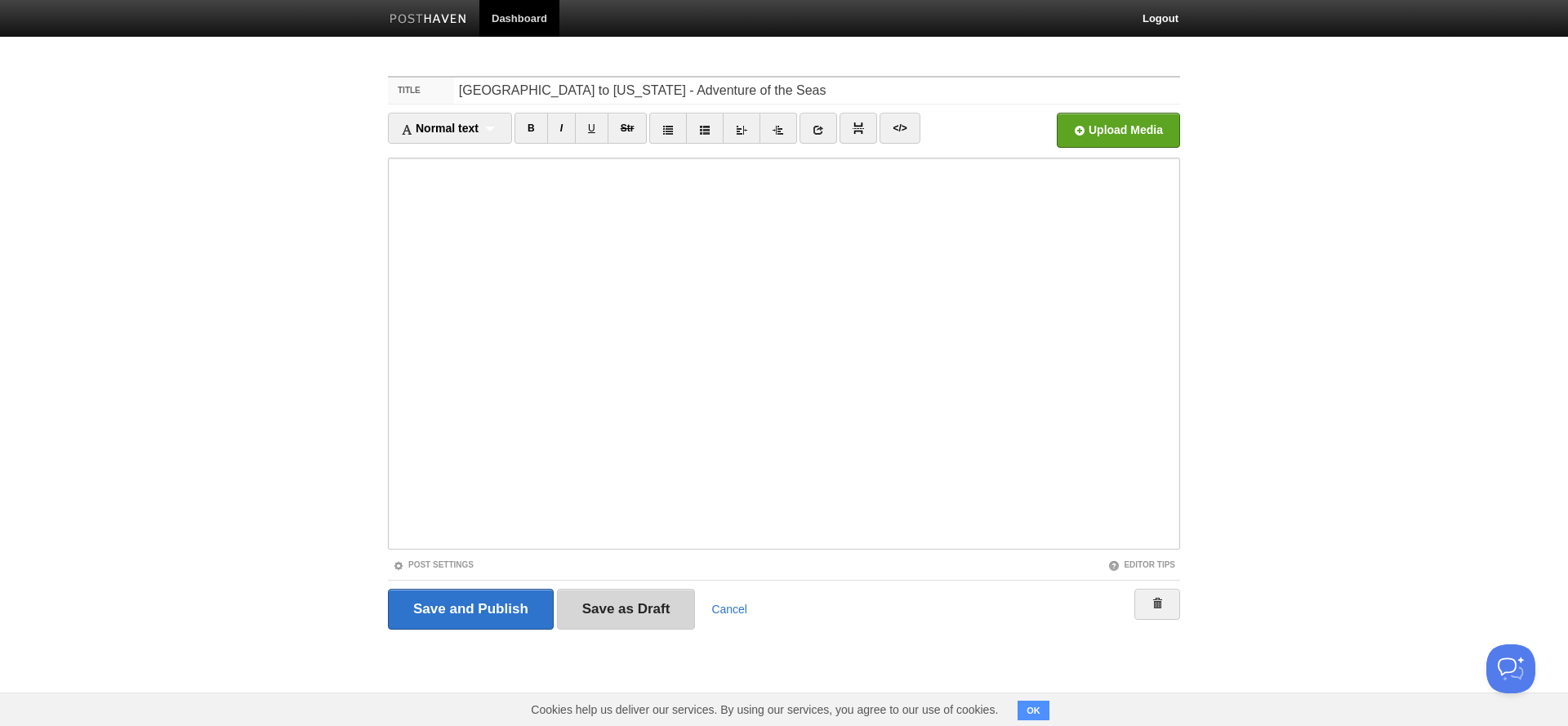
click at [603, 603] on input "Save as Draft" at bounding box center [627, 609] width 139 height 41
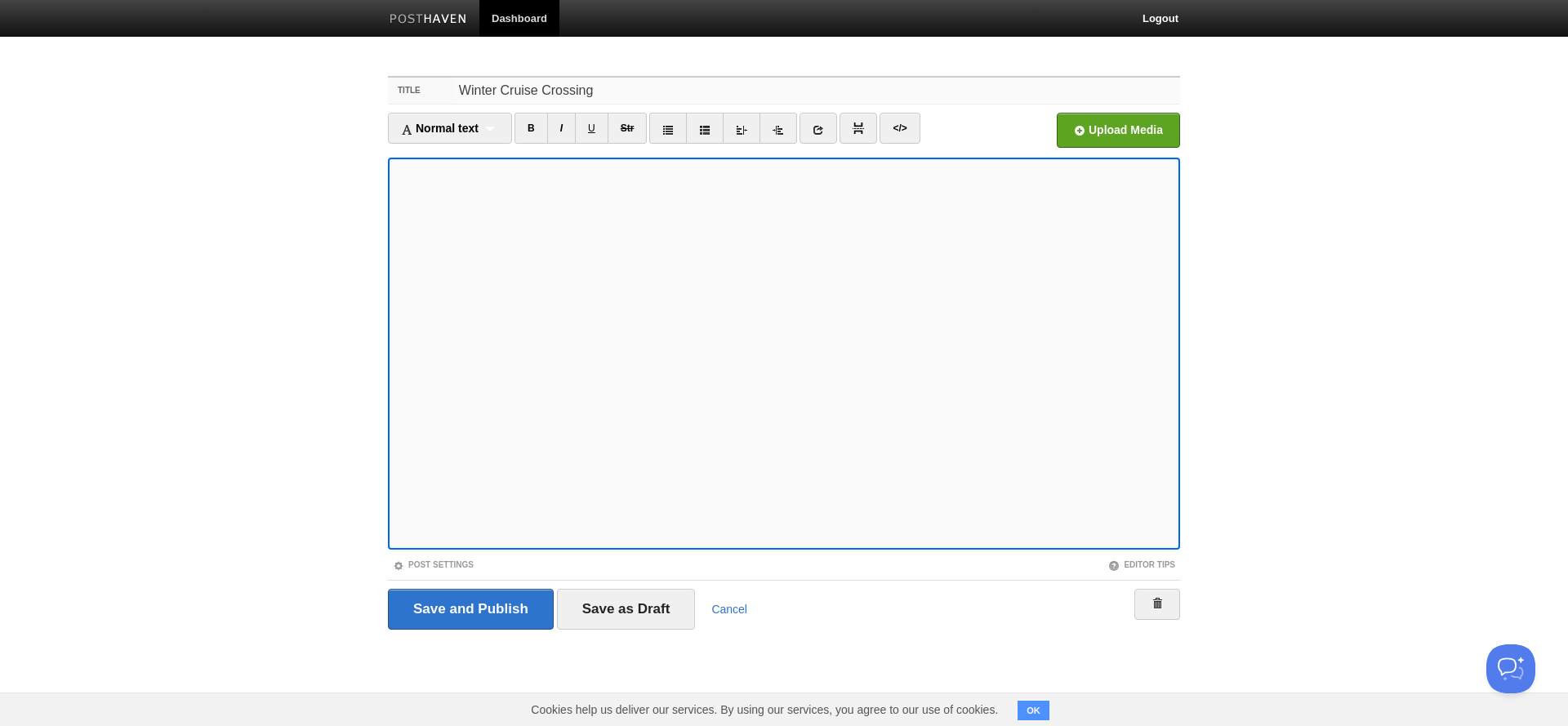
click at [612, 90] on input "Winter Cruise Crossing" at bounding box center [816, 90] width 726 height 26
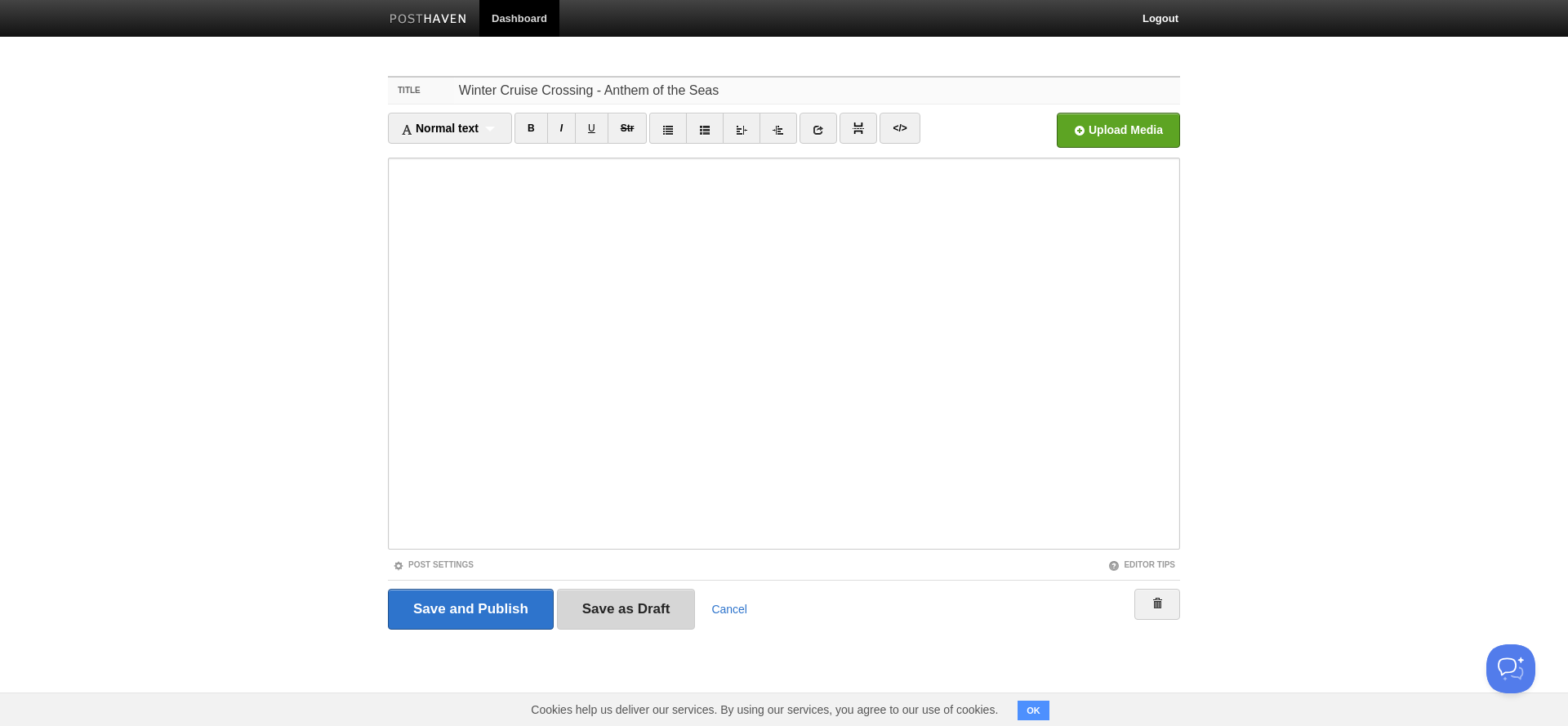
type input "Winter Cruise Crossing - Anthem of the Seas"
click at [614, 603] on input "Save as Draft" at bounding box center [627, 609] width 139 height 41
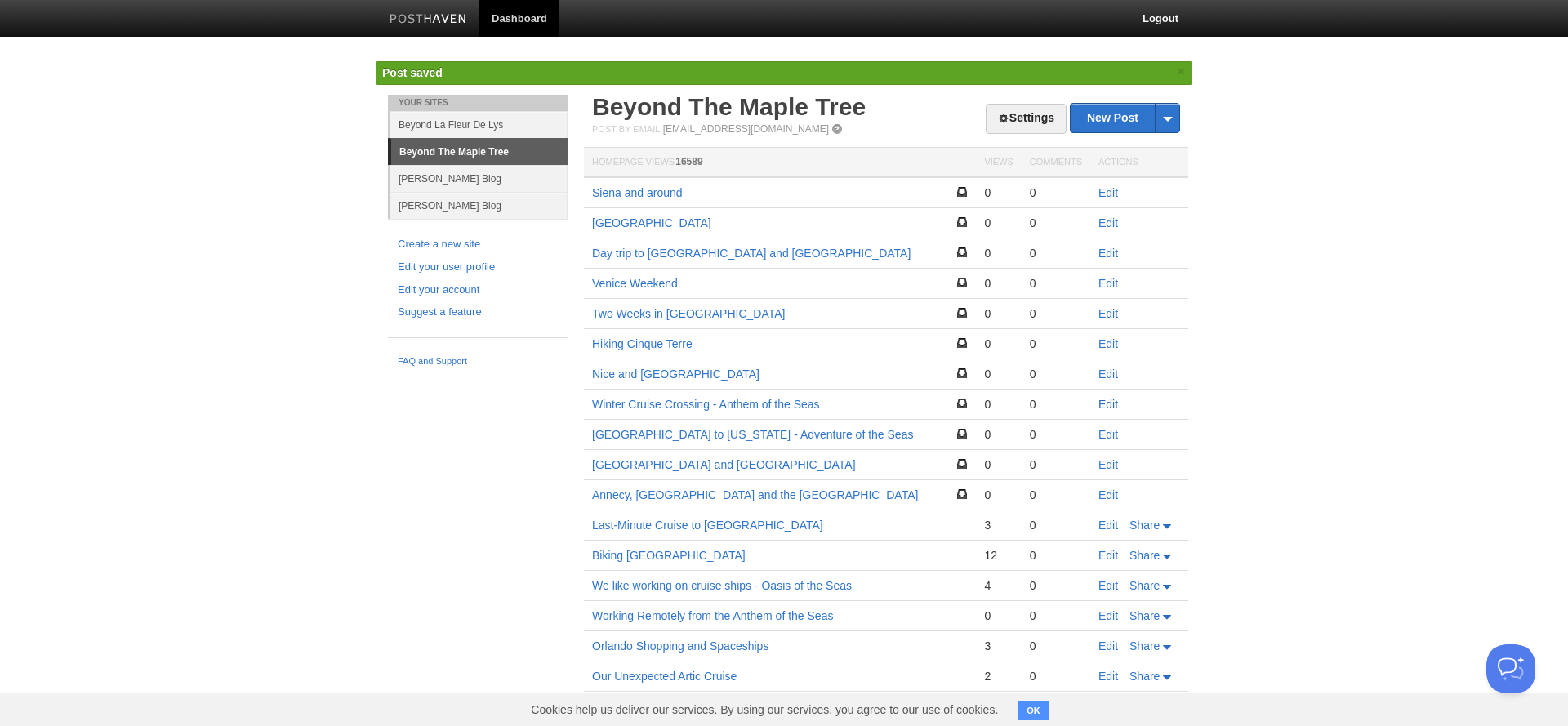
click at [1105, 403] on link "Edit" at bounding box center [1108, 404] width 20 height 13
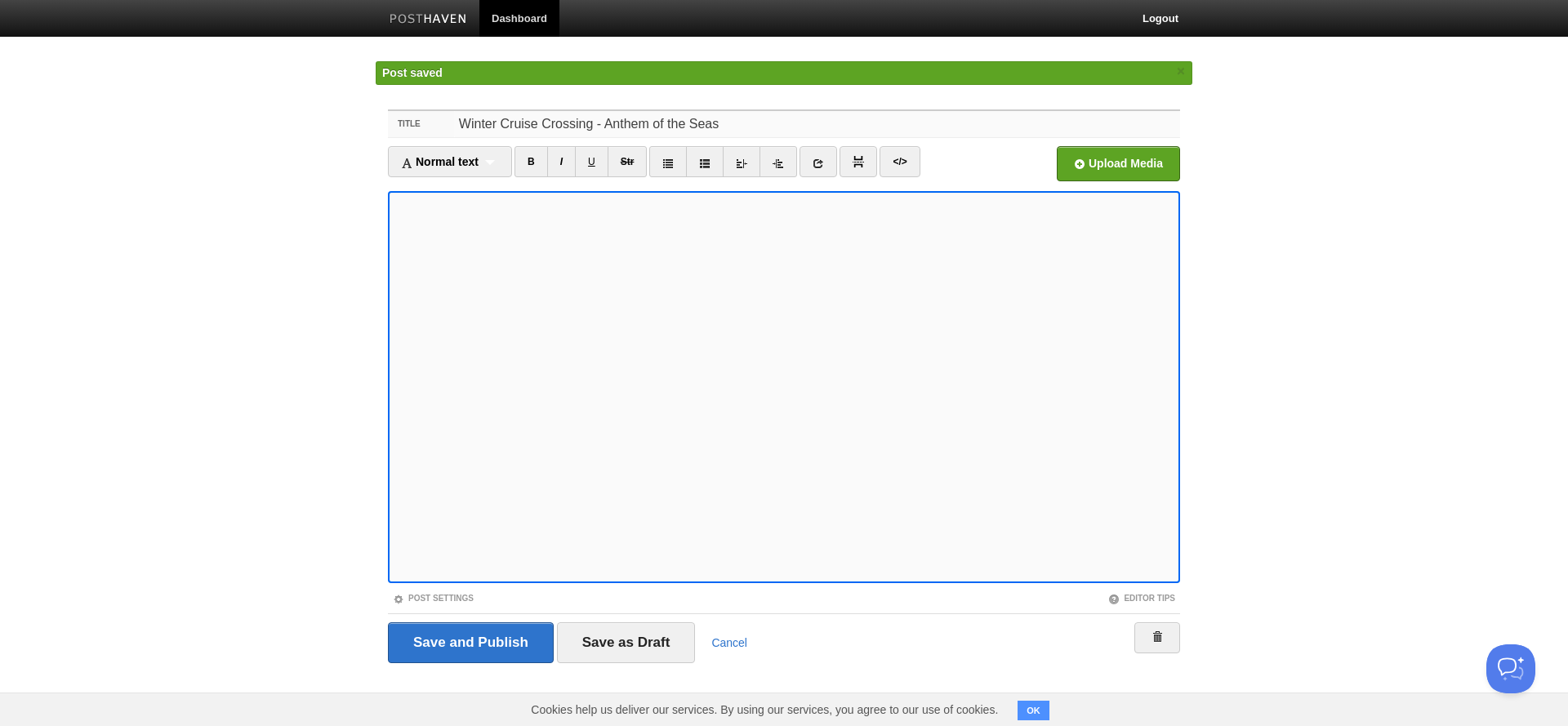
click at [611, 115] on input "Winter Cruise Crossing - Anthem of the Seas" at bounding box center [816, 124] width 726 height 26
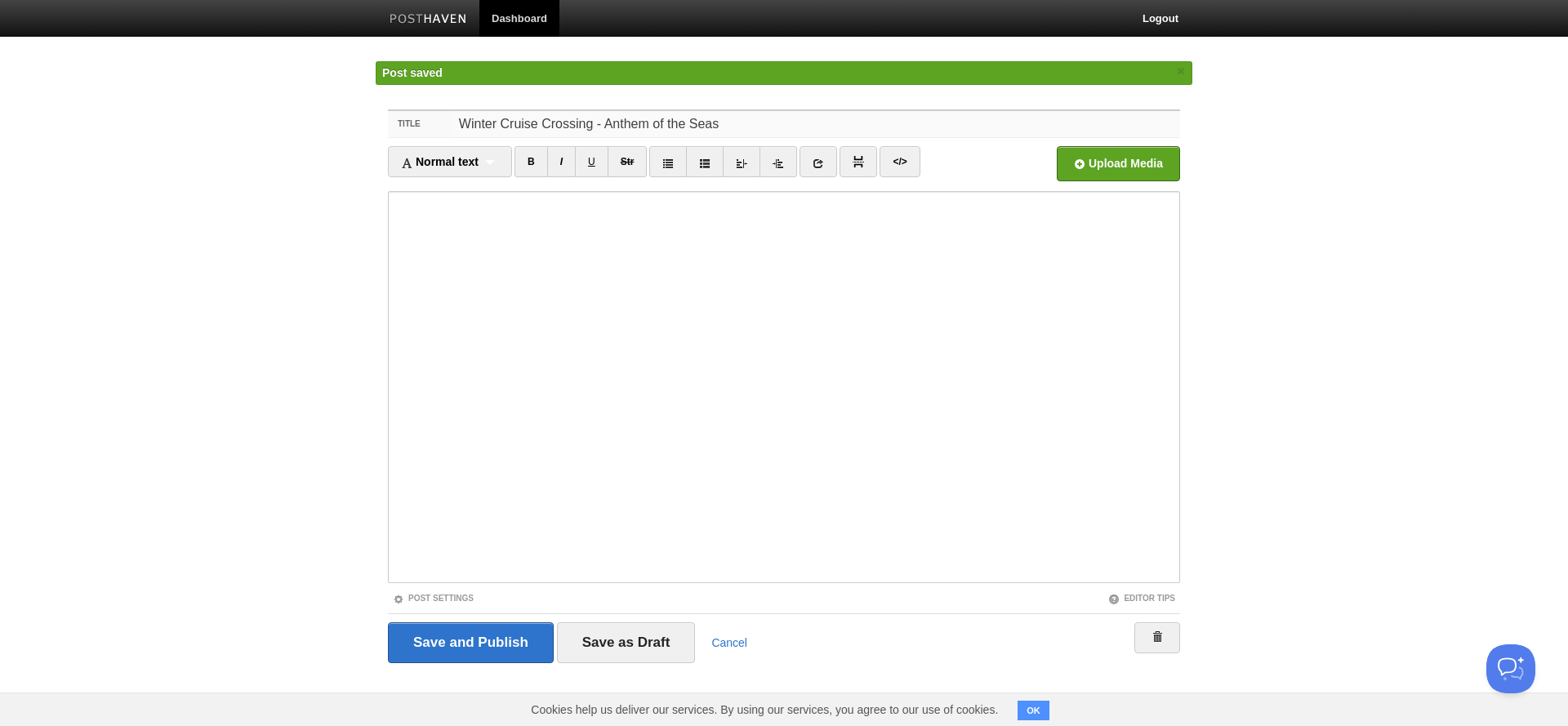
click at [611, 115] on input "Winter Cruise Crossing - Anthem of the Seas" at bounding box center [816, 124] width 726 height 26
click at [618, 134] on input "Winter Cruise Crossing - Anthem of the Seas" at bounding box center [816, 124] width 726 height 26
click at [618, 130] on input "Winter Cruise Crossing - Anthem of the Seas" at bounding box center [816, 124] width 726 height 26
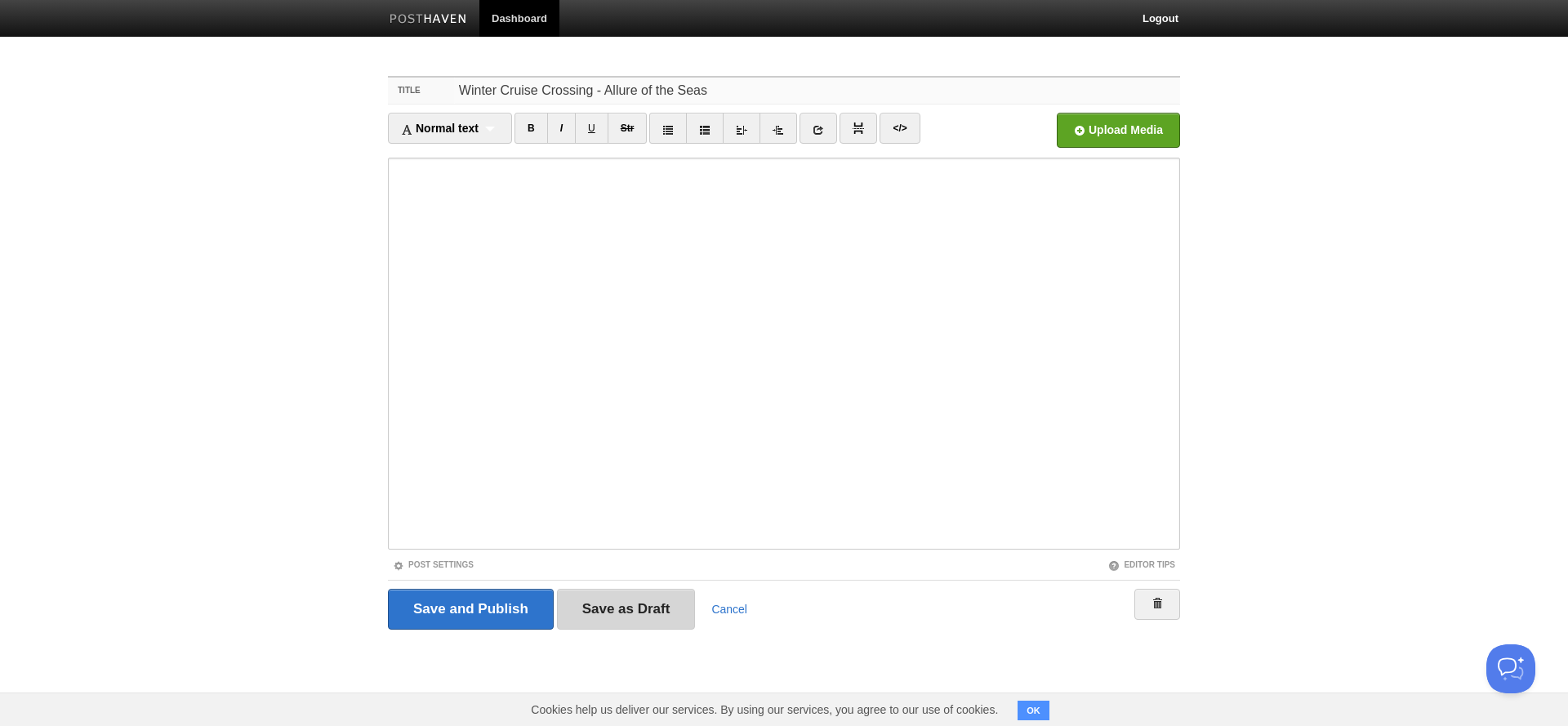
type input "Winter Cruise Crossing - Allure of the Seas"
click at [609, 602] on input "Save as Draft" at bounding box center [627, 609] width 139 height 41
